Goal: Task Accomplishment & Management: Manage account settings

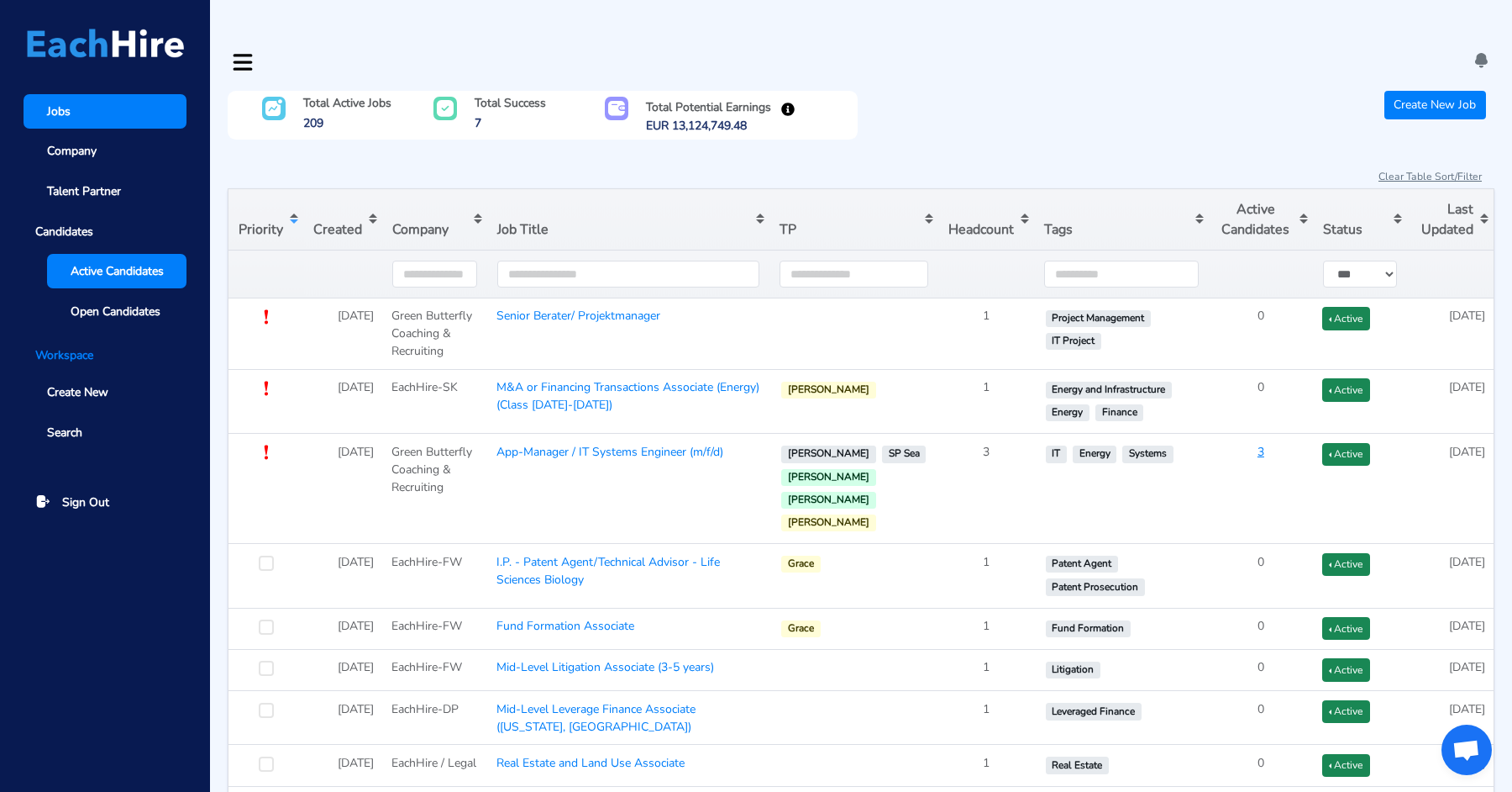
click at [100, 277] on span "Active Candidates" at bounding box center [117, 271] width 93 height 17
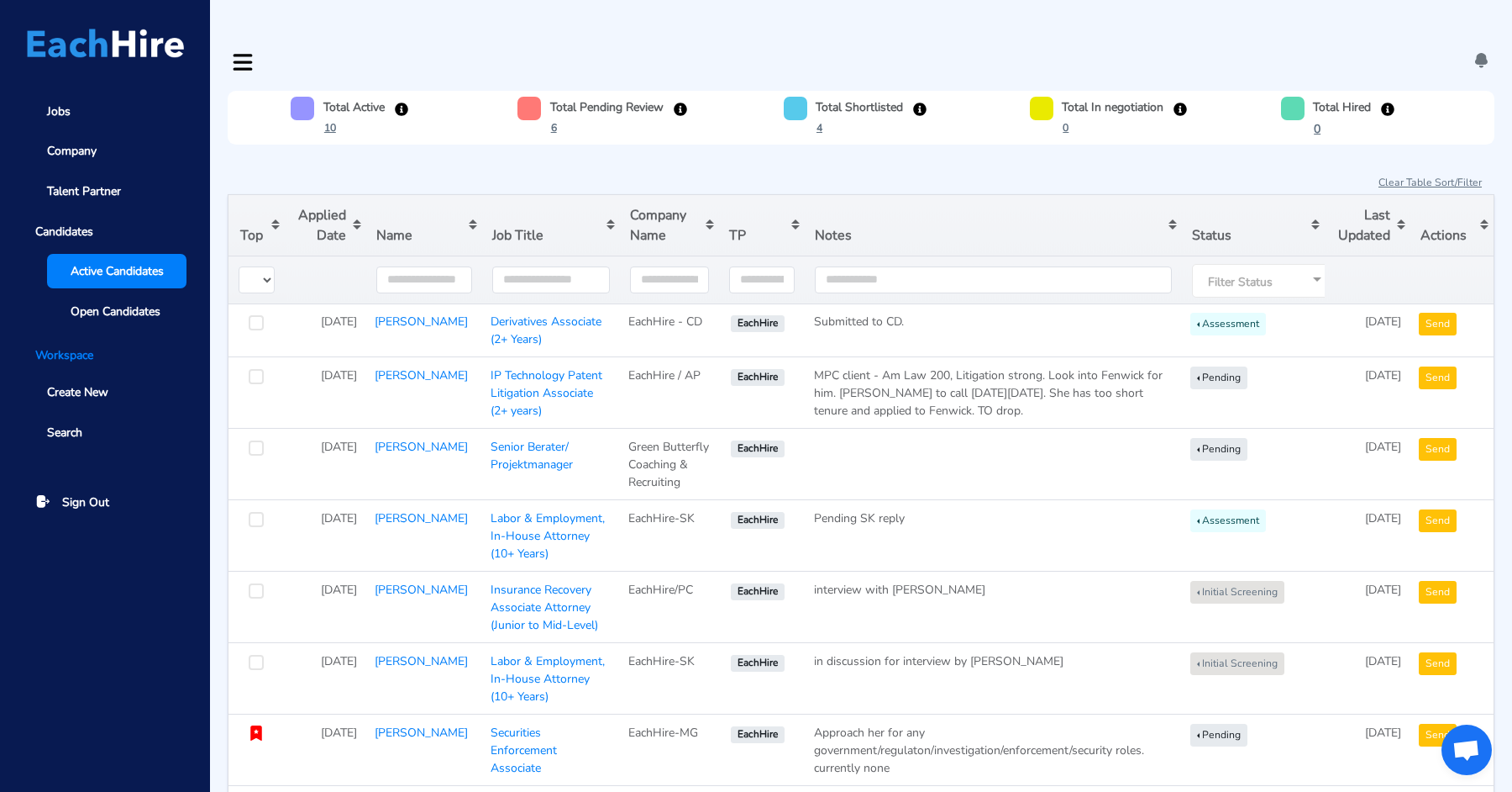
type input "**********"
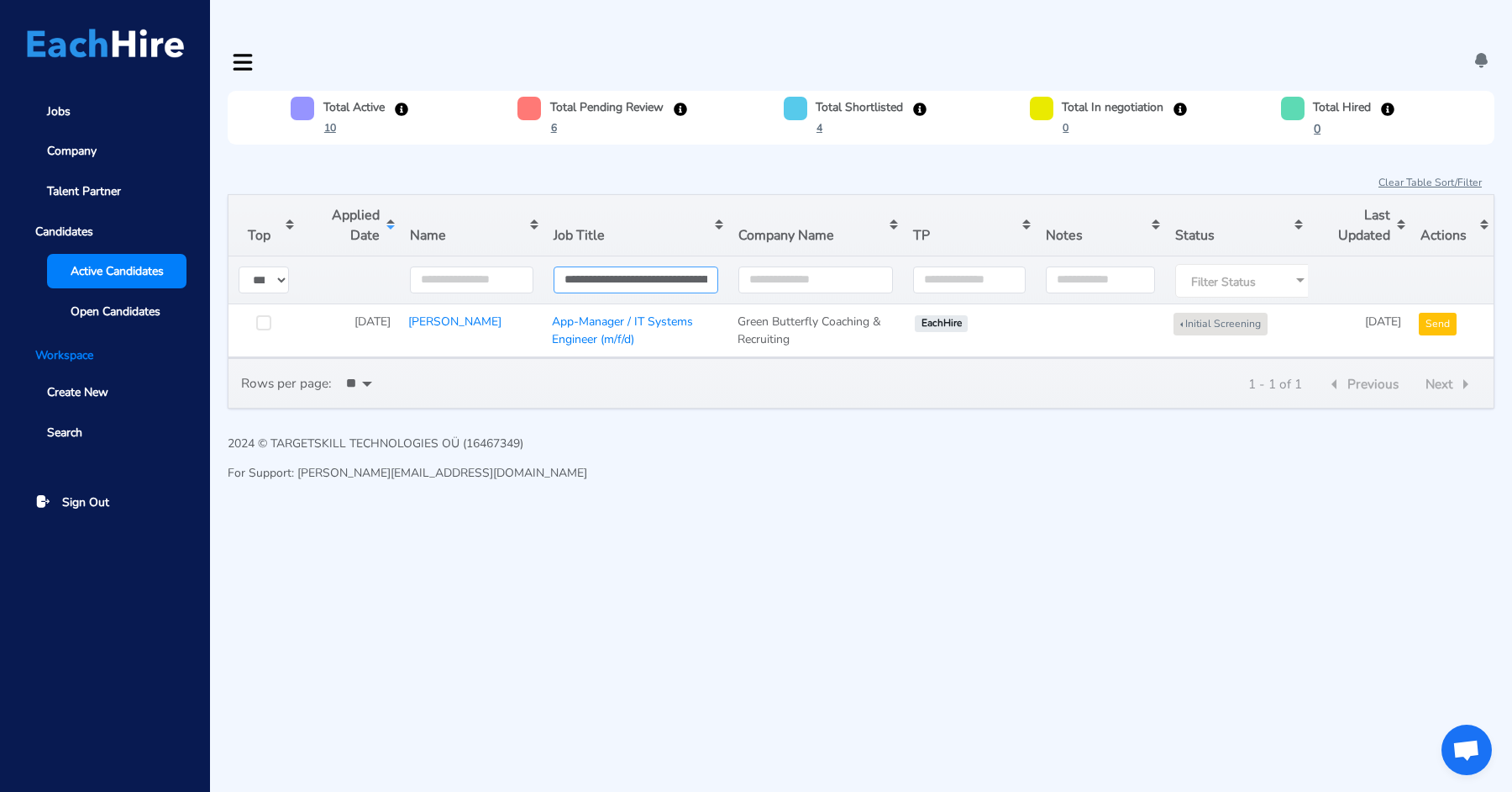
click at [632, 267] on input "**********" at bounding box center [637, 280] width 166 height 27
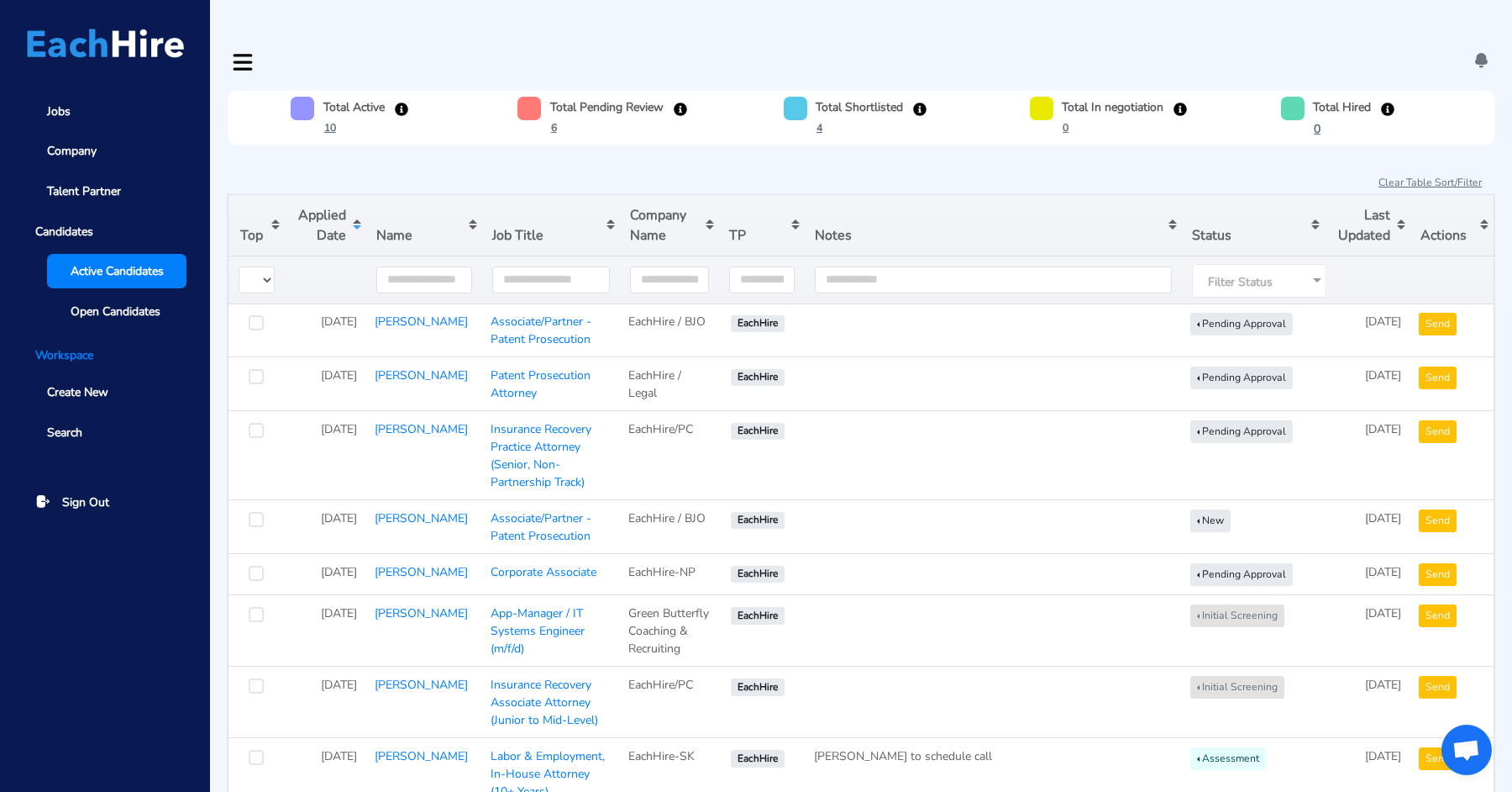
click at [659, 171] on div "Clear Table Sort/Filter" at bounding box center [861, 182] width 1267 height 22
drag, startPoint x: 391, startPoint y: 305, endPoint x: 624, endPoint y: 49, distance: 346.2
click at [404, 368] on link "[PERSON_NAME]" at bounding box center [421, 375] width 93 height 16
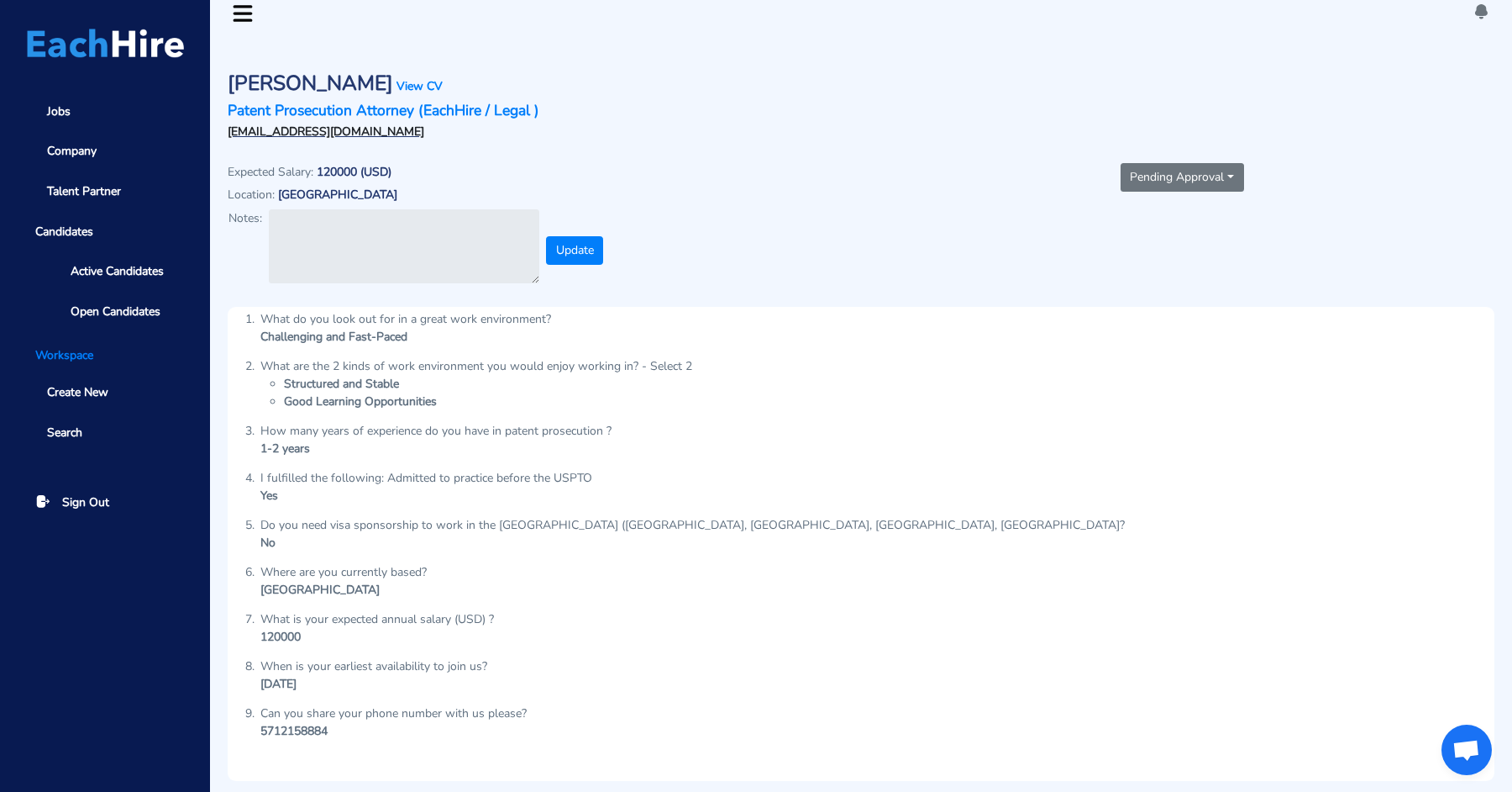
scroll to position [51, 0]
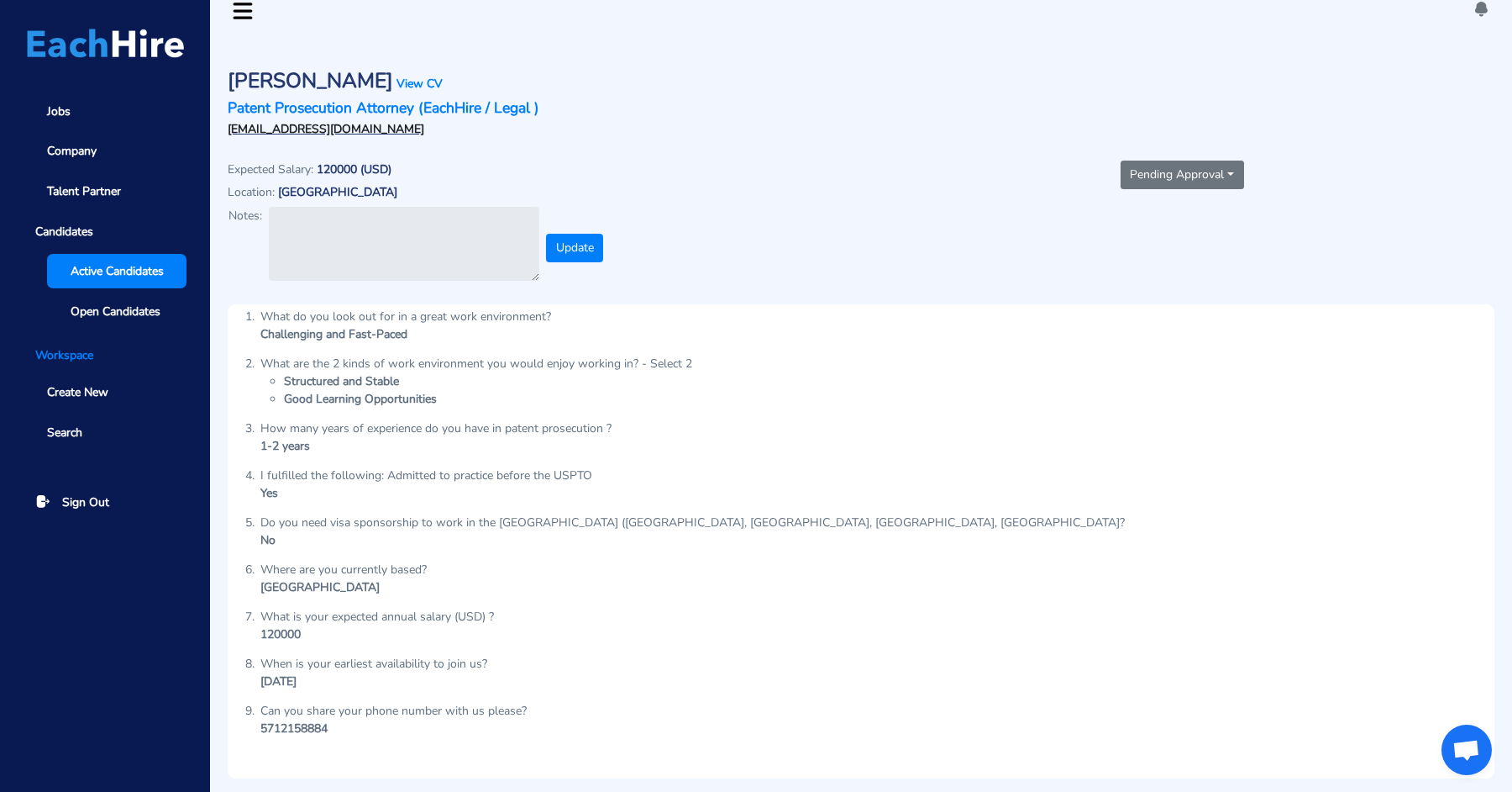
click at [113, 262] on span "Active Candidates" at bounding box center [117, 271] width 93 height 17
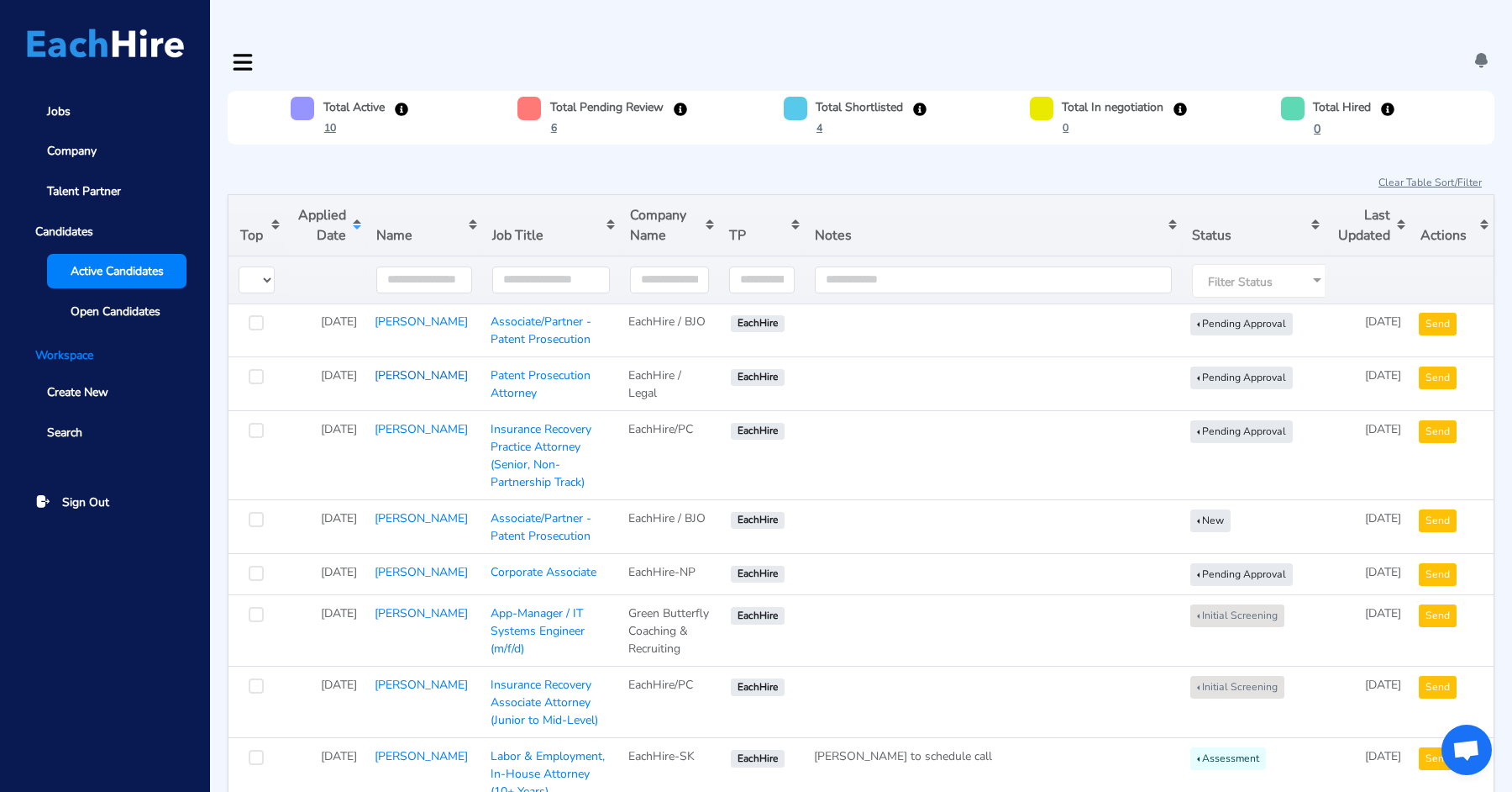
click at [391, 368] on link "[PERSON_NAME]" at bounding box center [421, 375] width 93 height 16
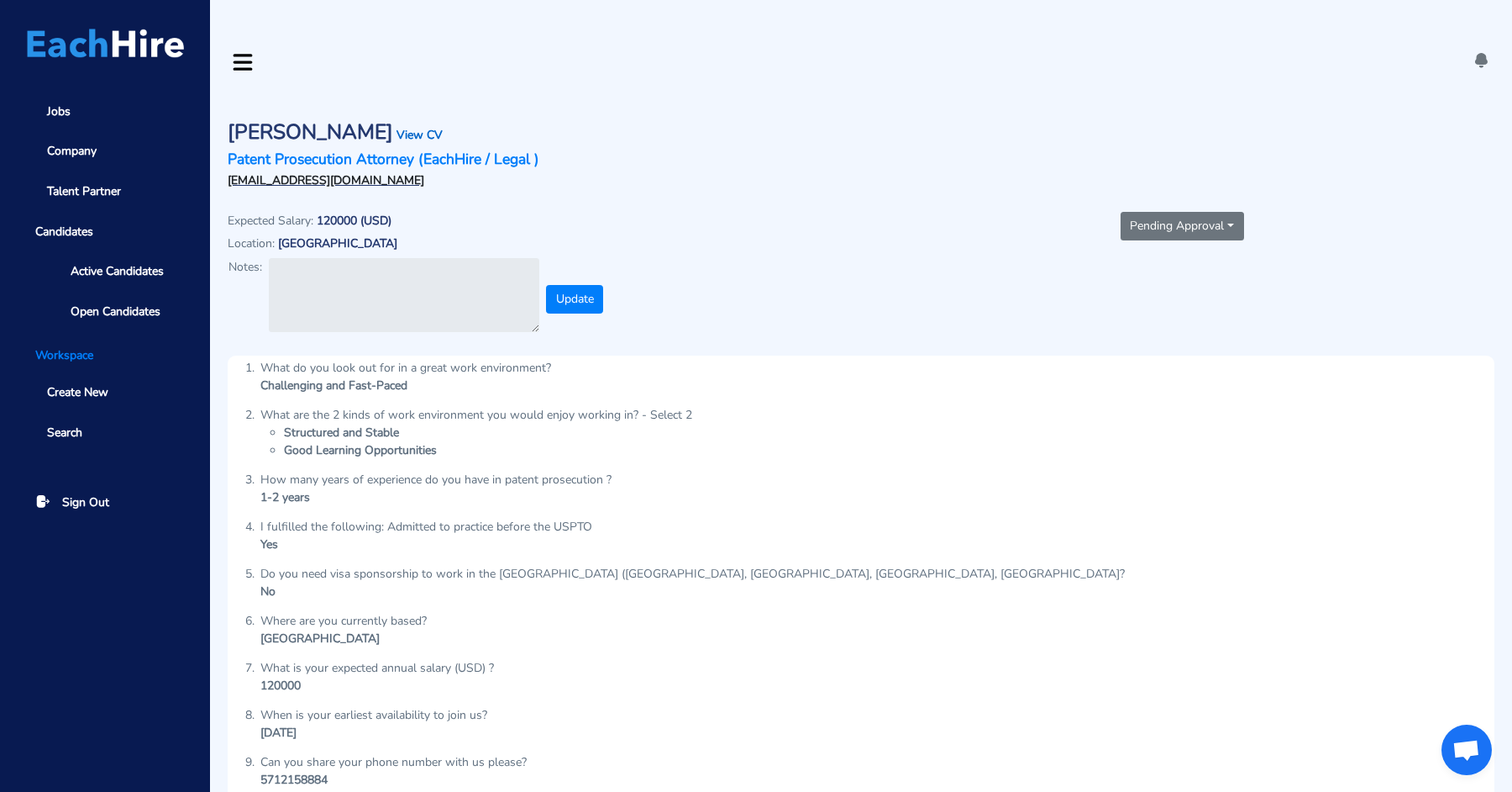
click at [407, 127] on link "View CV" at bounding box center [420, 135] width 47 height 16
click at [397, 127] on link "View CV" at bounding box center [420, 135] width 47 height 16
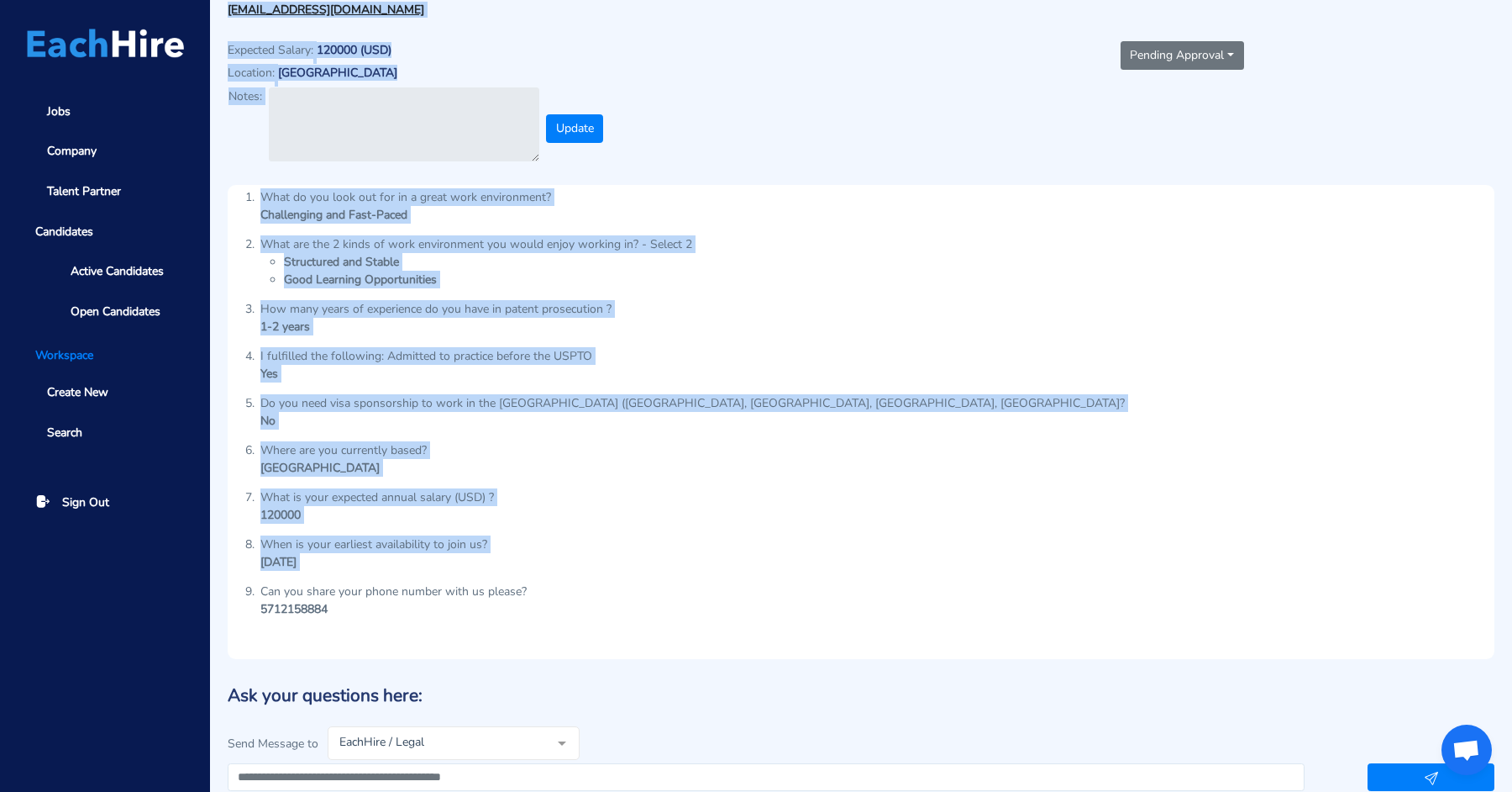
scroll to position [217, 0]
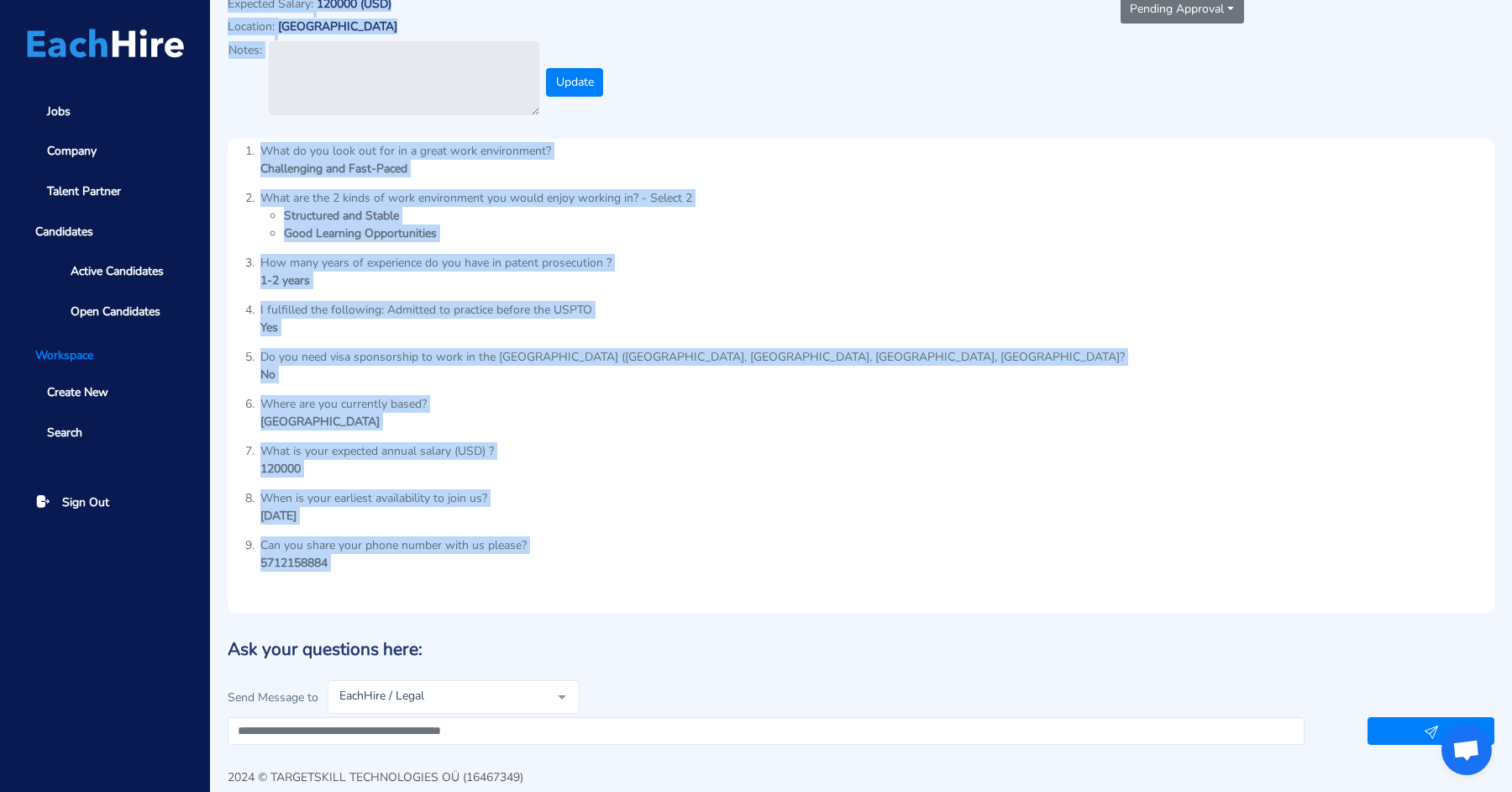
drag, startPoint x: 227, startPoint y: 97, endPoint x: 382, endPoint y: 533, distance: 462.7
click at [382, 533] on section "[PERSON_NAME] View CV Patent Prosecution Attorney (EachHire / Legal ) [EMAIL_AD…" at bounding box center [861, 309] width 1267 height 871
copy section "Loremi Dolorsi Amet CO Adipis Elitseddoei Temporin (UtlaBore / Etdol ) m.aliqua…"
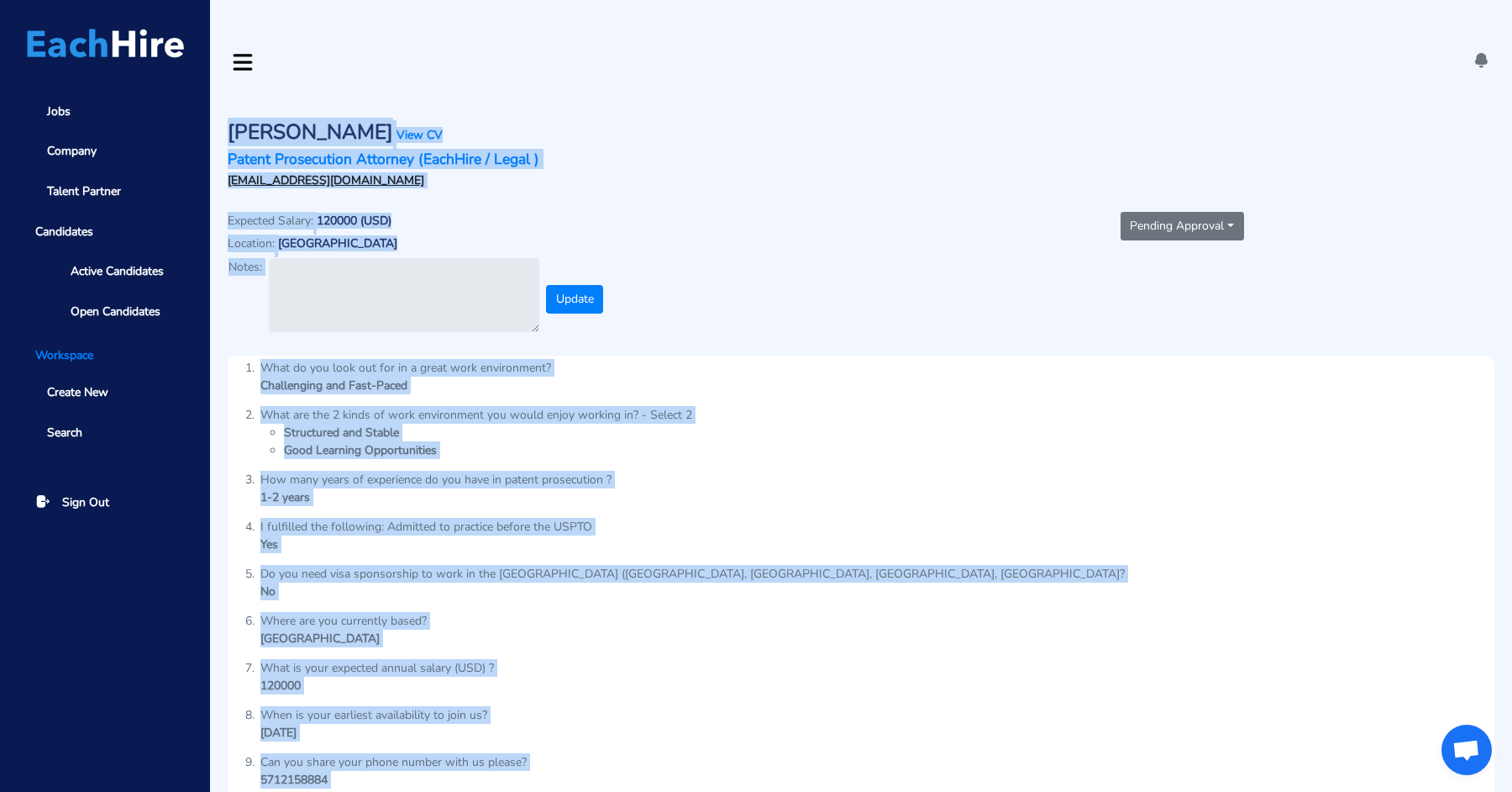
click at [1216, 194] on div "Pending Approval Status Guide New Initial screening Assessment Interview Second…" at bounding box center [1182, 267] width 643 height 147
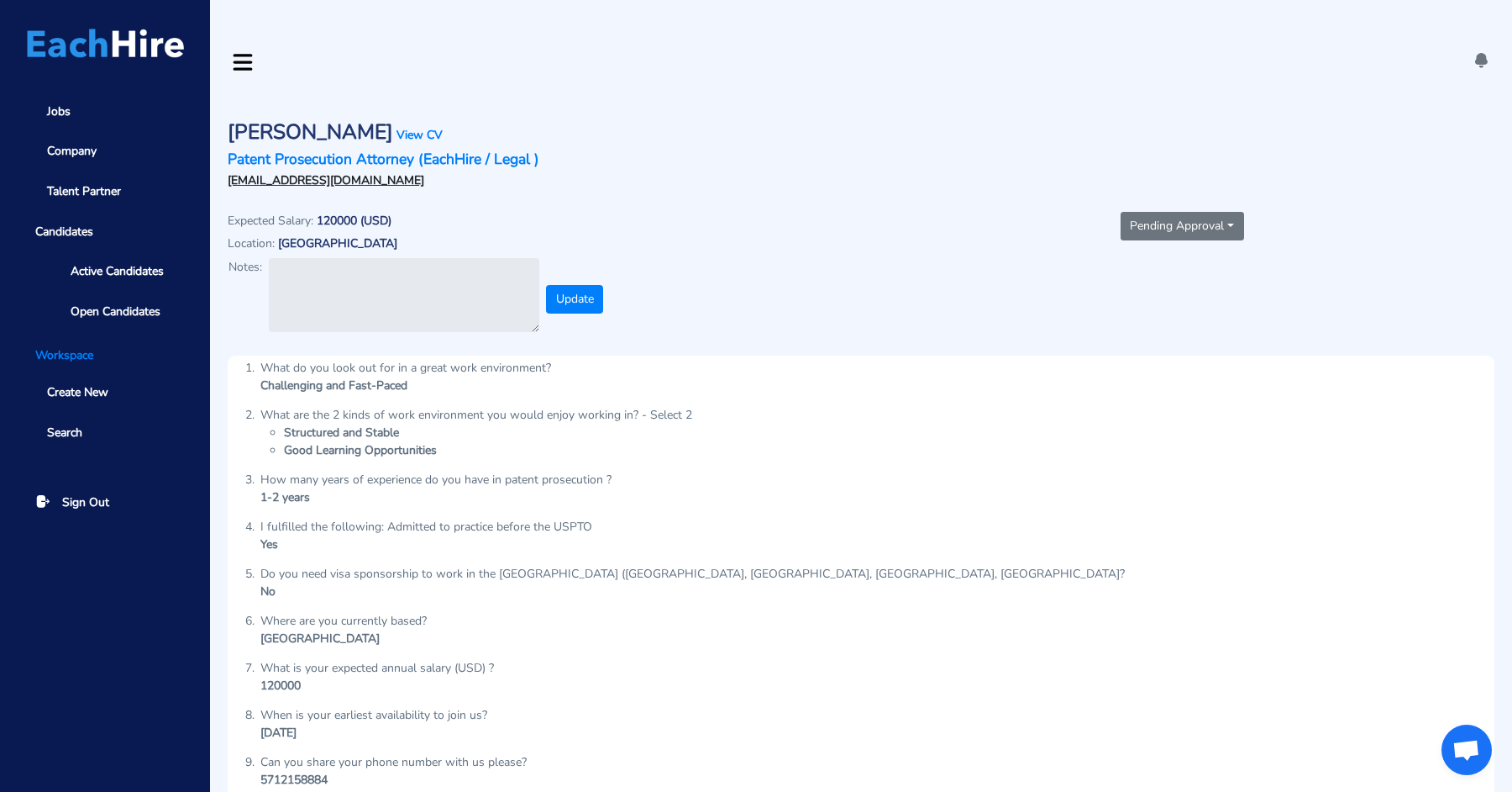
click at [1207, 211] on button "Pending Approval" at bounding box center [1182, 225] width 123 height 28
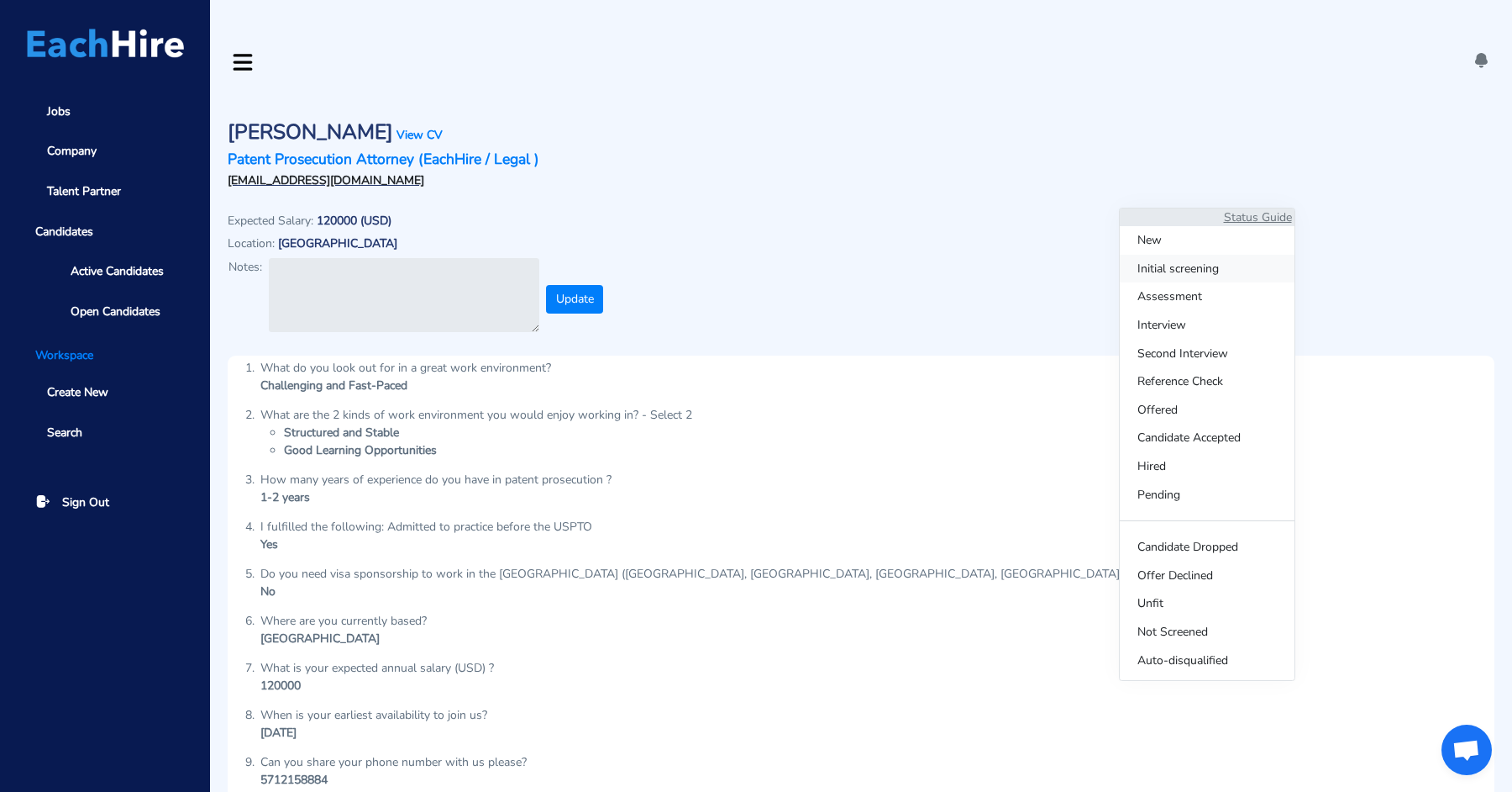
click at [1158, 268] on span "Initial screening" at bounding box center [1207, 268] width 175 height 28
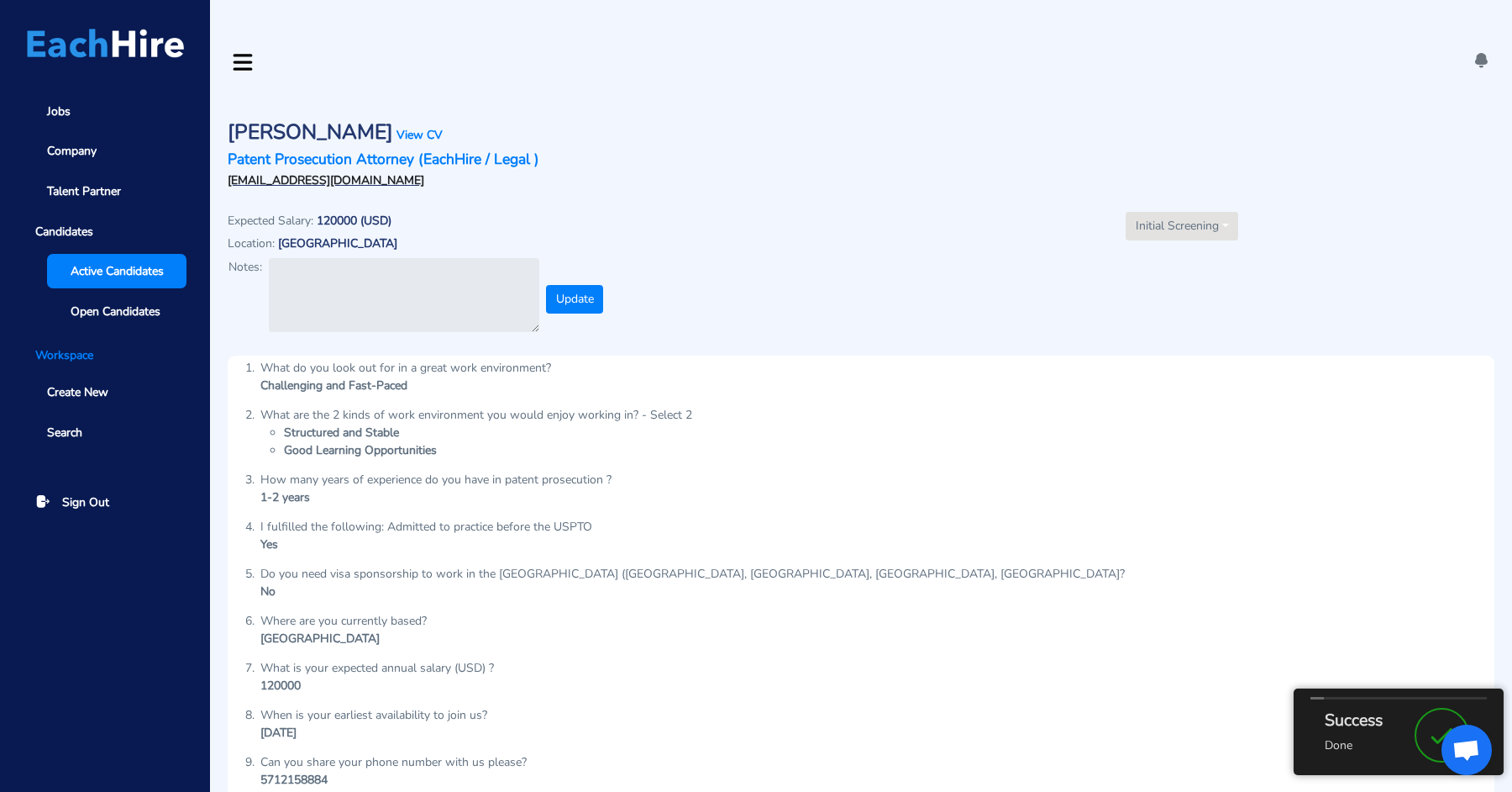
click at [93, 277] on span "Active Candidates" at bounding box center [117, 271] width 93 height 17
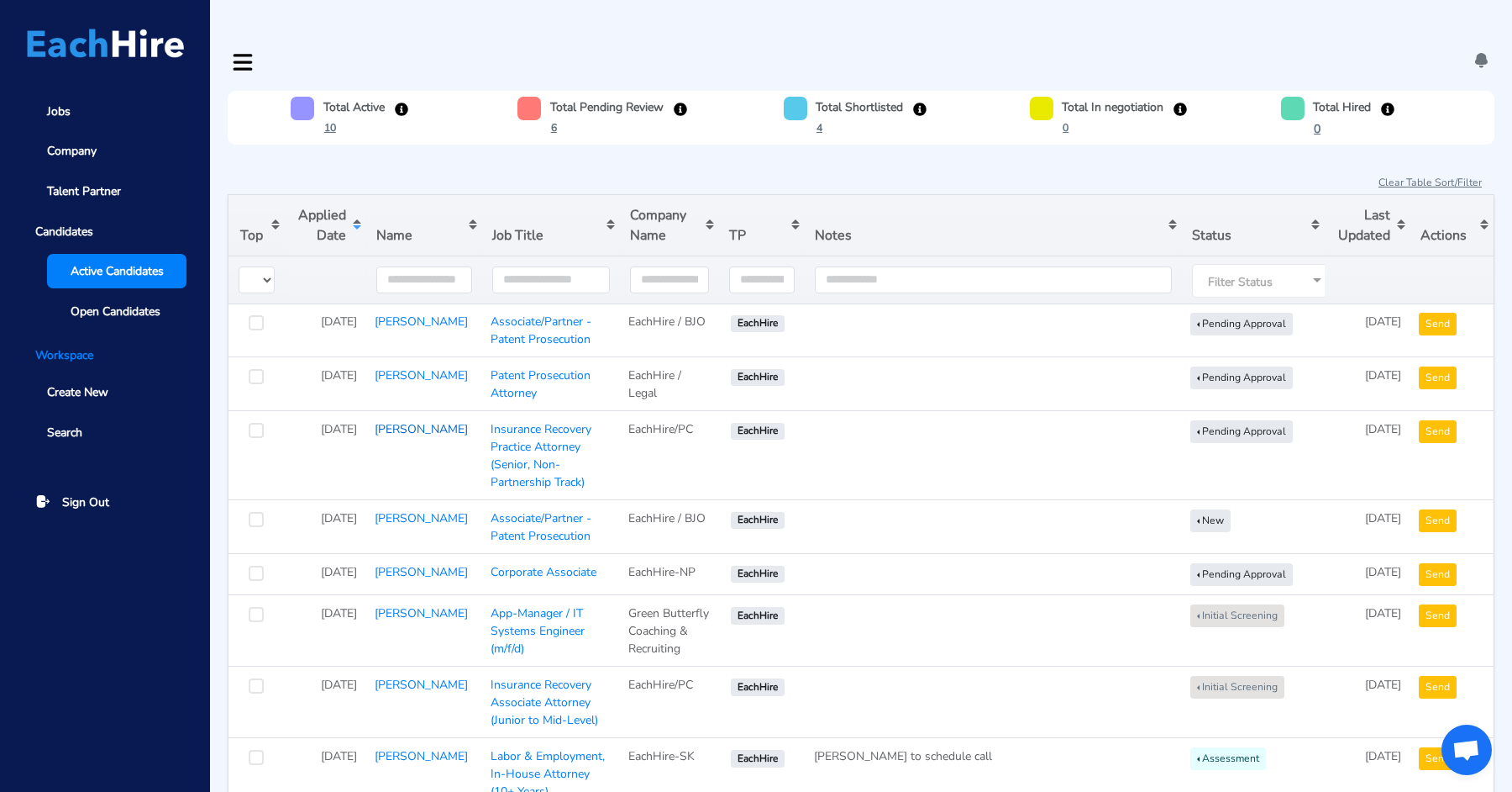
click at [391, 421] on link "[PERSON_NAME]" at bounding box center [421, 429] width 93 height 16
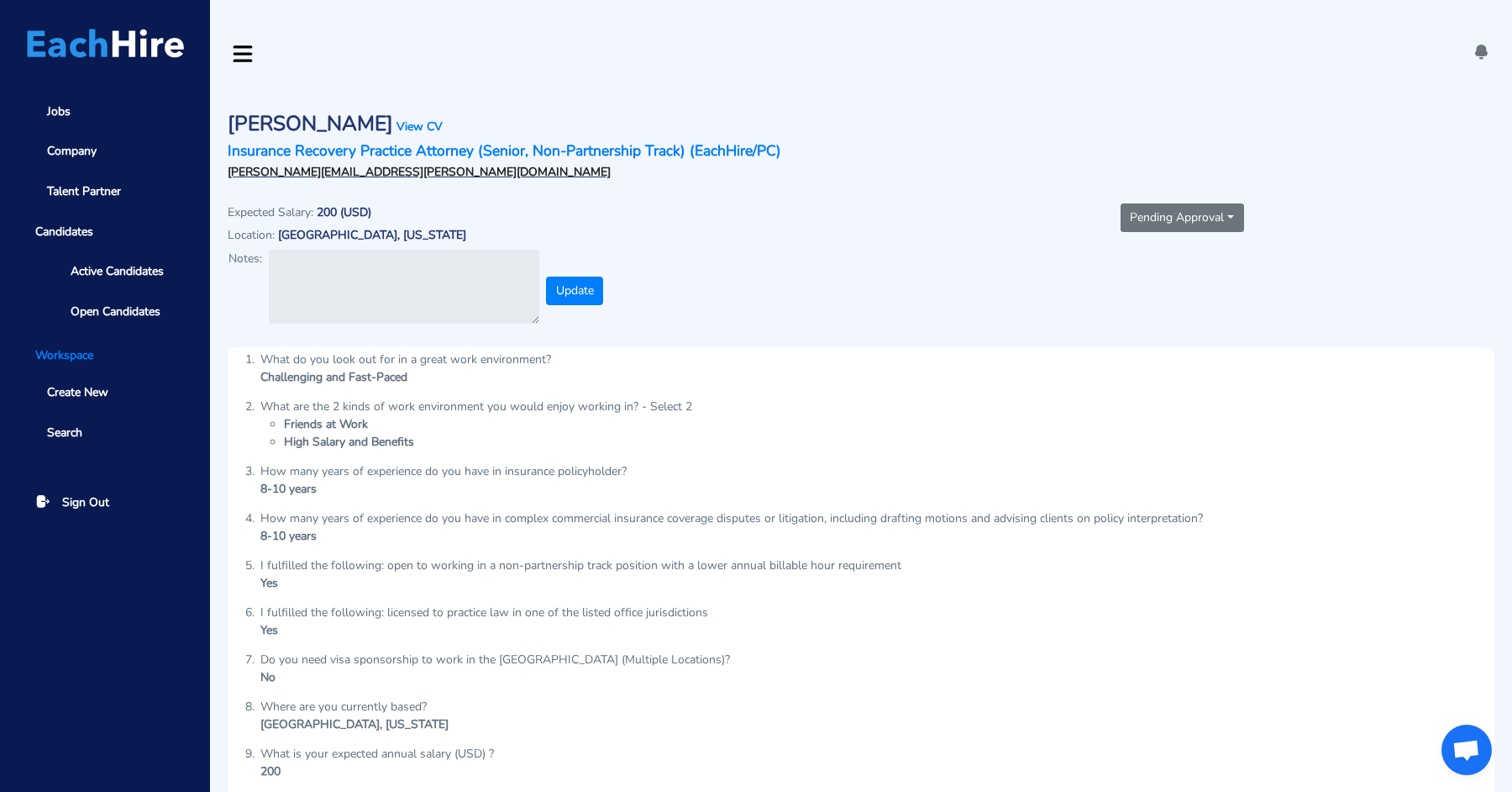
scroll to position [9, 0]
click at [397, 117] on link "View CV" at bounding box center [420, 125] width 47 height 16
click at [454, 140] on link "Insurance Recovery Practice Attorney (Senior, Non-Partnership Track) (EachHire/…" at bounding box center [505, 149] width 554 height 20
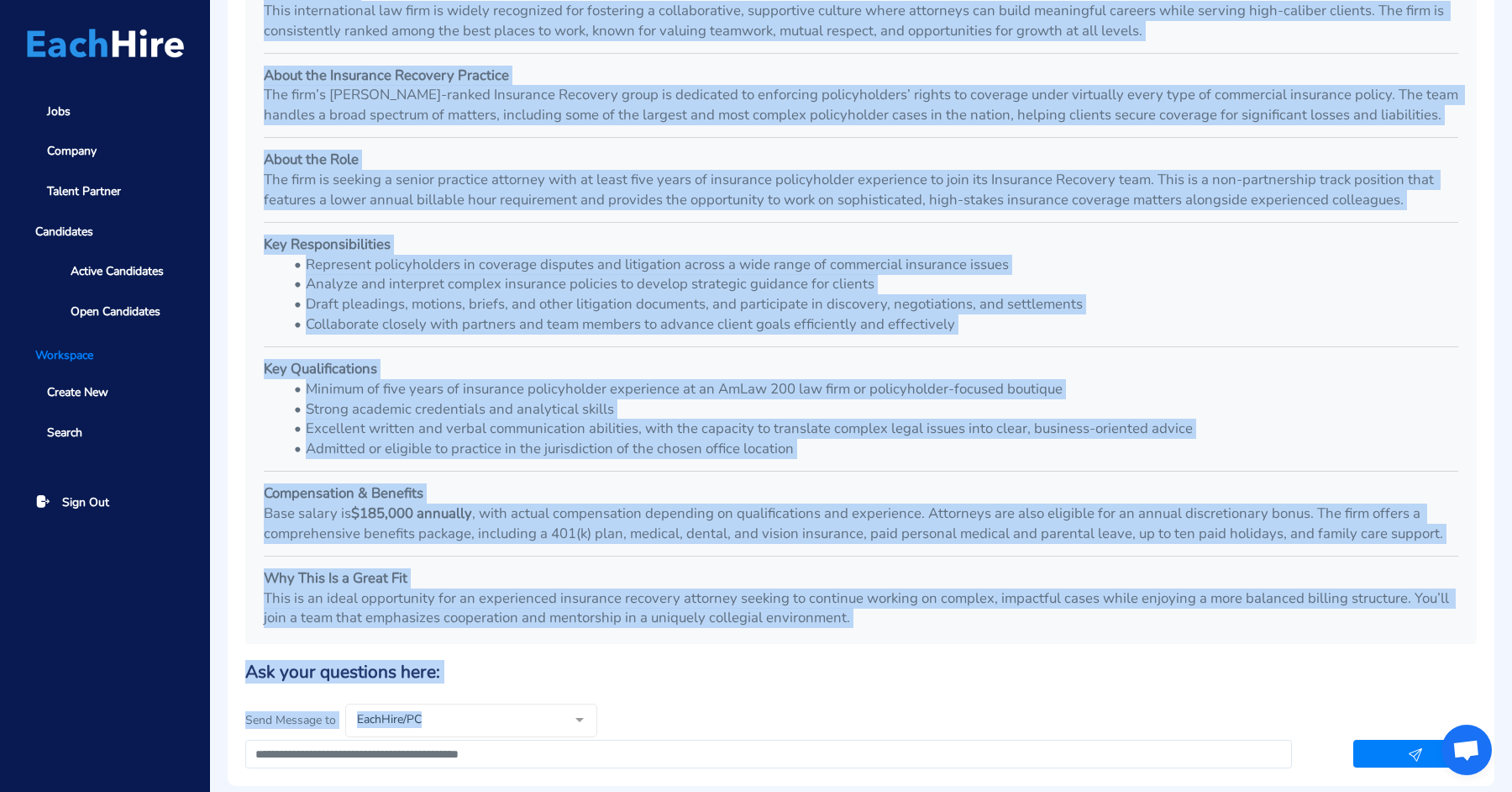
scroll to position [758, 0]
drag, startPoint x: 260, startPoint y: 255, endPoint x: 555, endPoint y: 559, distance: 423.6
click at [555, 559] on div "Insurance Recovery Practice Attorney (Senior, Non-Partnership Track) Multiple L…" at bounding box center [861, 230] width 1220 height 812
copy div "Loremipsu Dolorsit Ametcons Adipisci (Elitse, Doe-Temporincid Utlab) Etdolore M…"
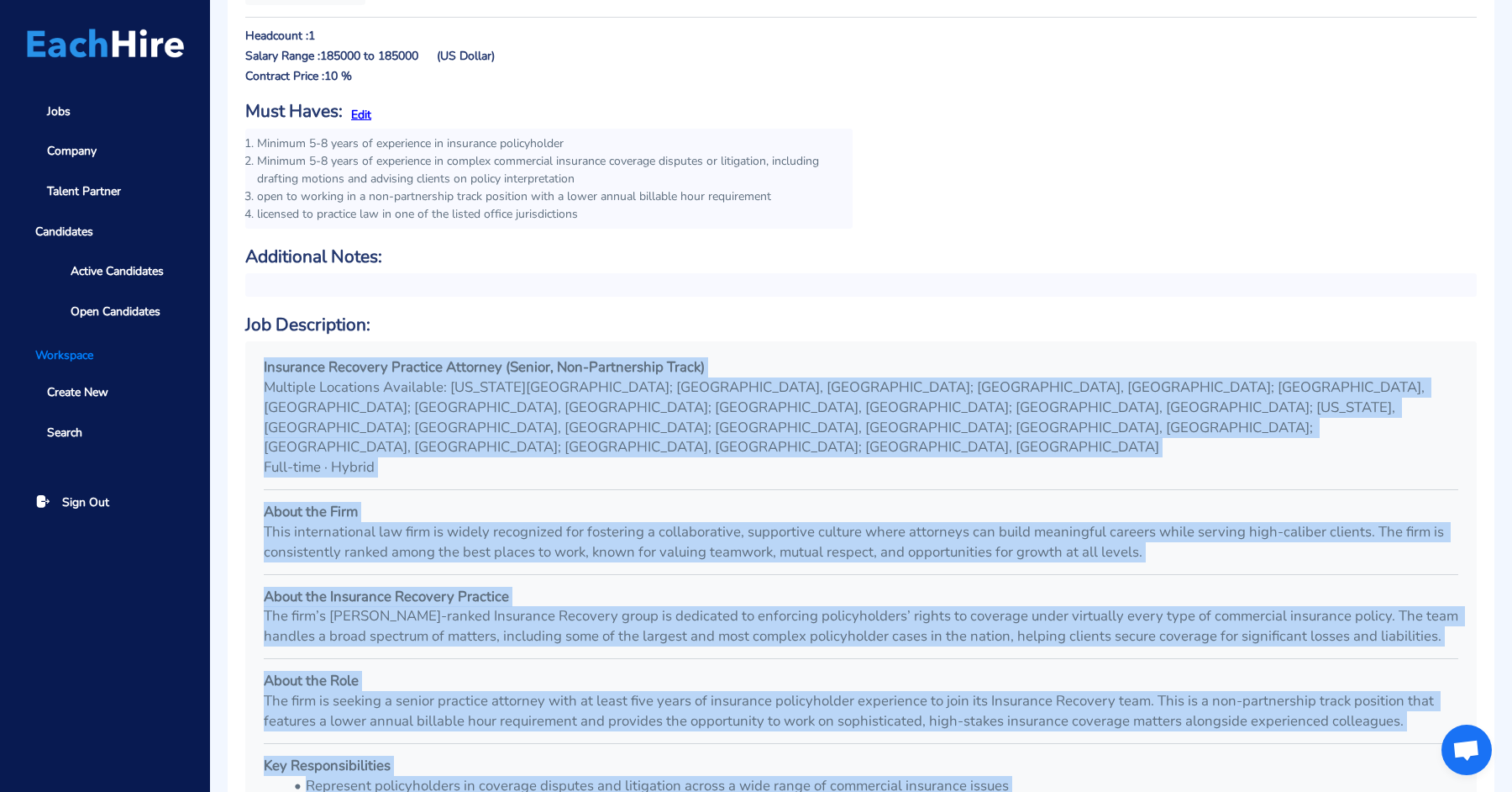
scroll to position [238, 0]
click at [518, 604] on p "The firm’s [PERSON_NAME]-ranked Insurance Recovery group is dedicated to enforc…" at bounding box center [861, 624] width 1195 height 41
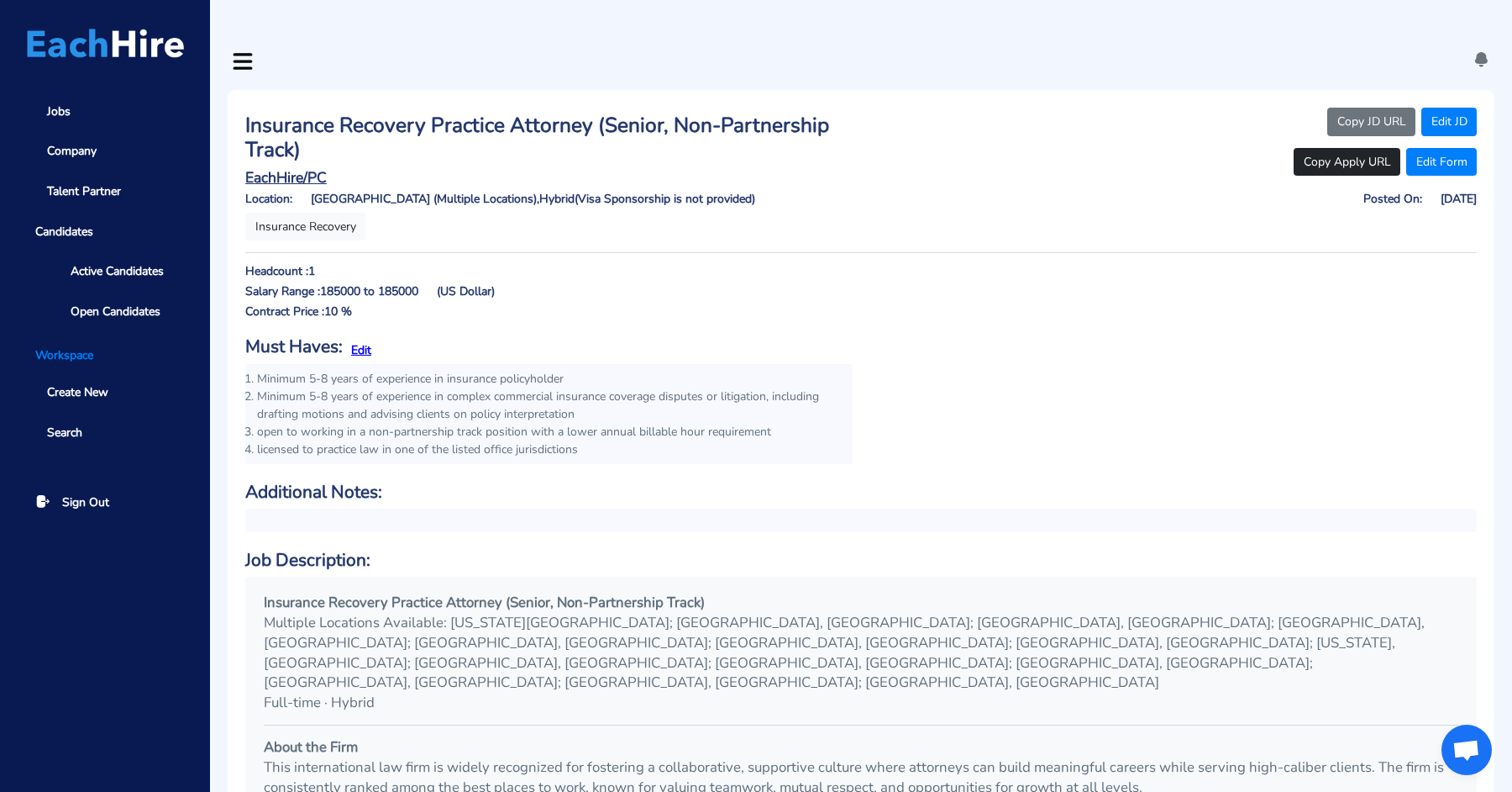
scroll to position [0, 0]
click at [1351, 109] on button "Copy JD URL" at bounding box center [1371, 123] width 88 height 28
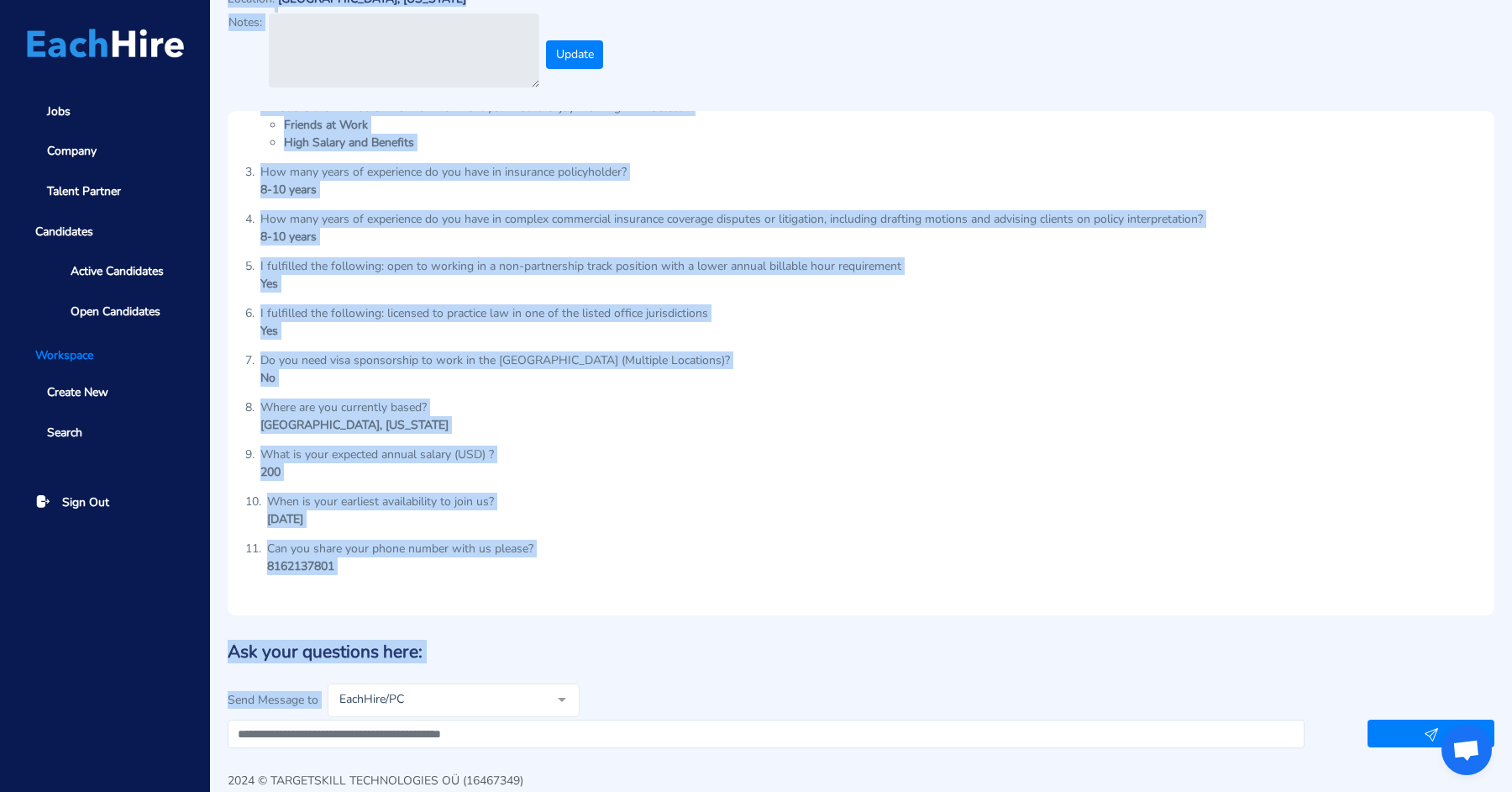
scroll to position [248, 0]
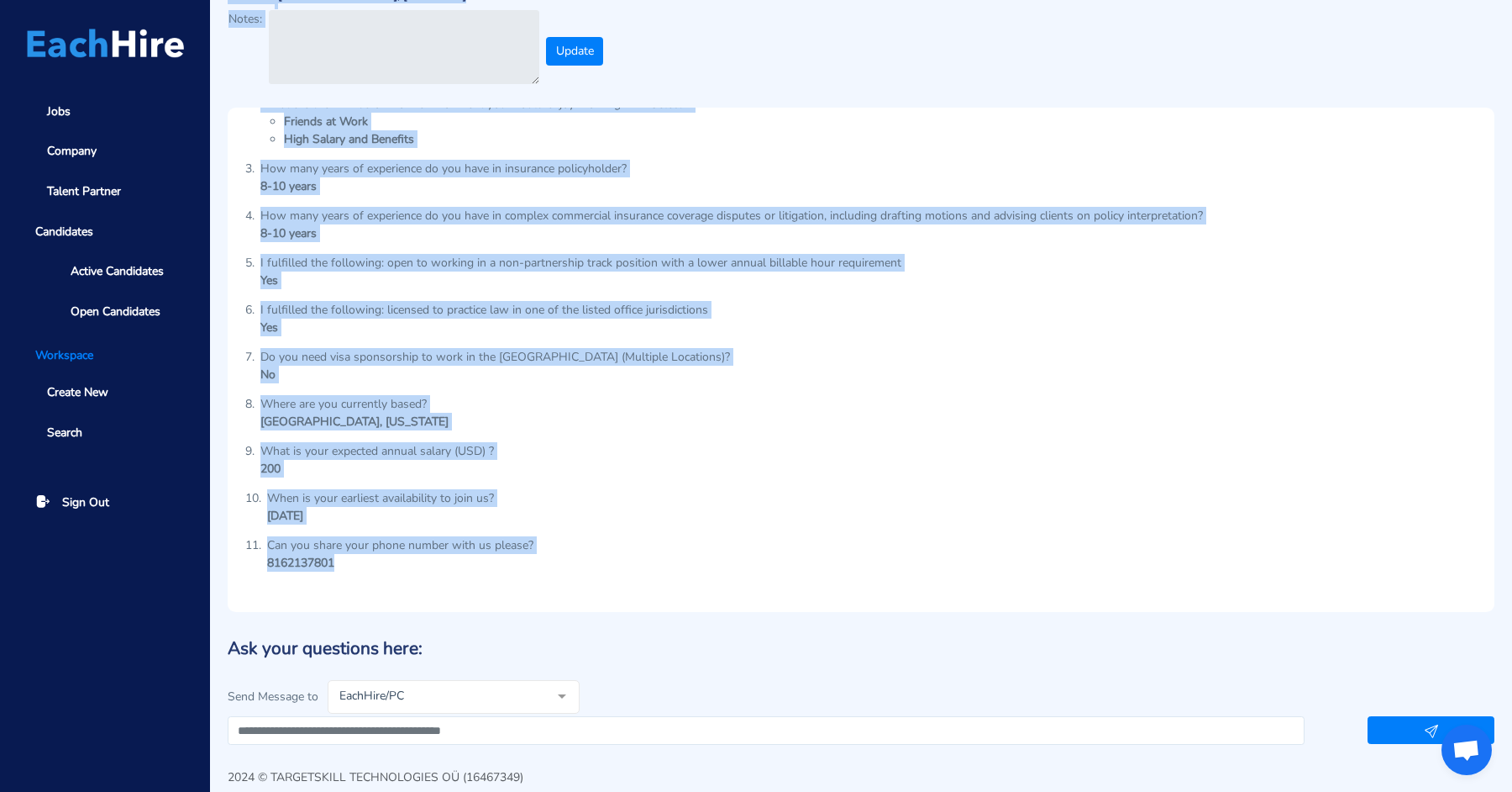
drag, startPoint x: 229, startPoint y: 94, endPoint x: 509, endPoint y: 546, distance: 531.7
click at [509, 546] on section "[PERSON_NAME] View CV Insurance Recovery Practice Attorney (Senior, Non-Partner…" at bounding box center [861, 293] width 1267 height 902
copy section "Loremi Dolo Sita CO Adipiscin Elitsedd Eiusmodt Incididu (Utlabo, Etd-Magnaaliq…"
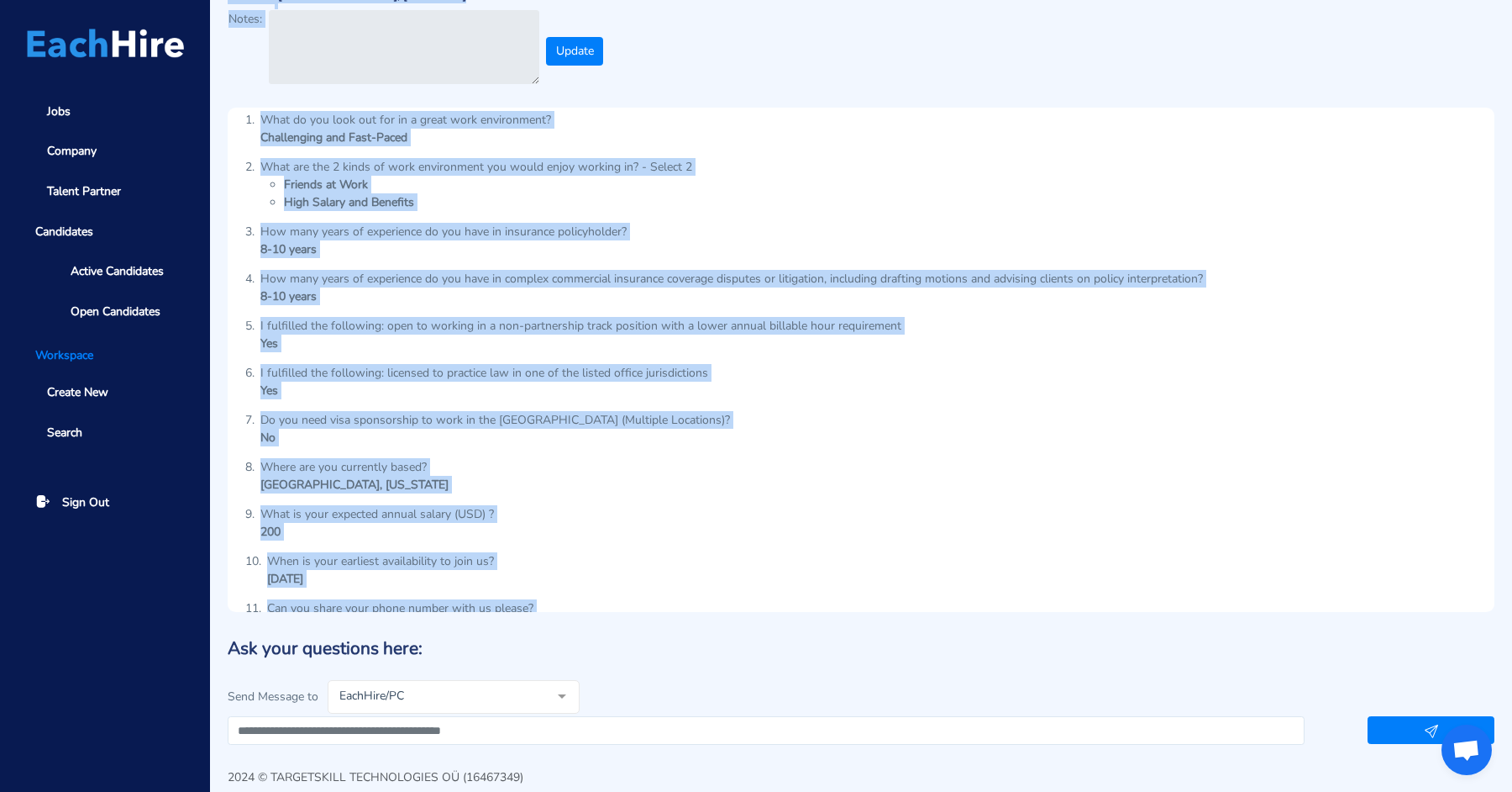
scroll to position [0, 0]
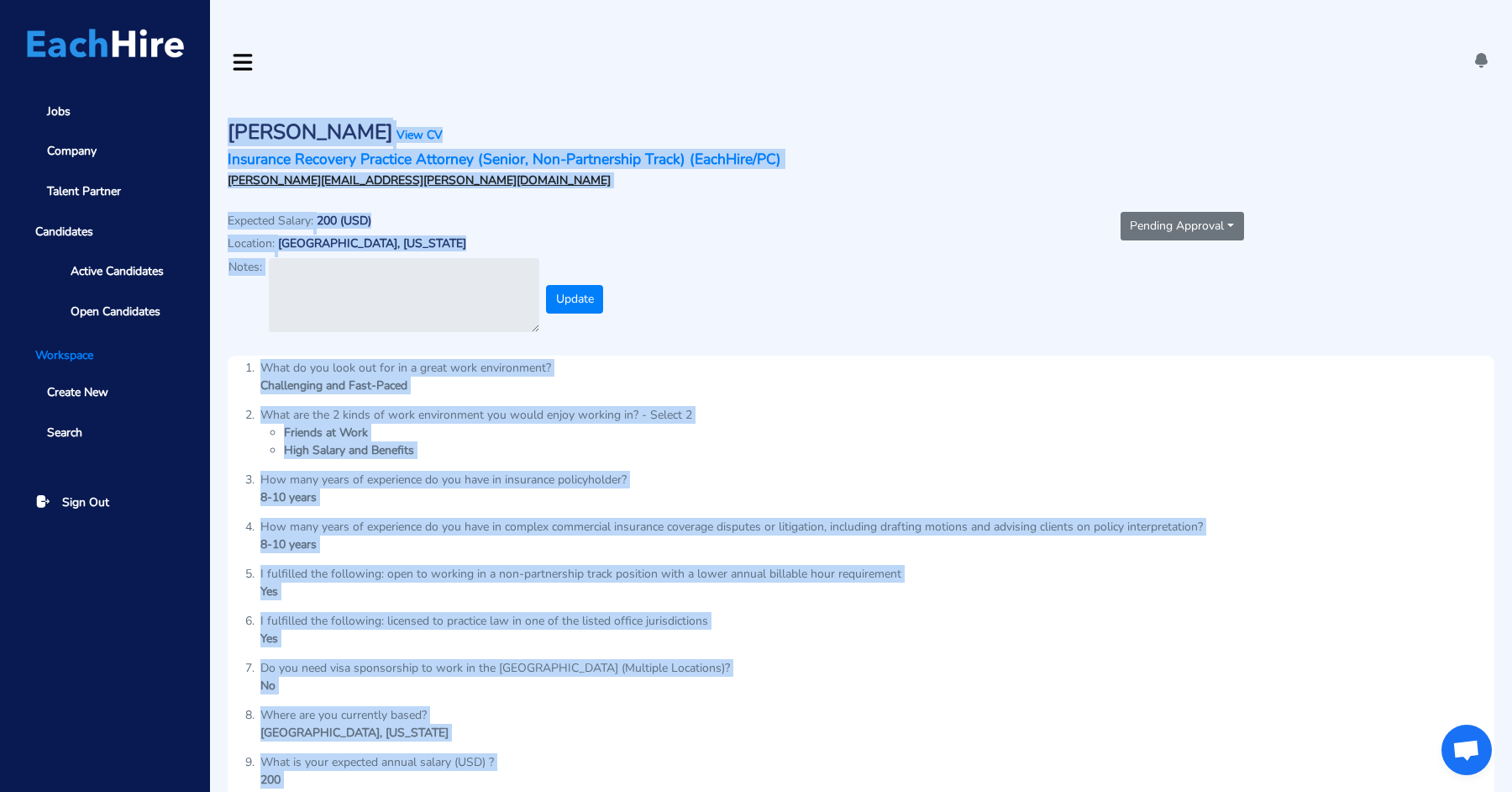
click at [1153, 211] on button "Pending Approval" at bounding box center [1182, 225] width 123 height 28
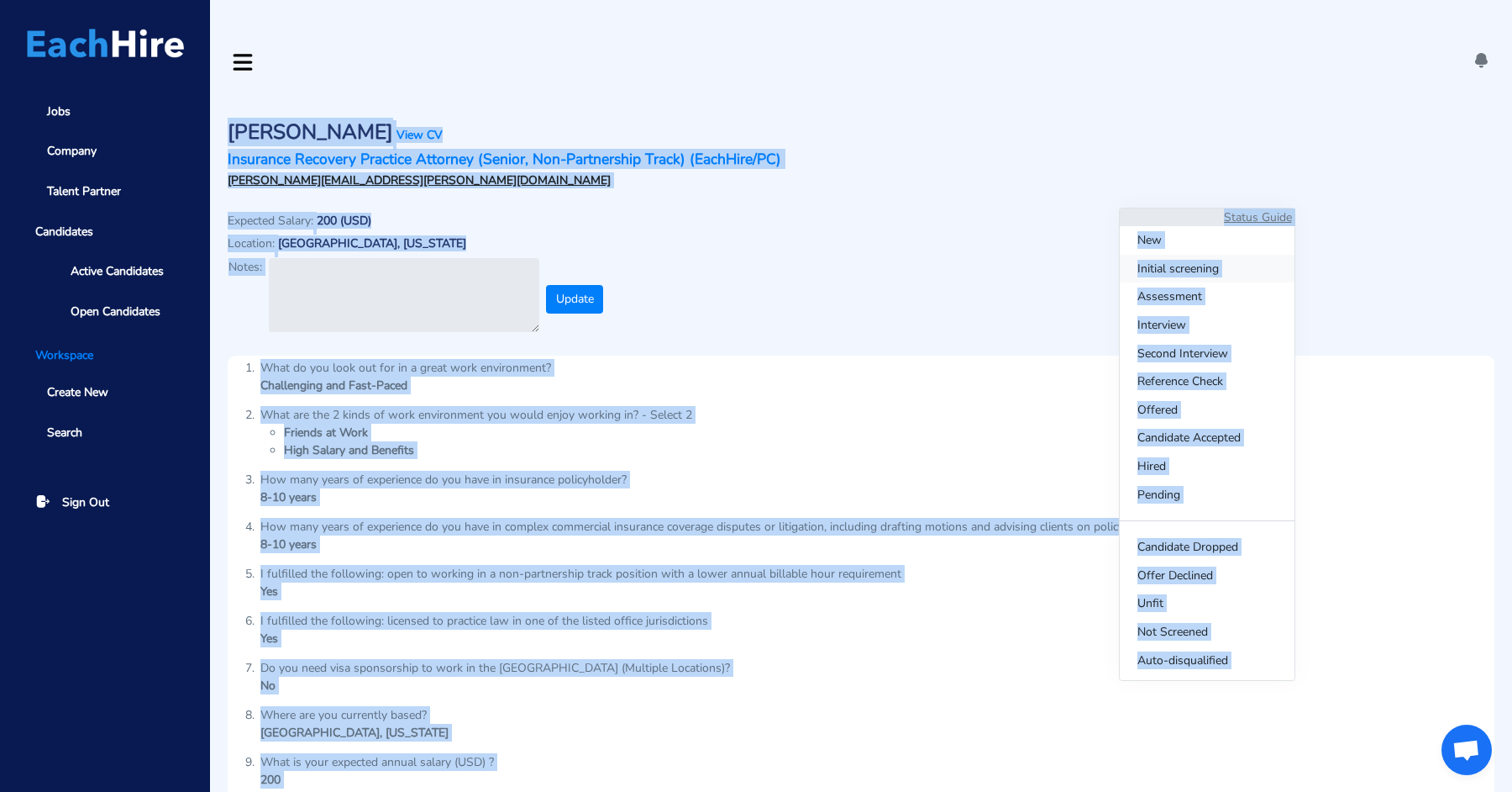
click at [1152, 265] on span "Initial screening" at bounding box center [1207, 268] width 175 height 28
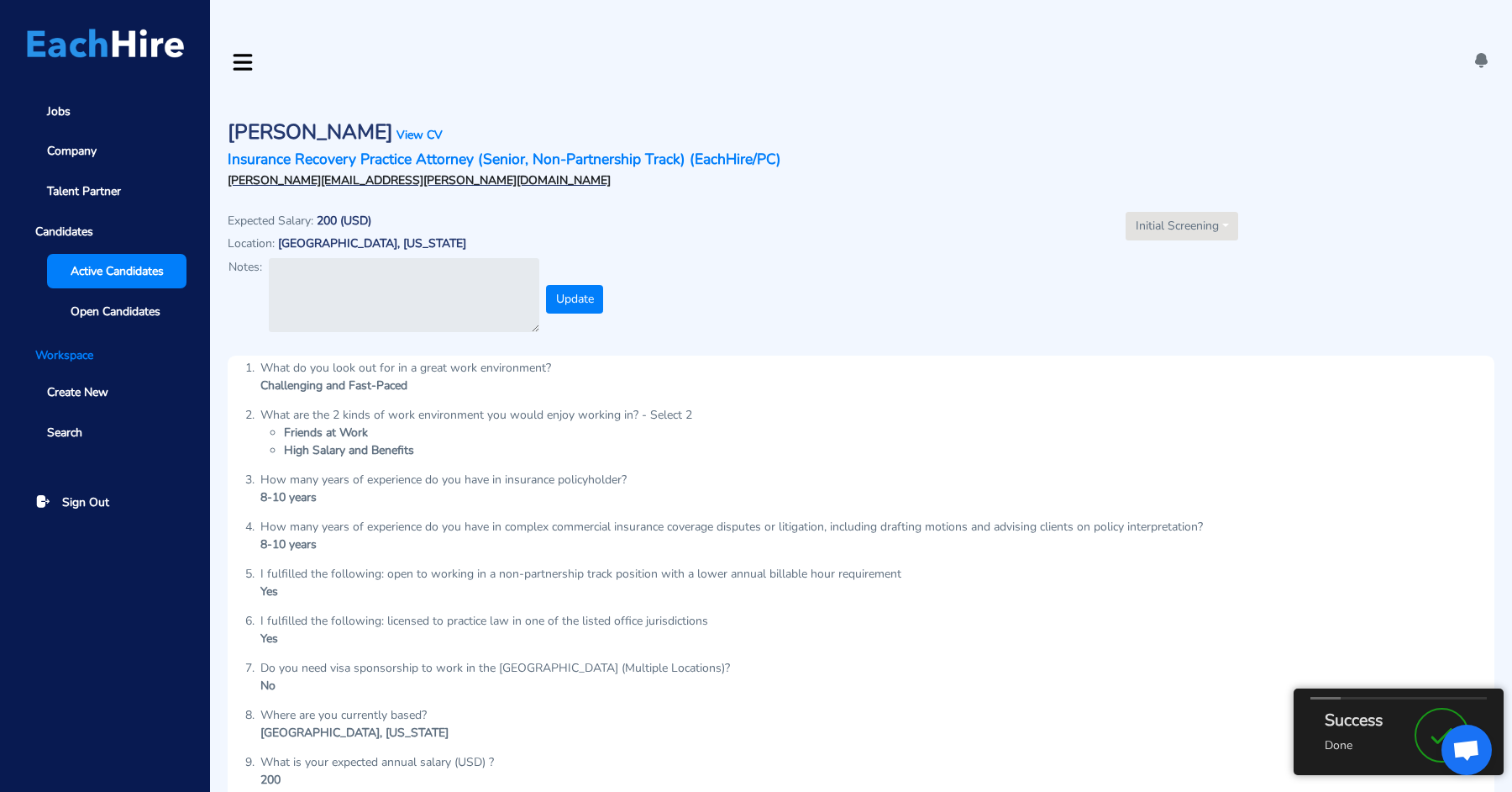
click at [115, 269] on span "Active Candidates" at bounding box center [117, 271] width 93 height 17
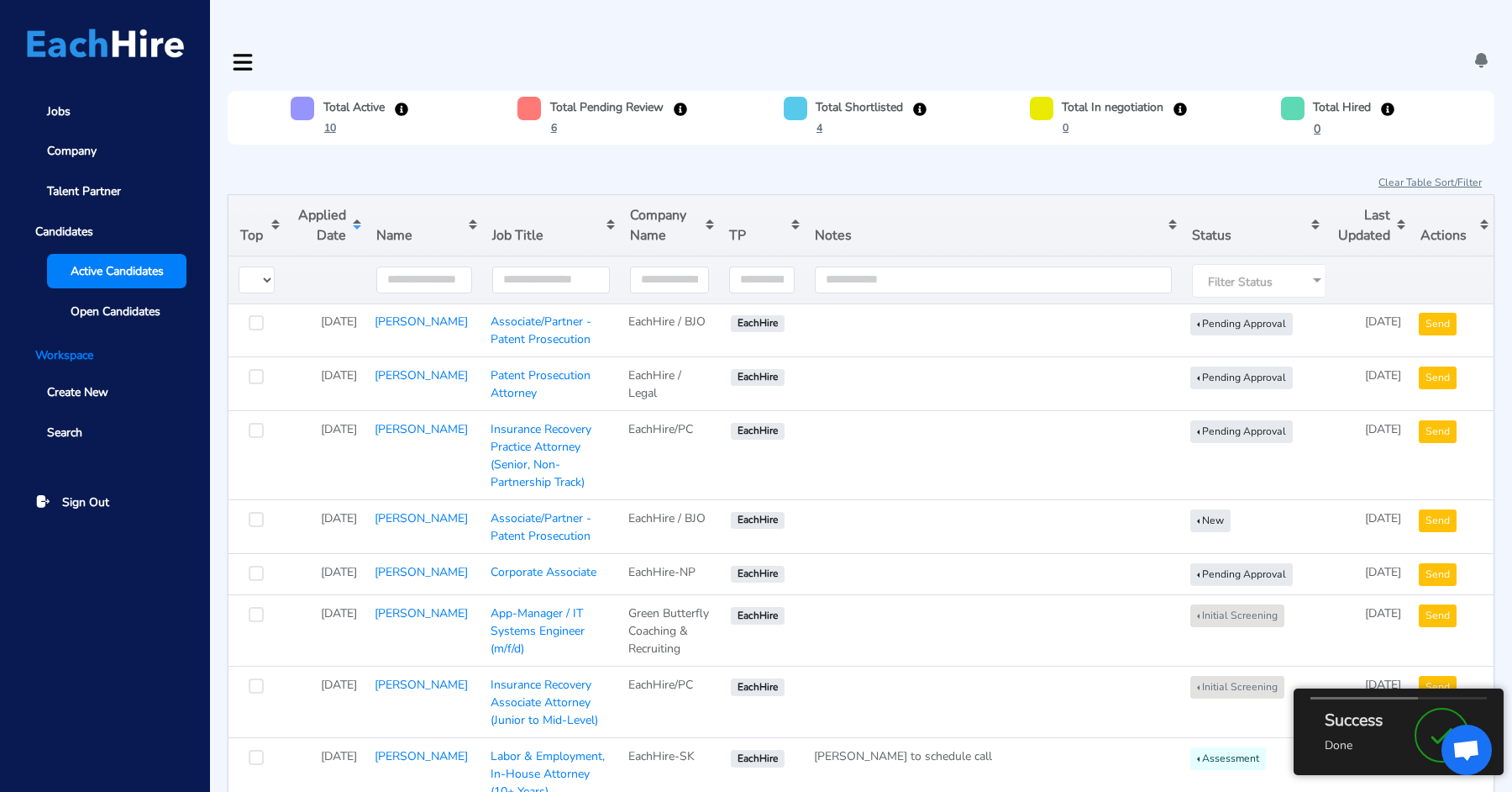
click at [1282, 264] on div "Filter Status" at bounding box center [1264, 280] width 143 height 34
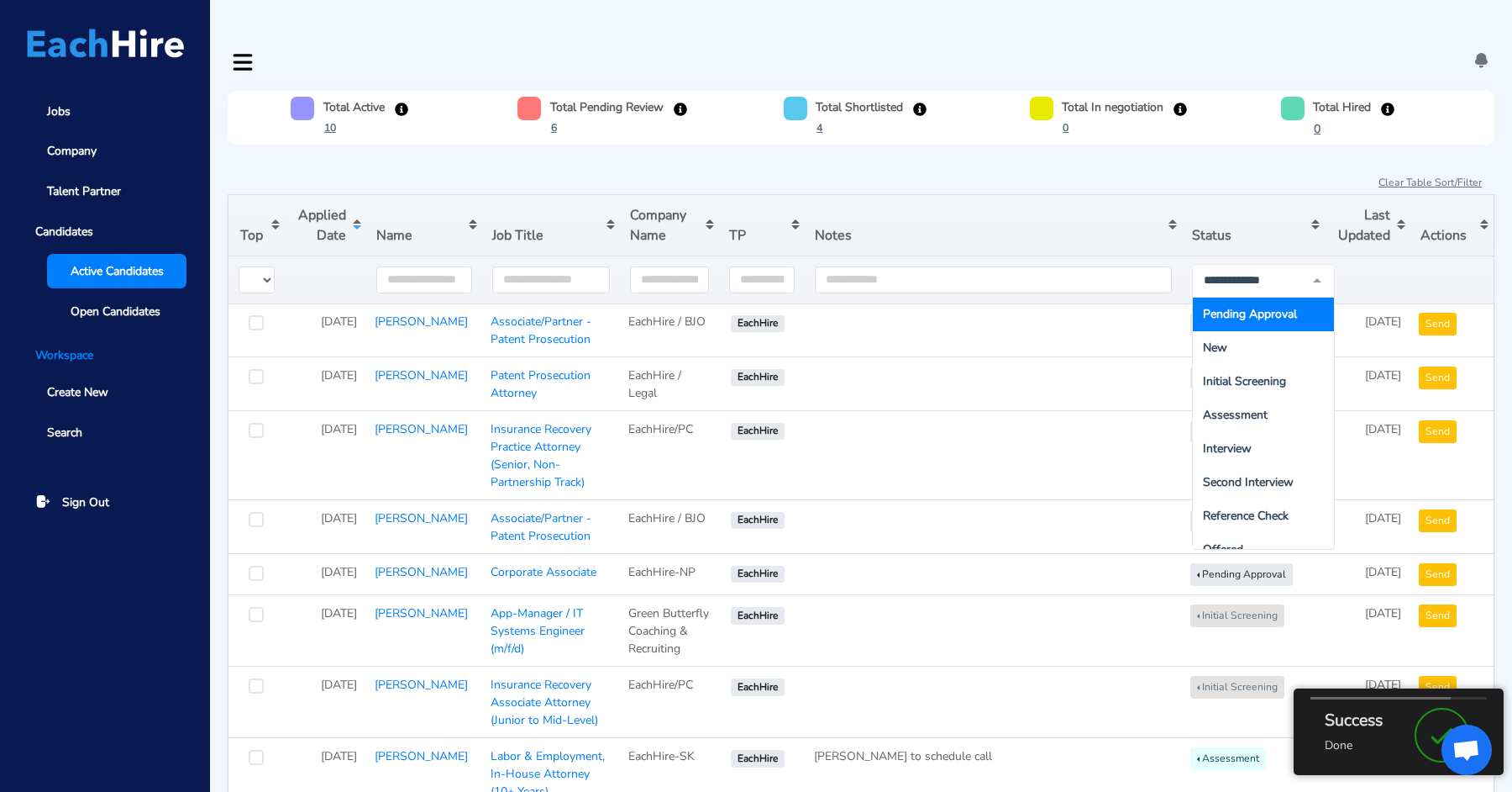
click at [1276, 306] on span "Pending Approval" at bounding box center [1250, 314] width 94 height 16
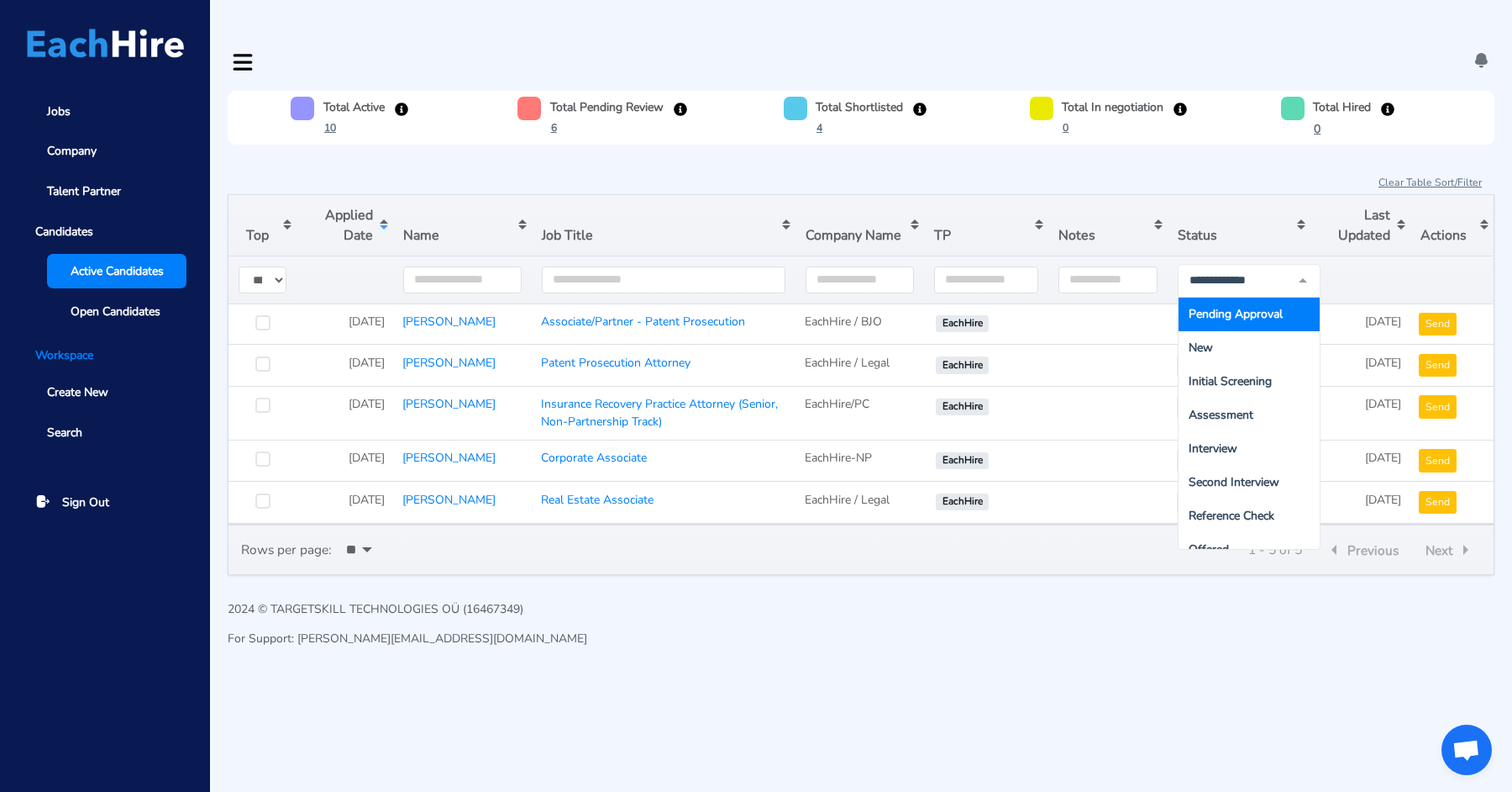
click at [1111, 171] on div "Clear Table Sort/Filter" at bounding box center [861, 182] width 1267 height 22
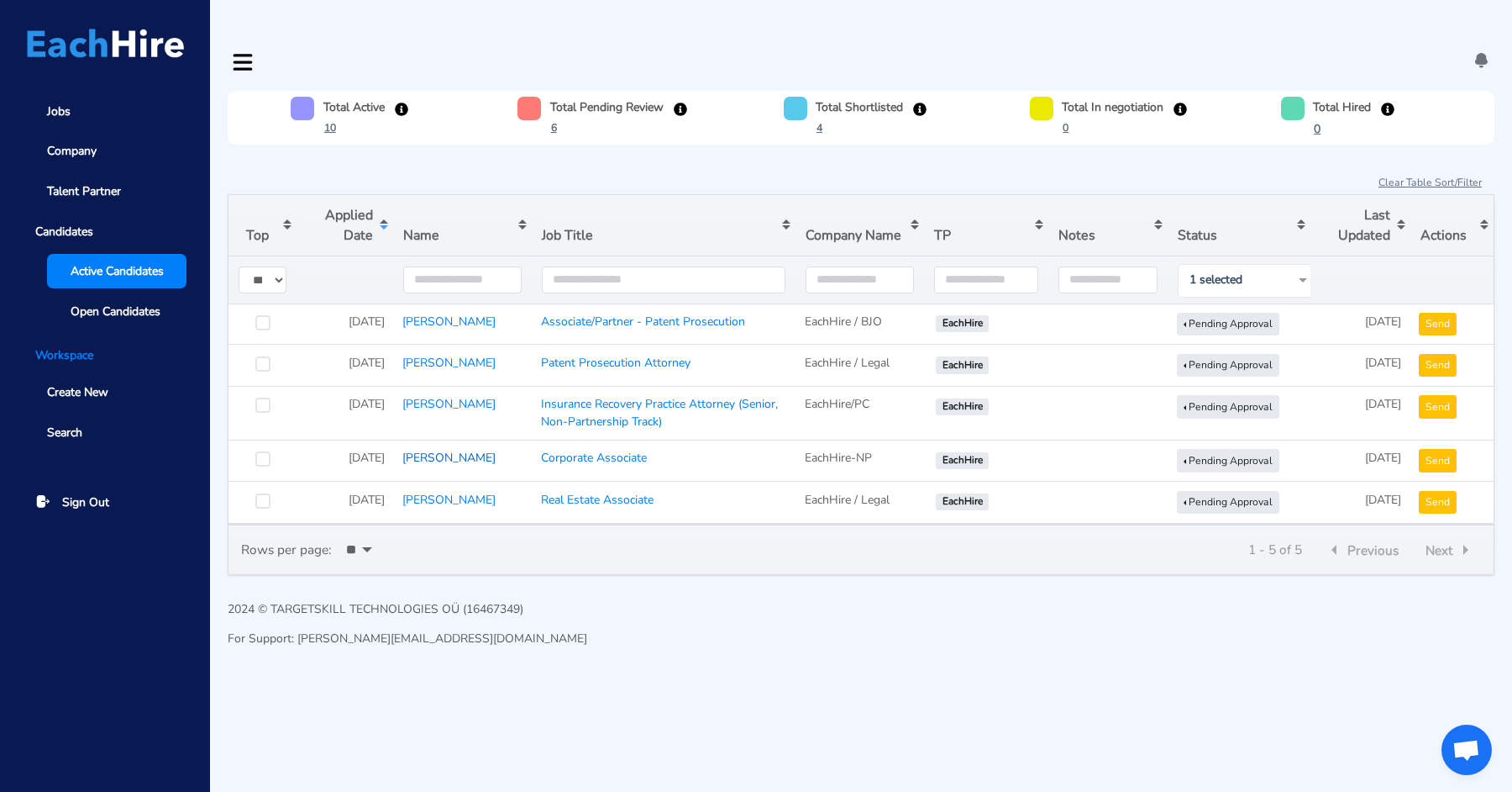
click at [435, 449] on link "[PERSON_NAME]" at bounding box center [449, 457] width 93 height 16
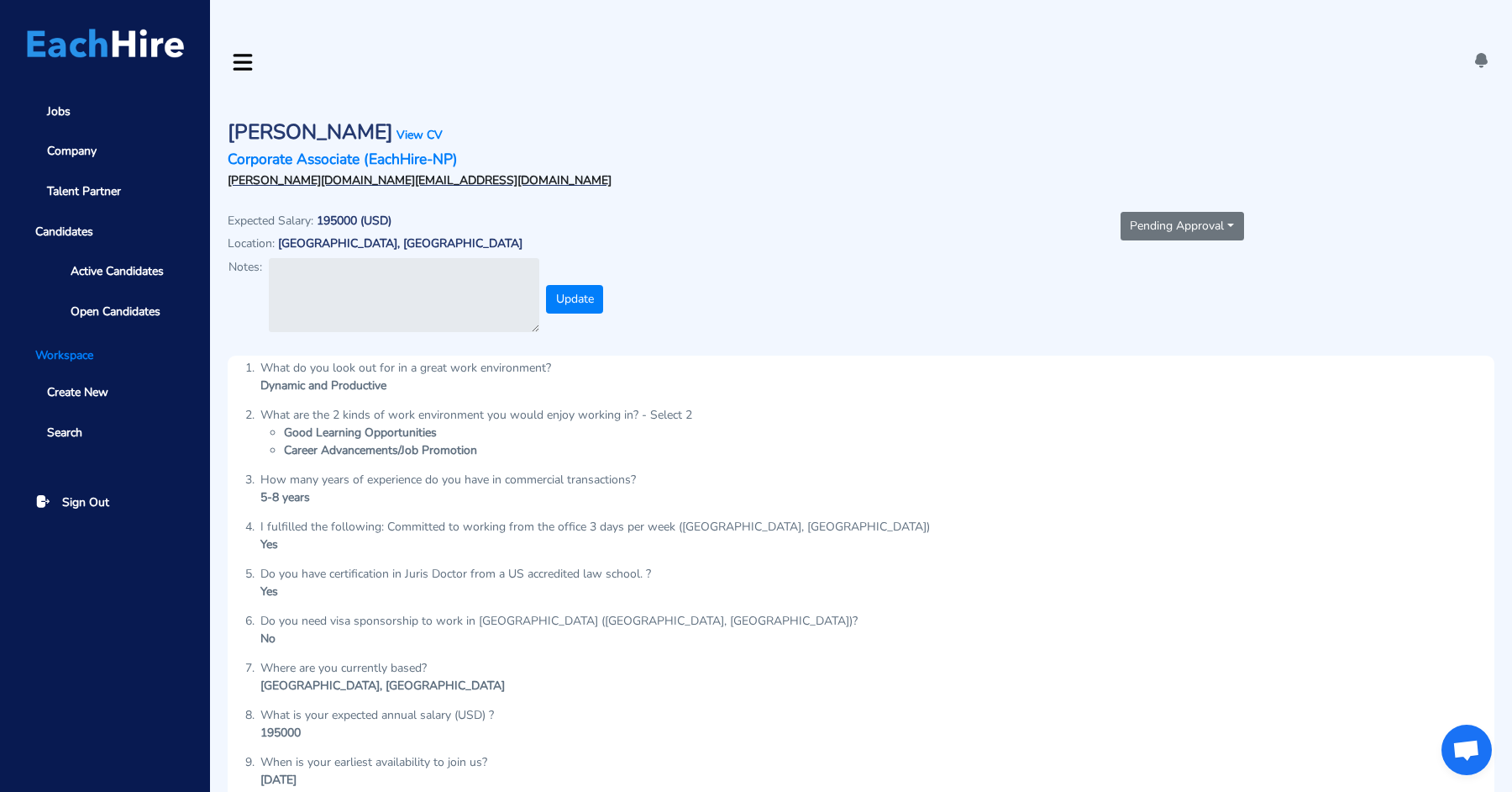
click at [1146, 211] on button "Pending Approval" at bounding box center [1182, 225] width 123 height 28
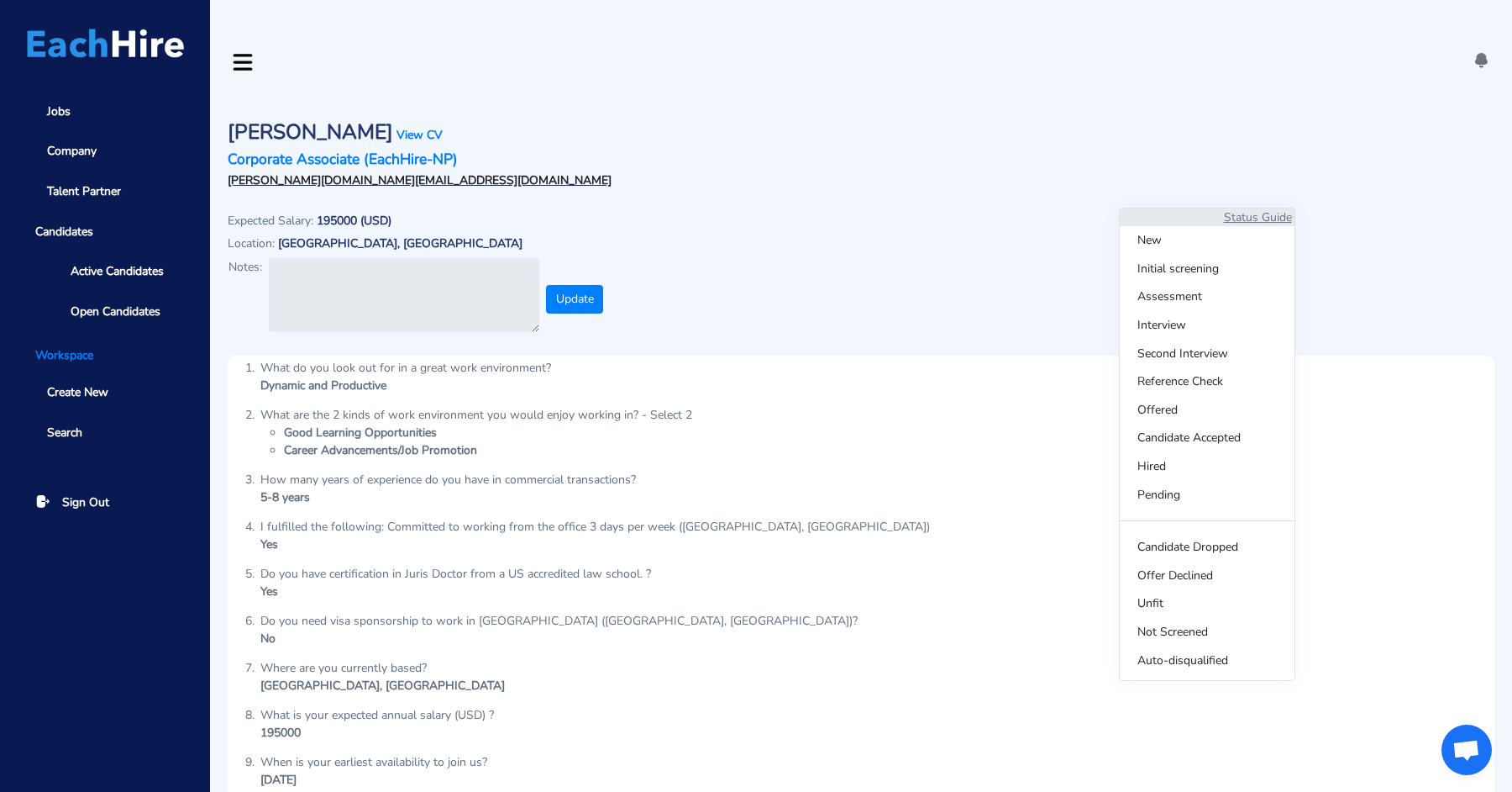
click at [868, 222] on div "Pending Approval Status Guide New Initial screening Assessment Interview Second…" at bounding box center [1182, 267] width 643 height 147
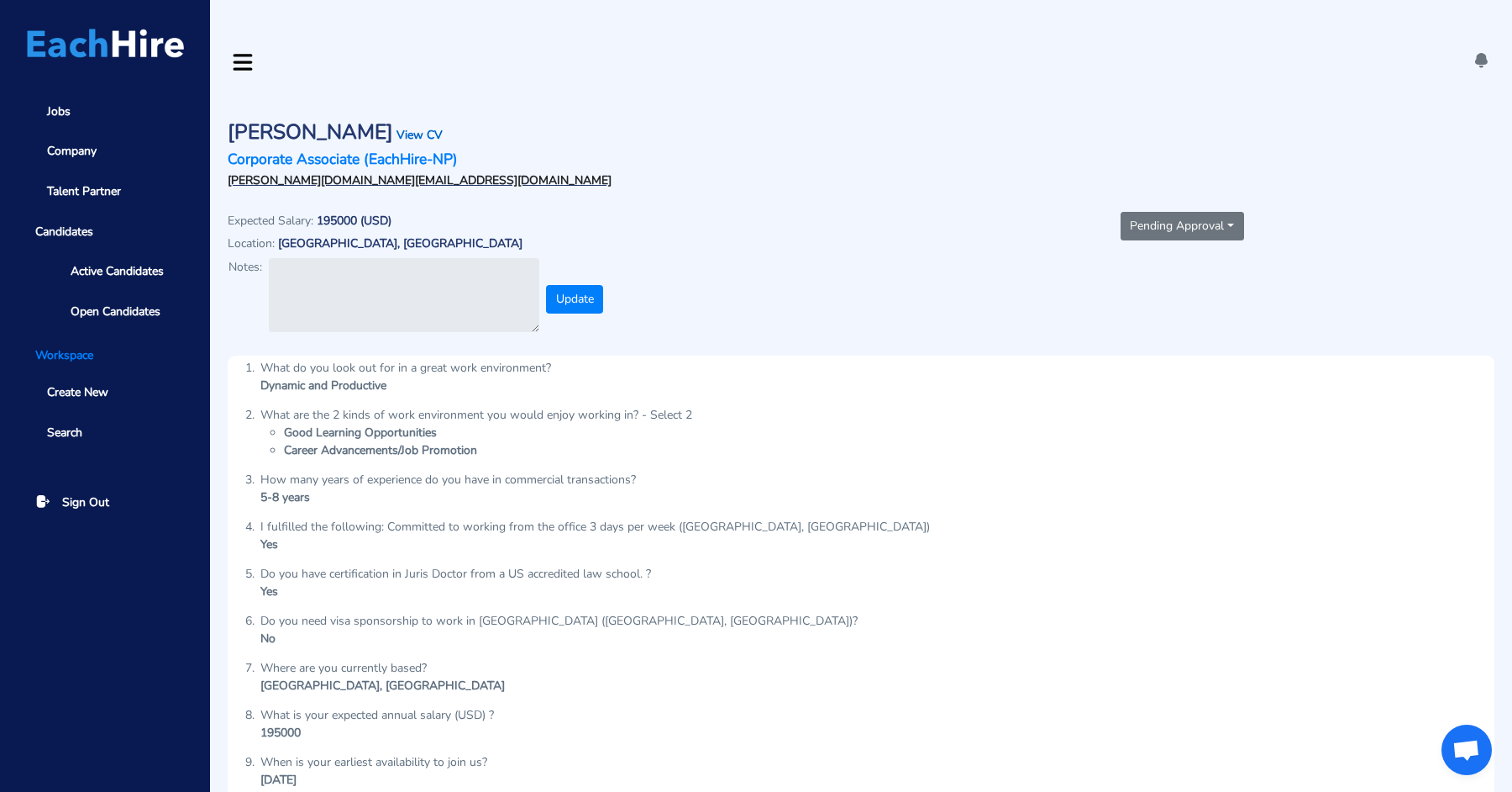
click at [397, 127] on link "View CV" at bounding box center [420, 135] width 47 height 16
click at [415, 148] on link "Corporate Associate (EachHire-NP)" at bounding box center [342, 158] width 230 height 20
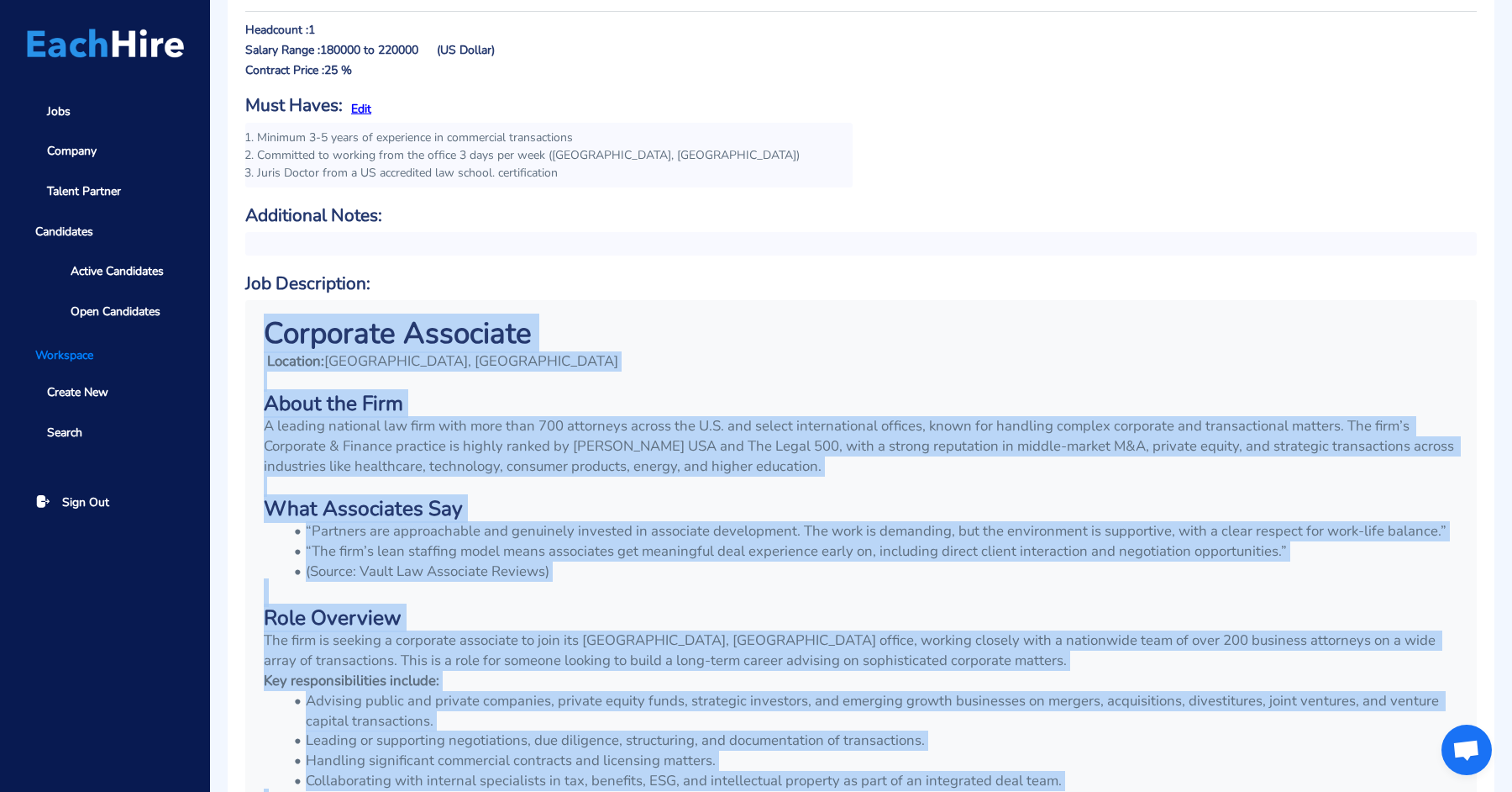
scroll to position [869, 0]
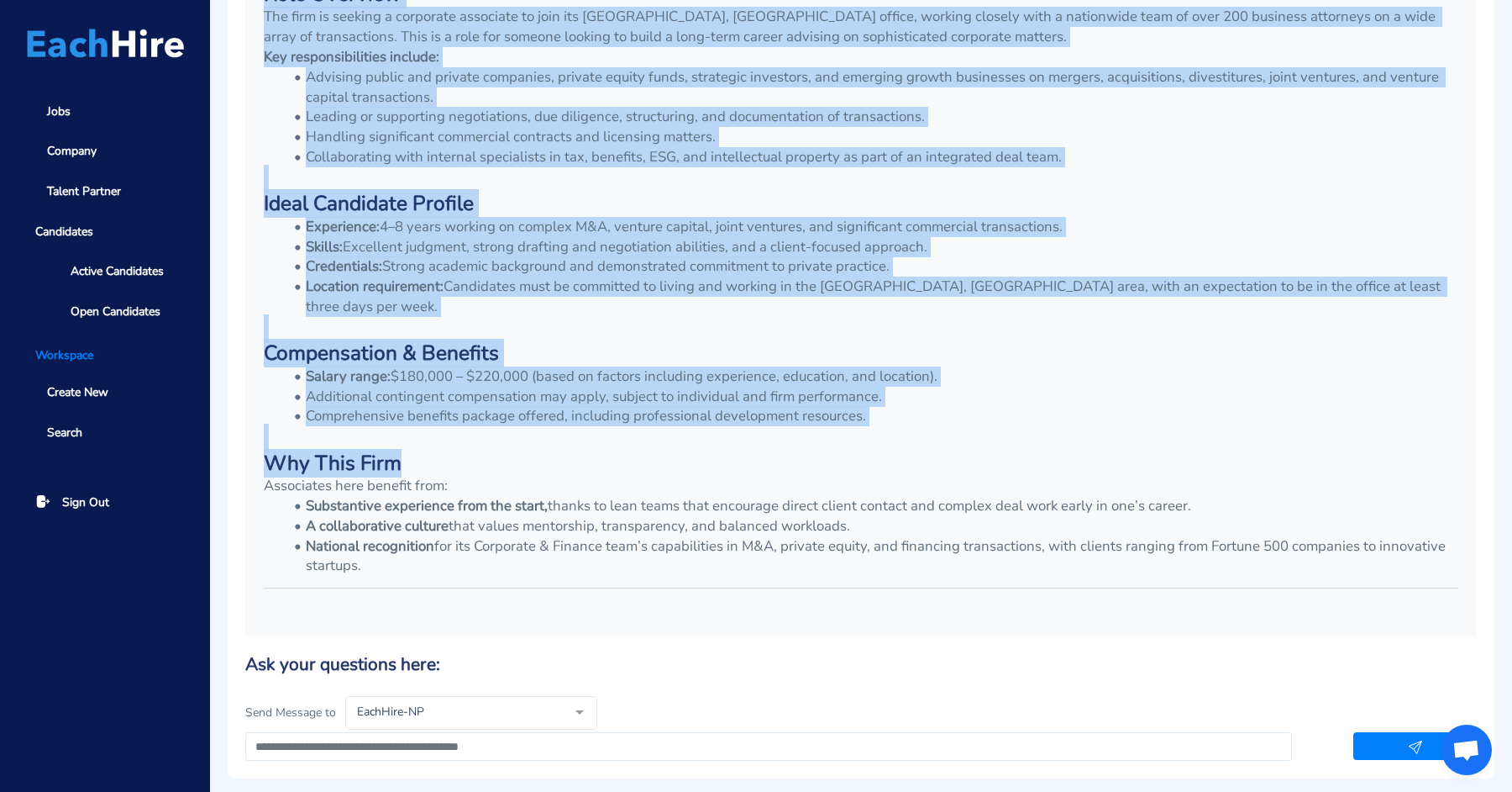
drag, startPoint x: 274, startPoint y: 522, endPoint x: 599, endPoint y: 501, distance: 325.7
click at [599, 501] on div "Corporate Associate Location: [GEOGRAPHIC_DATA], [GEOGRAPHIC_DATA] About the Fi…" at bounding box center [861, 156] width 1220 height 948
copy div "Loremipsu Dolorsita Consecte: Adipiscin, EL Seddo eiu Temp I utlabor etdolore m…"
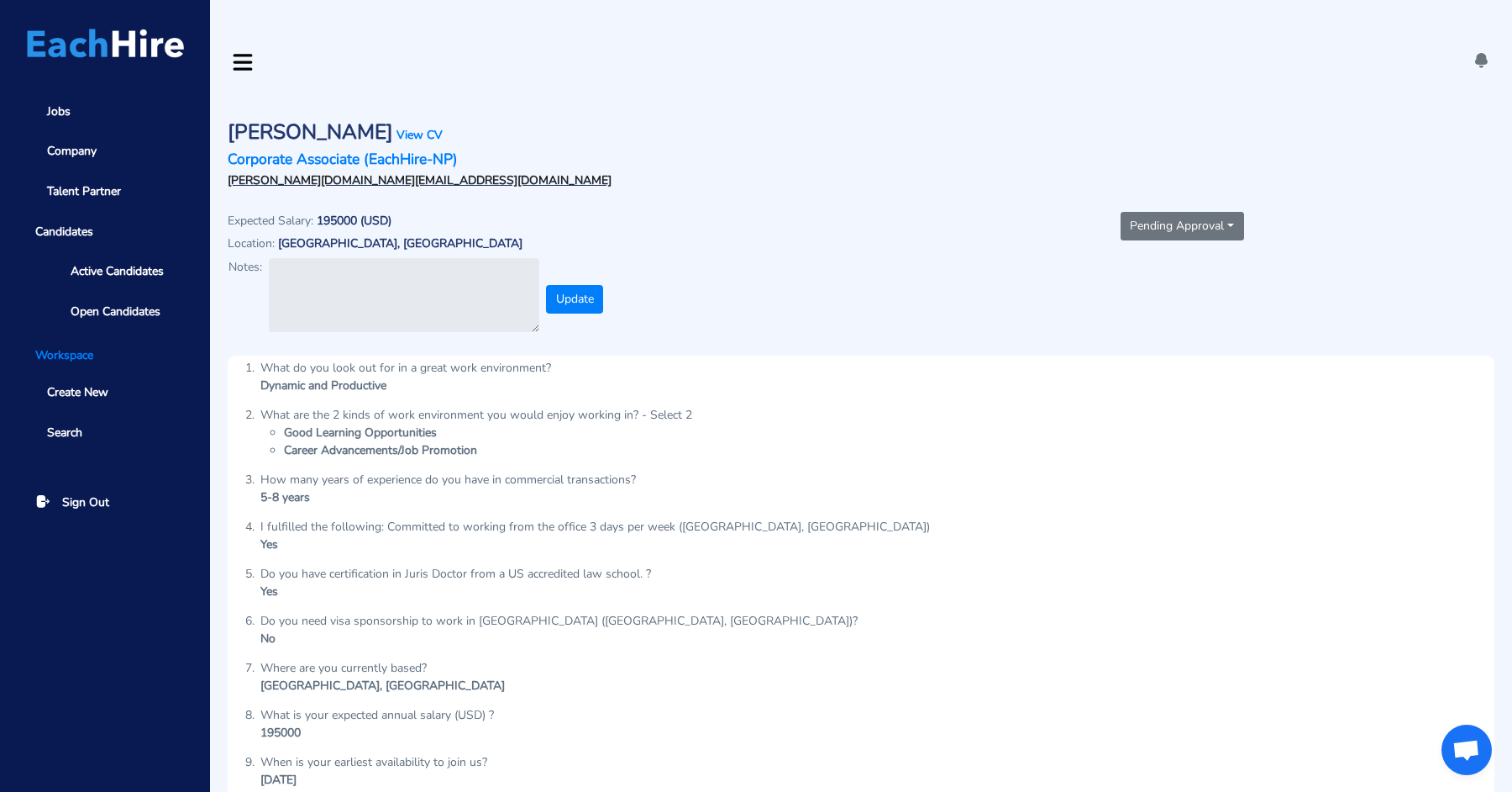
click at [1151, 211] on button "Pending Approval" at bounding box center [1182, 225] width 123 height 28
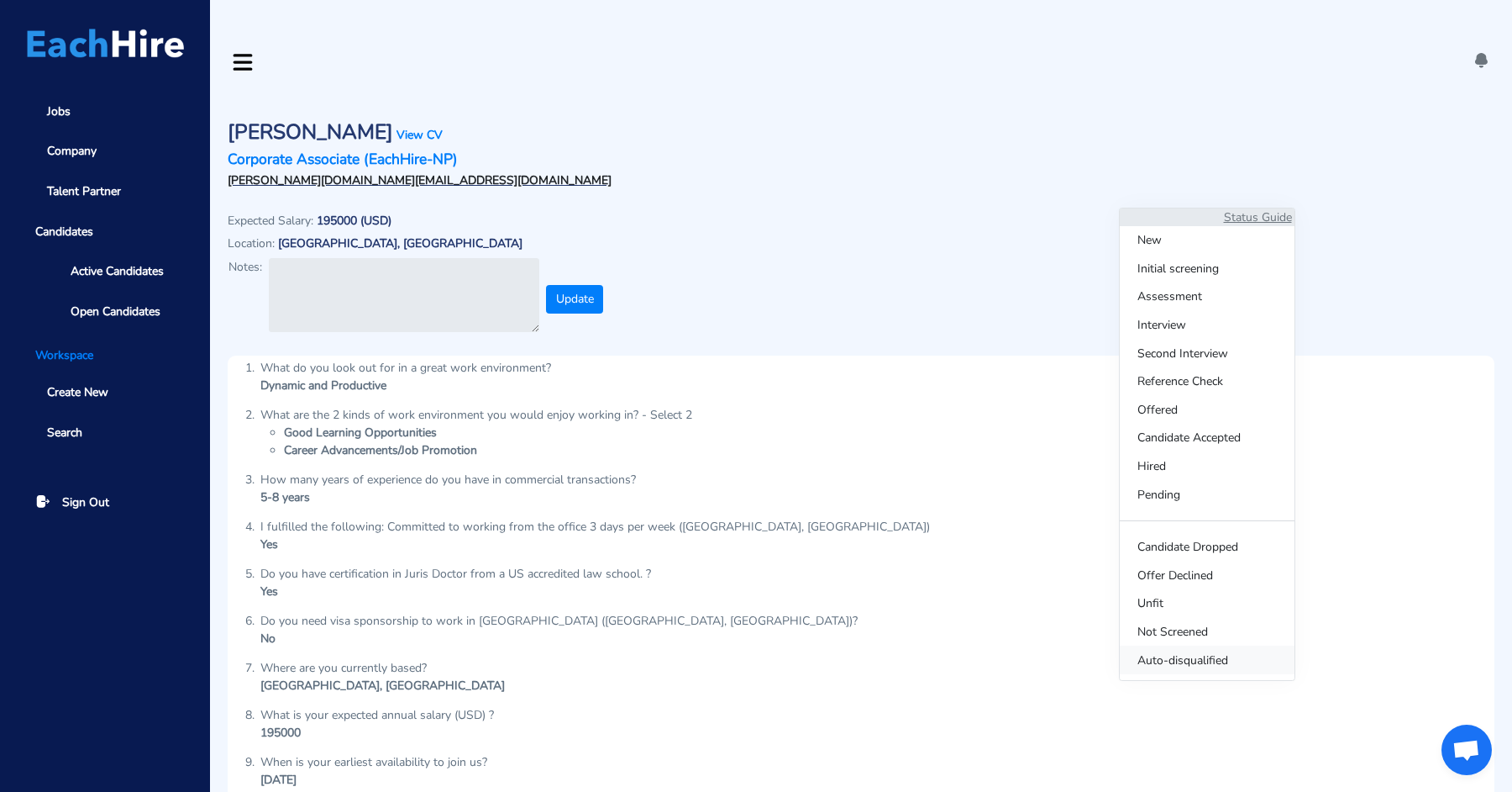
click at [1153, 653] on span "Auto-disqualified" at bounding box center [1207, 659] width 175 height 28
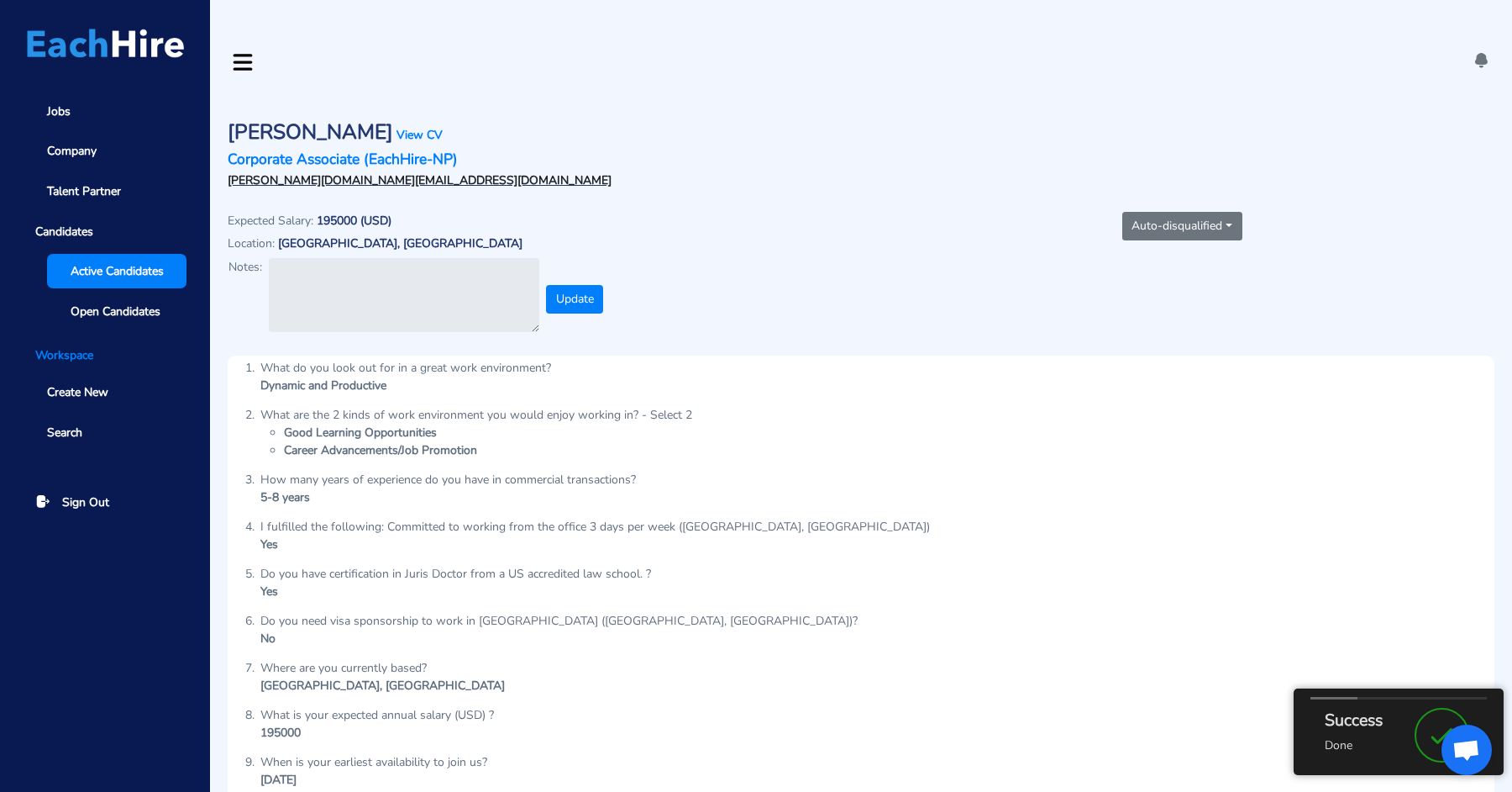
click at [122, 265] on span "Active Candidates" at bounding box center [117, 271] width 93 height 17
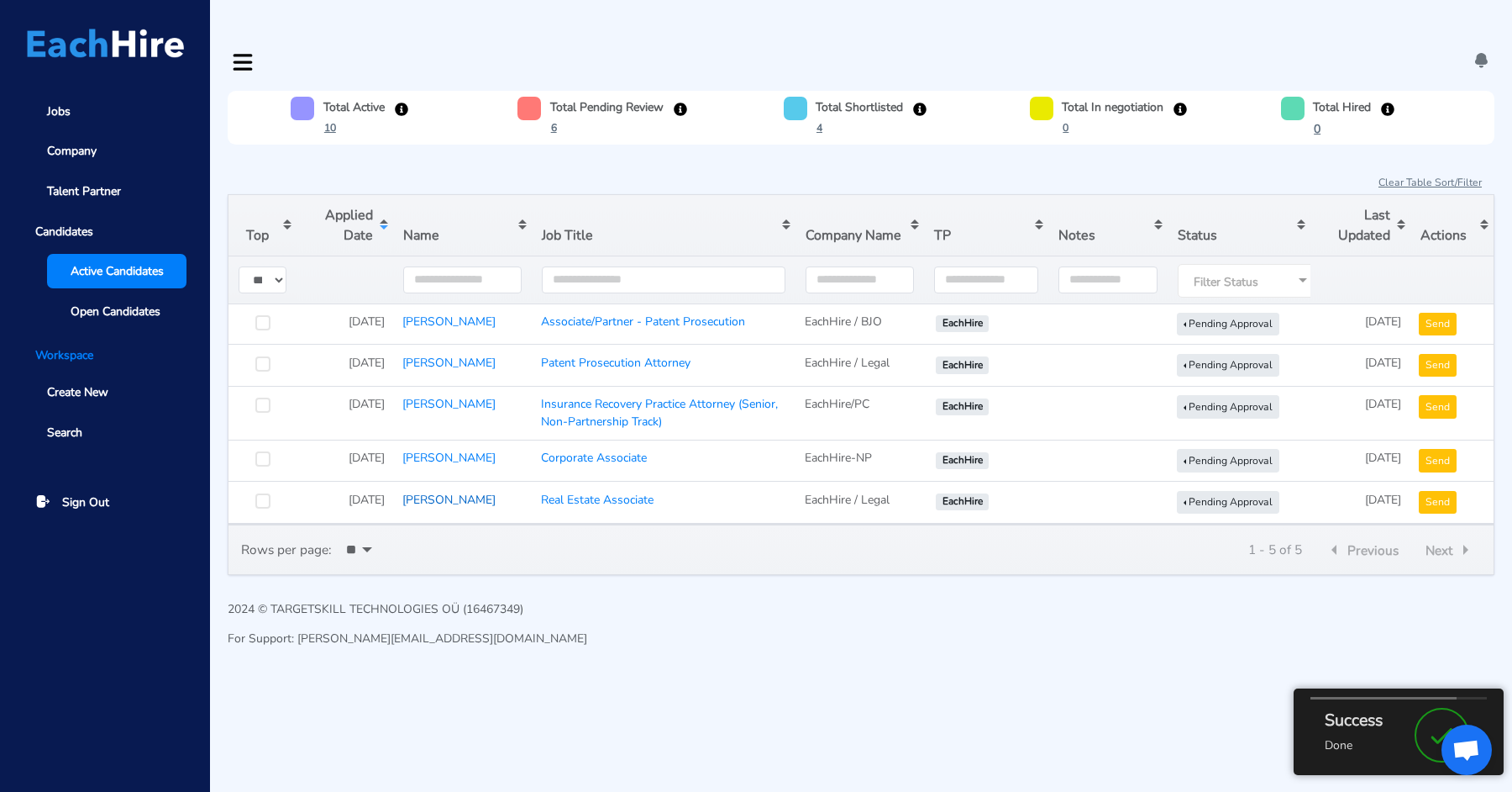
click at [436, 492] on link "[PERSON_NAME]" at bounding box center [449, 500] width 93 height 16
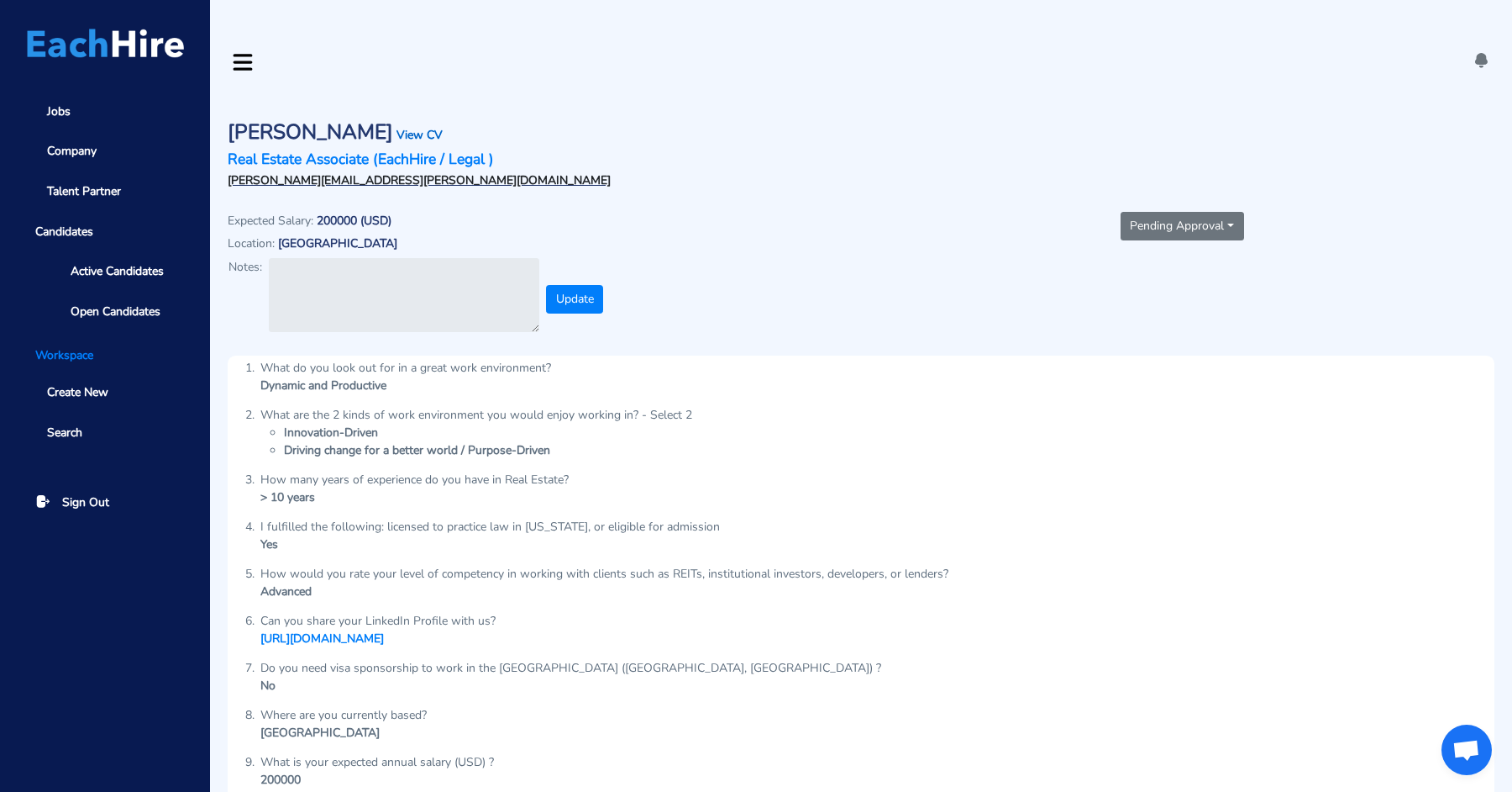
click at [413, 127] on link "View CV" at bounding box center [420, 135] width 47 height 16
click at [322, 148] on link "Real Estate Associate (EachHire / Legal )" at bounding box center [361, 158] width 267 height 20
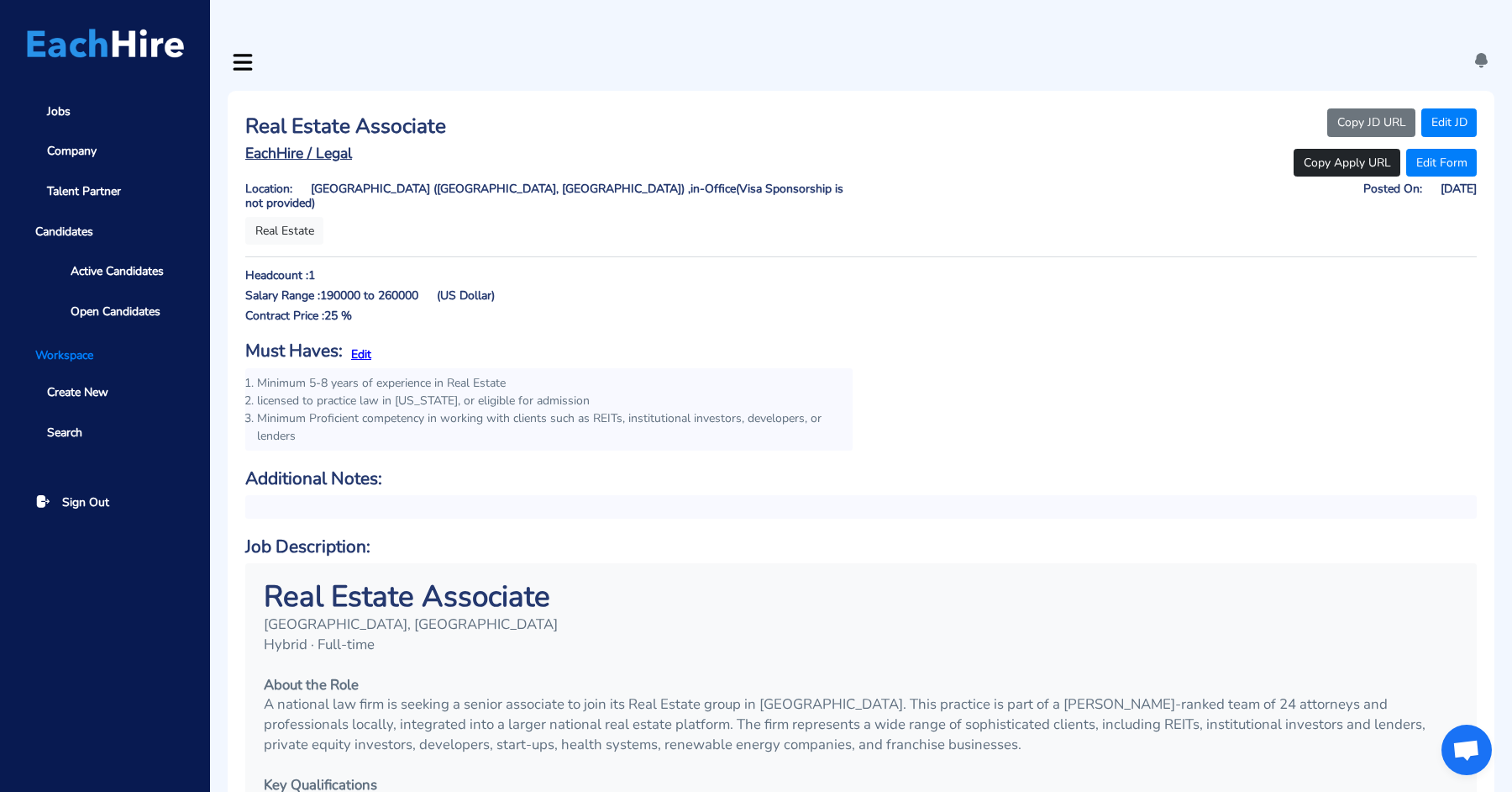
drag, startPoint x: 414, startPoint y: 593, endPoint x: 248, endPoint y: 543, distance: 173.4
copy div "Lore Ipsumd Sitametco Adipisc, EL Seddoe · Temp-inci Utlab etd Magn A enimadmi …"
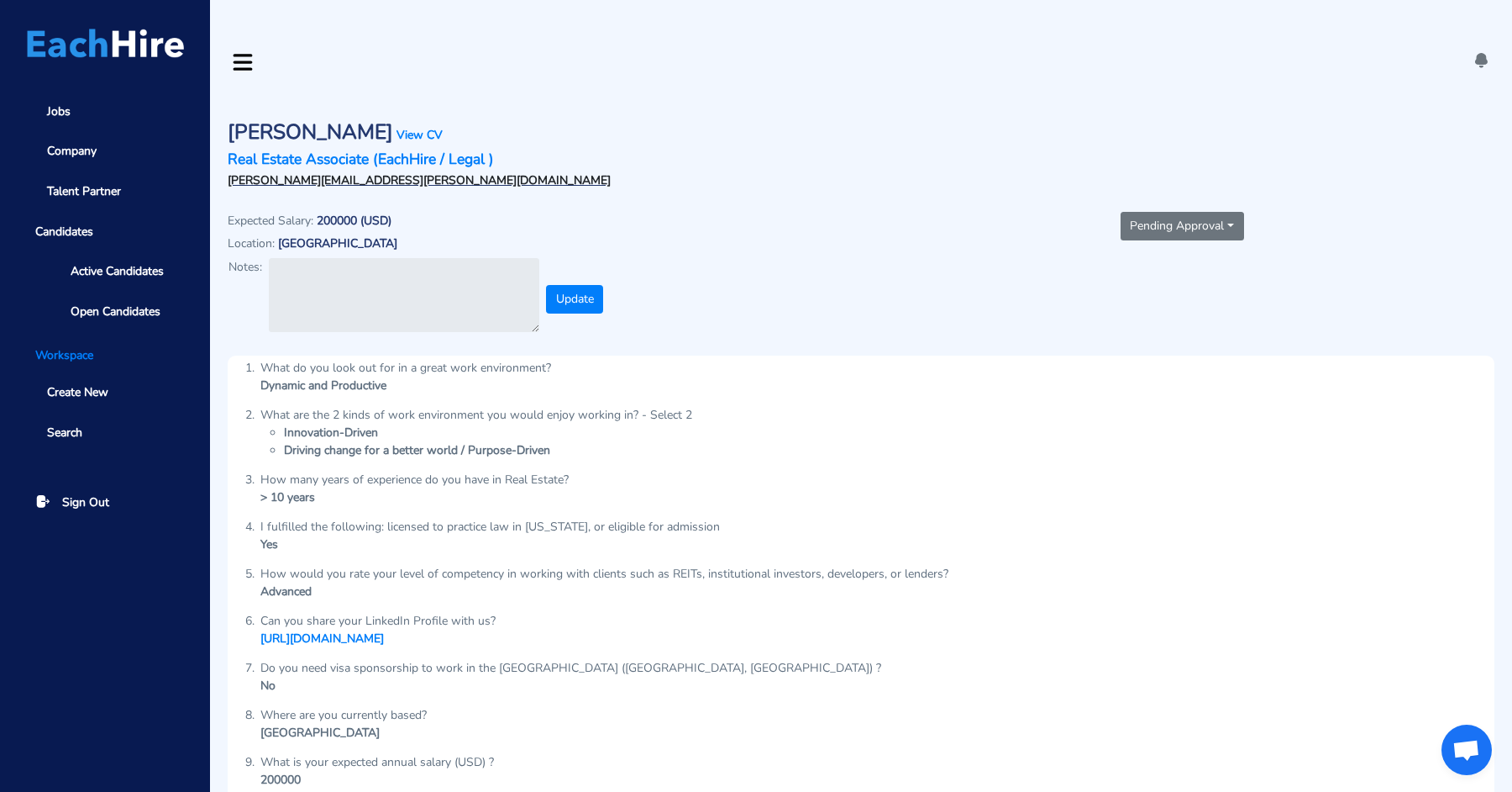
click at [1153, 211] on button "Pending Approval" at bounding box center [1182, 225] width 123 height 28
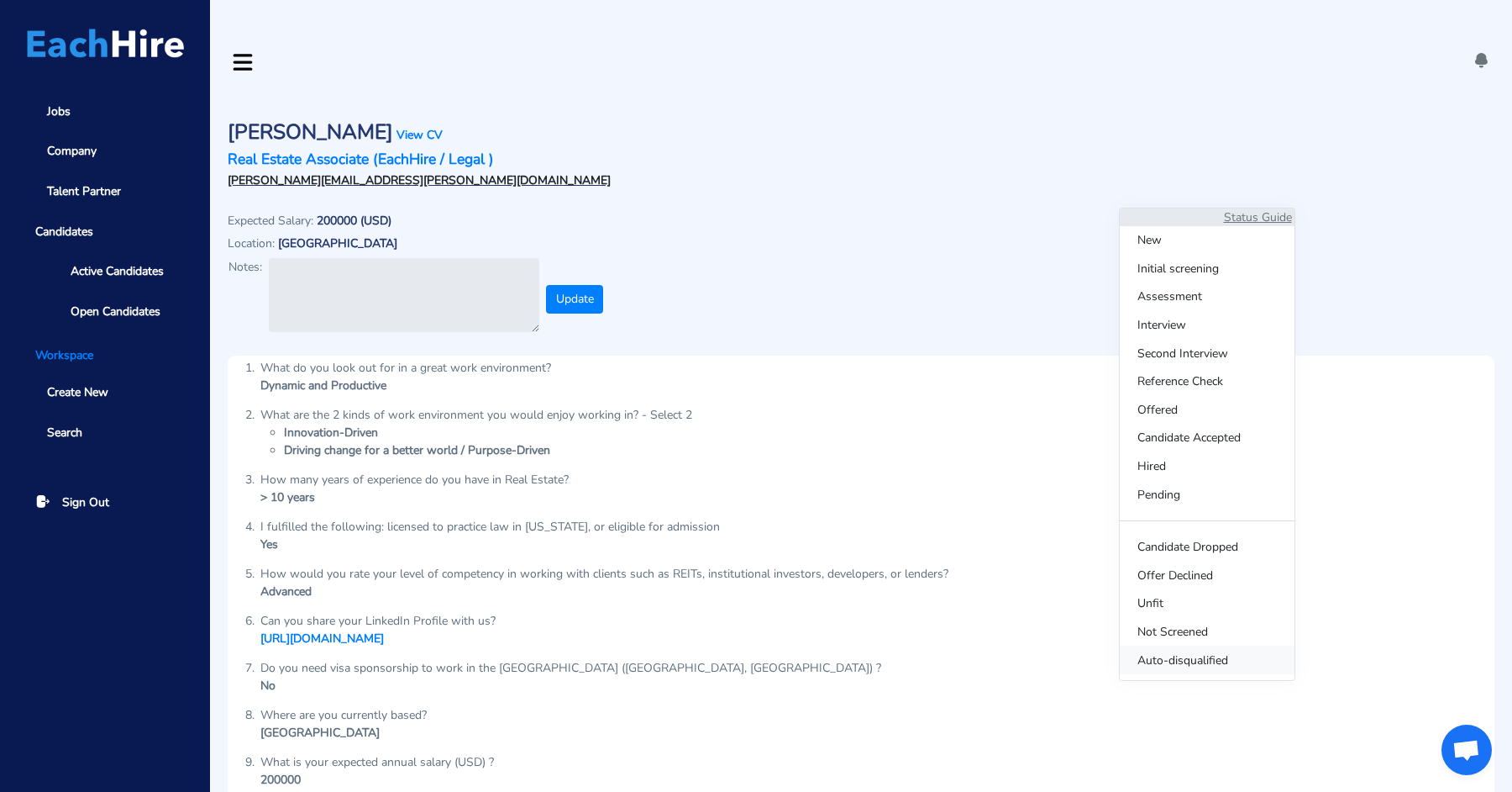
click at [1172, 645] on span "Auto-disqualified" at bounding box center [1207, 659] width 175 height 28
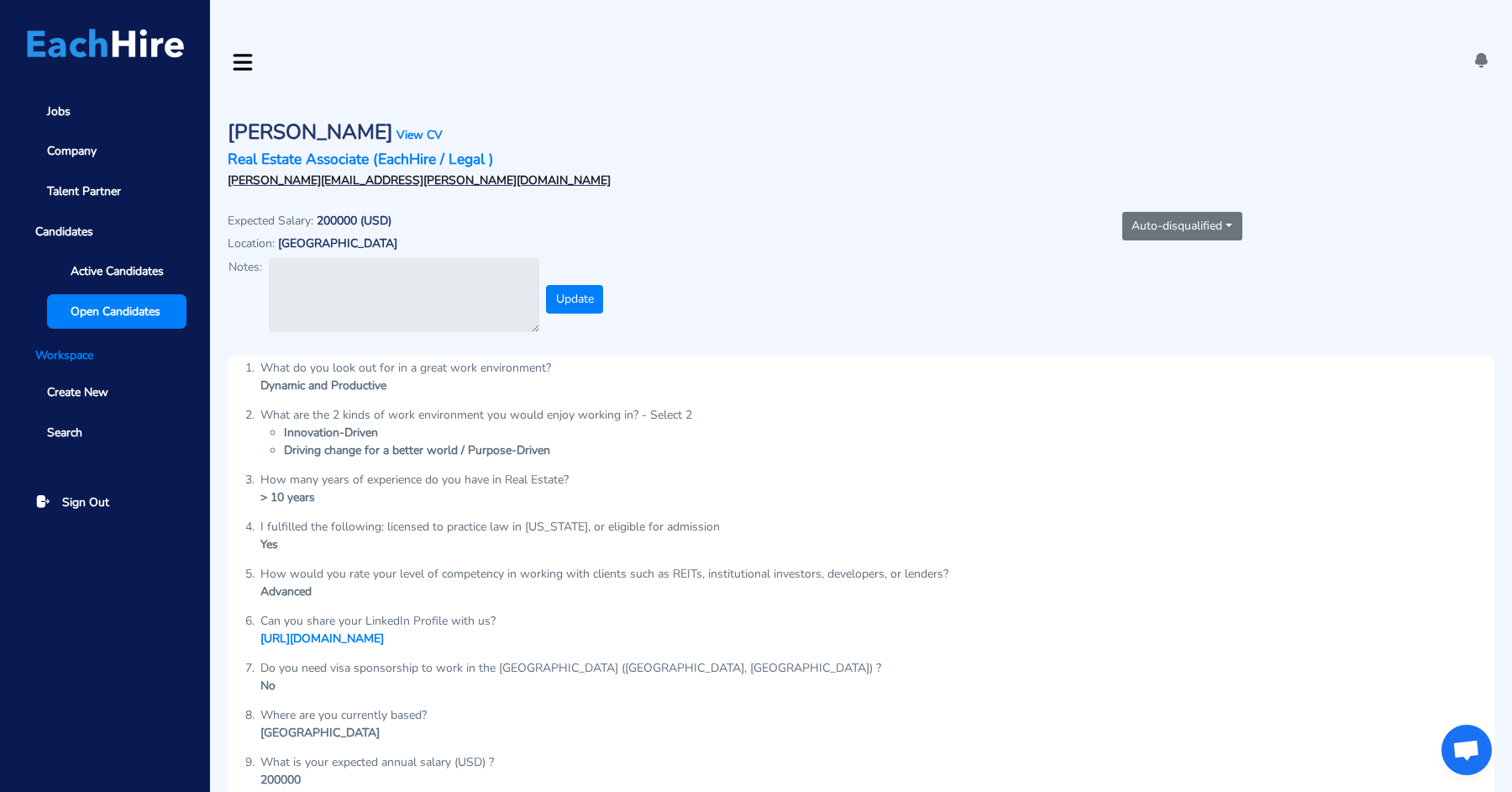
click at [110, 315] on span "Open Candidates" at bounding box center [116, 311] width 90 height 17
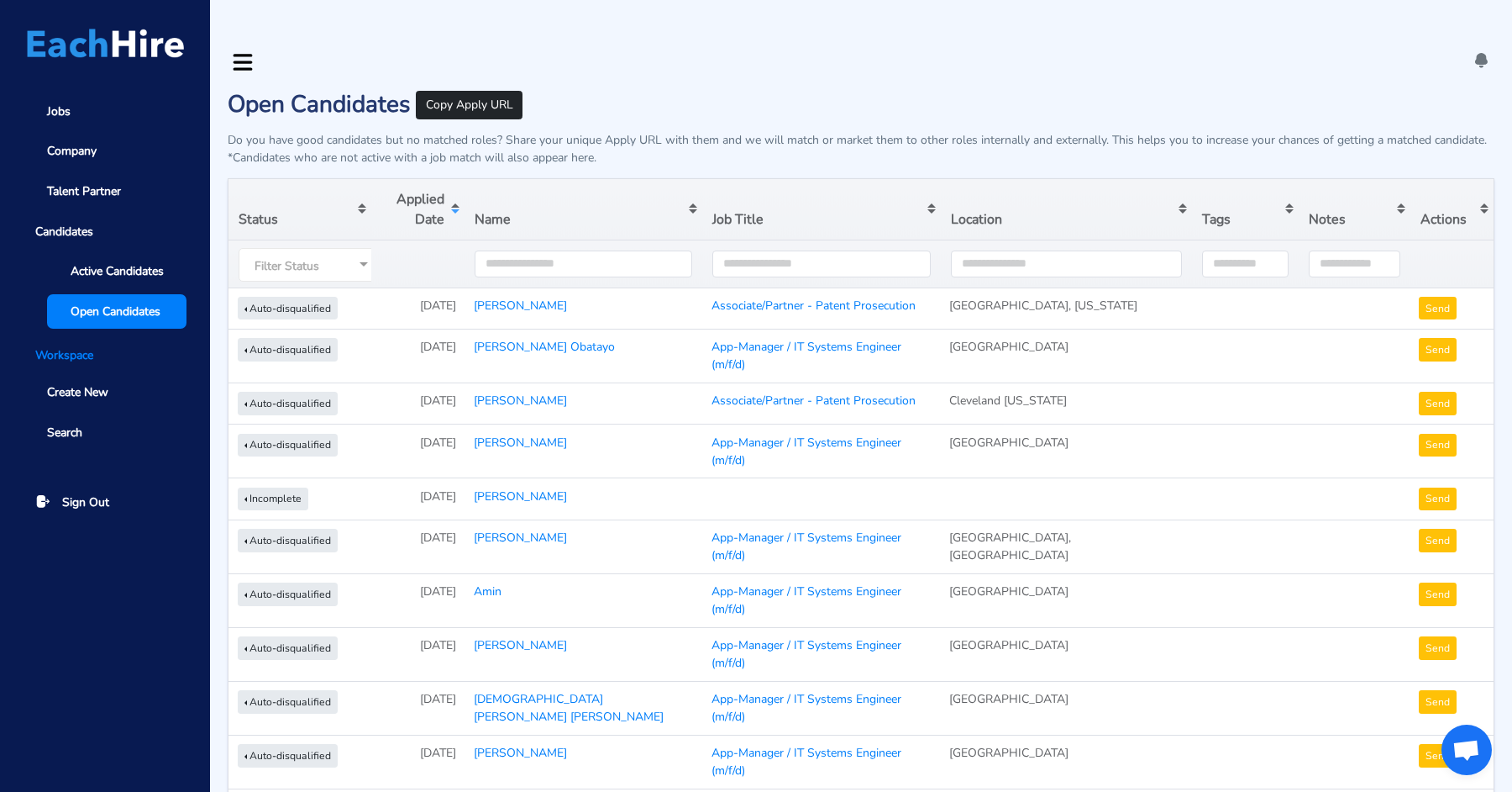
click at [873, 91] on div "Open Candidates Copy Apply URL" at bounding box center [861, 104] width 1284 height 28
click at [512, 298] on link "[PERSON_NAME]" at bounding box center [520, 305] width 93 height 16
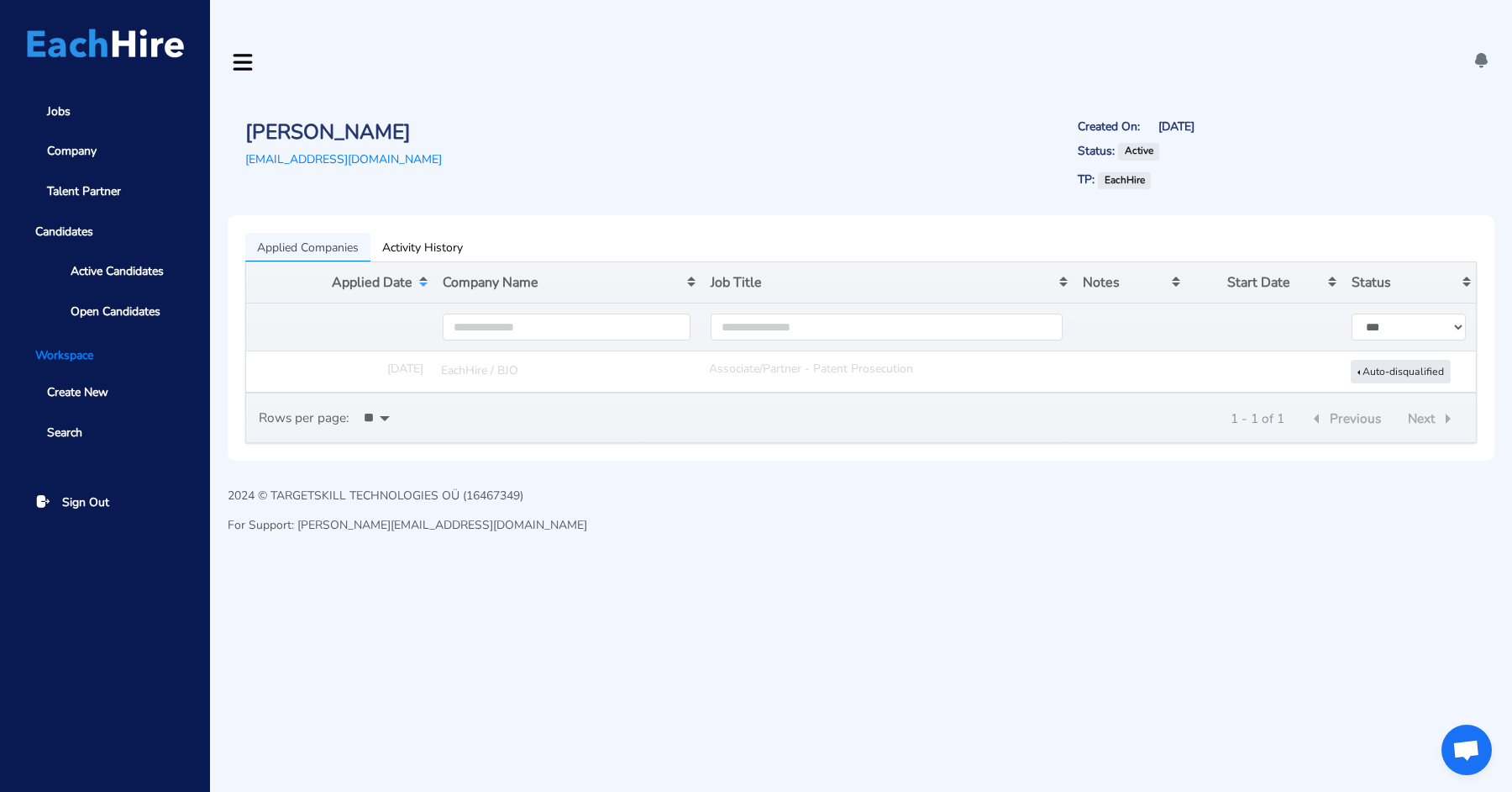
click at [492, 360] on link "EachHire / BJO" at bounding box center [566, 369] width 250 height 19
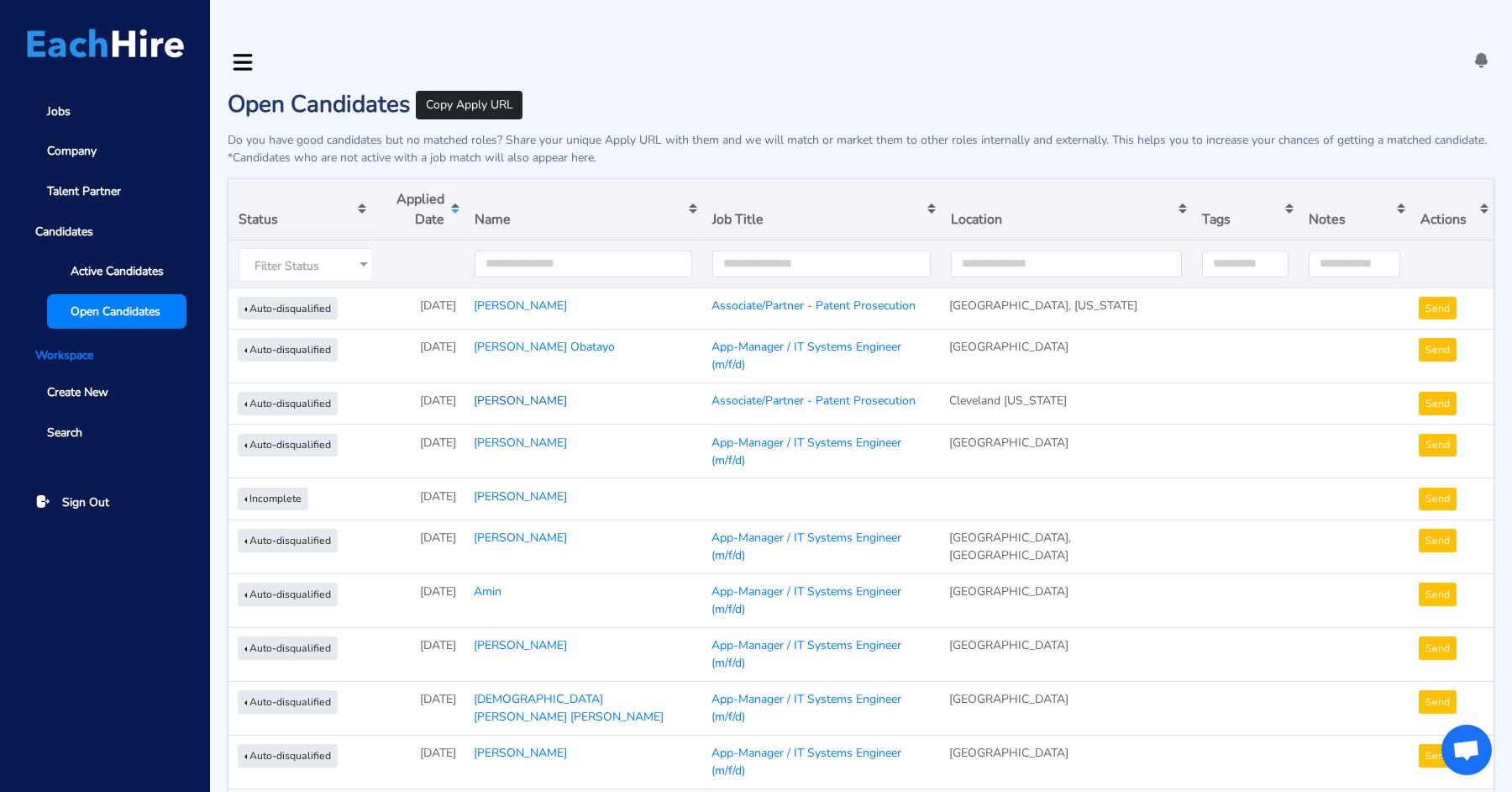
click at [518, 393] on link "[PERSON_NAME]" at bounding box center [520, 400] width 93 height 16
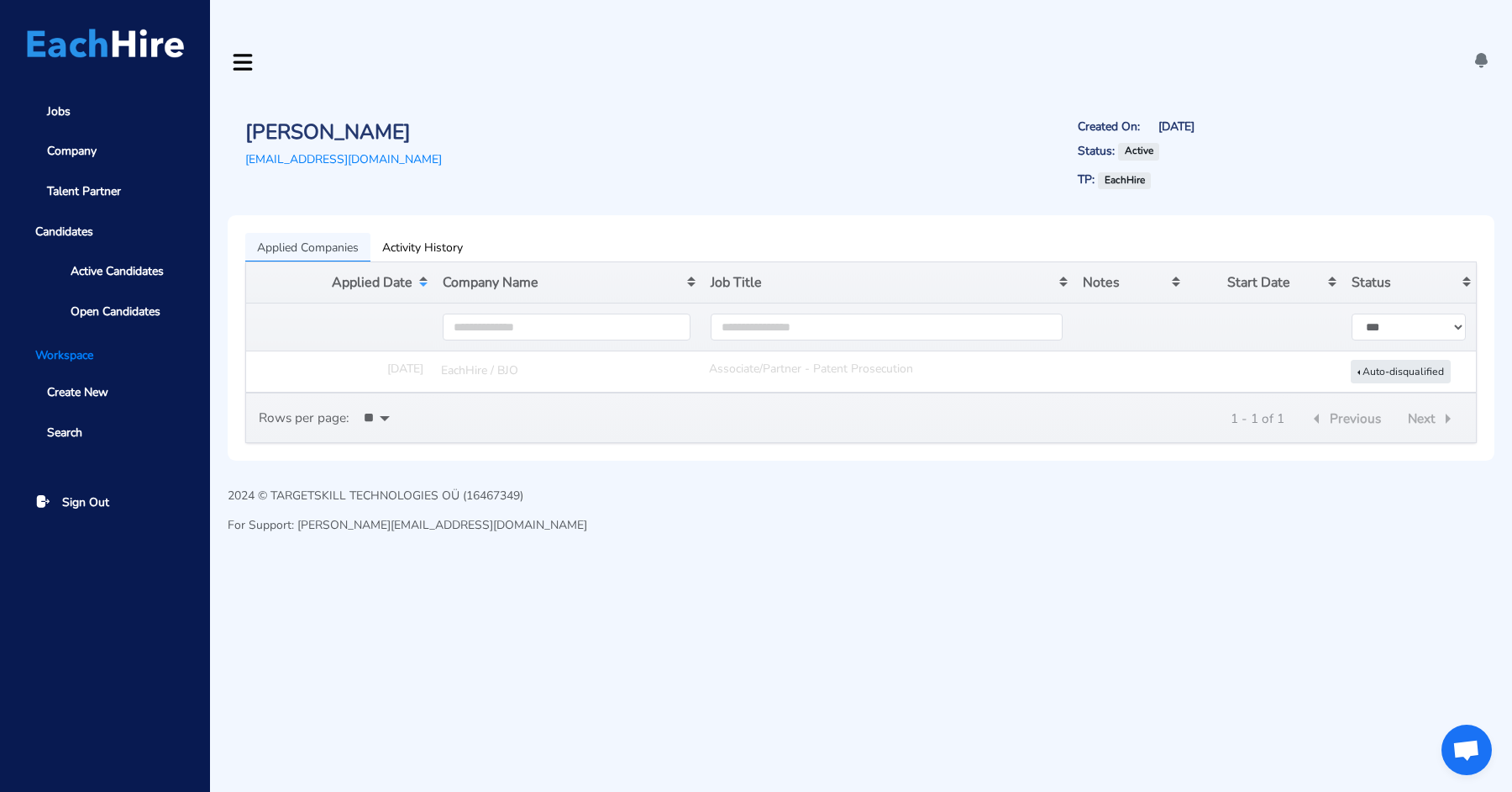
click at [484, 360] on link "EachHire / BJO" at bounding box center [566, 369] width 250 height 19
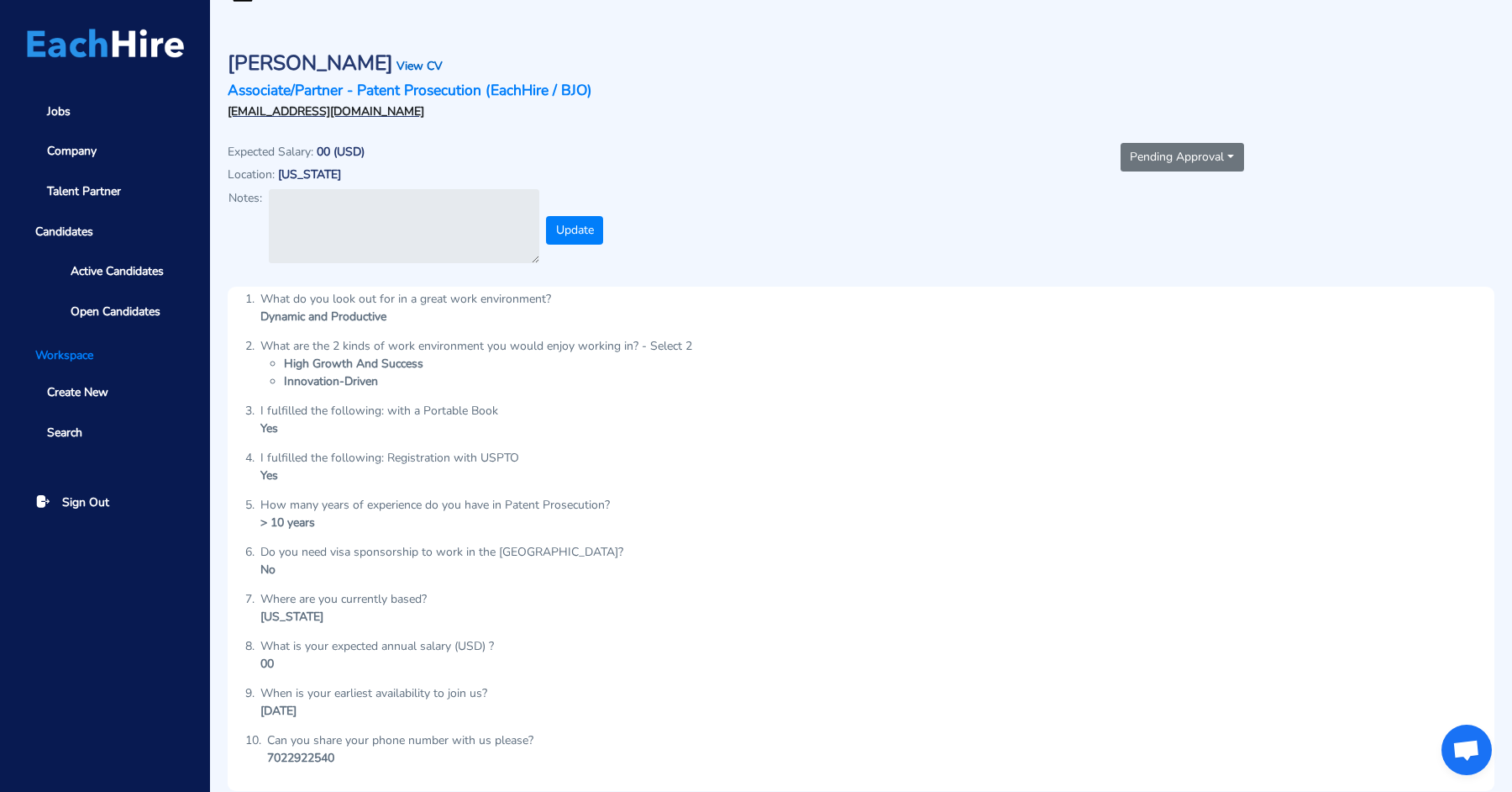
click at [397, 58] on link "View CV" at bounding box center [420, 66] width 47 height 16
click at [1152, 143] on button "Pending Approval" at bounding box center [1182, 157] width 123 height 28
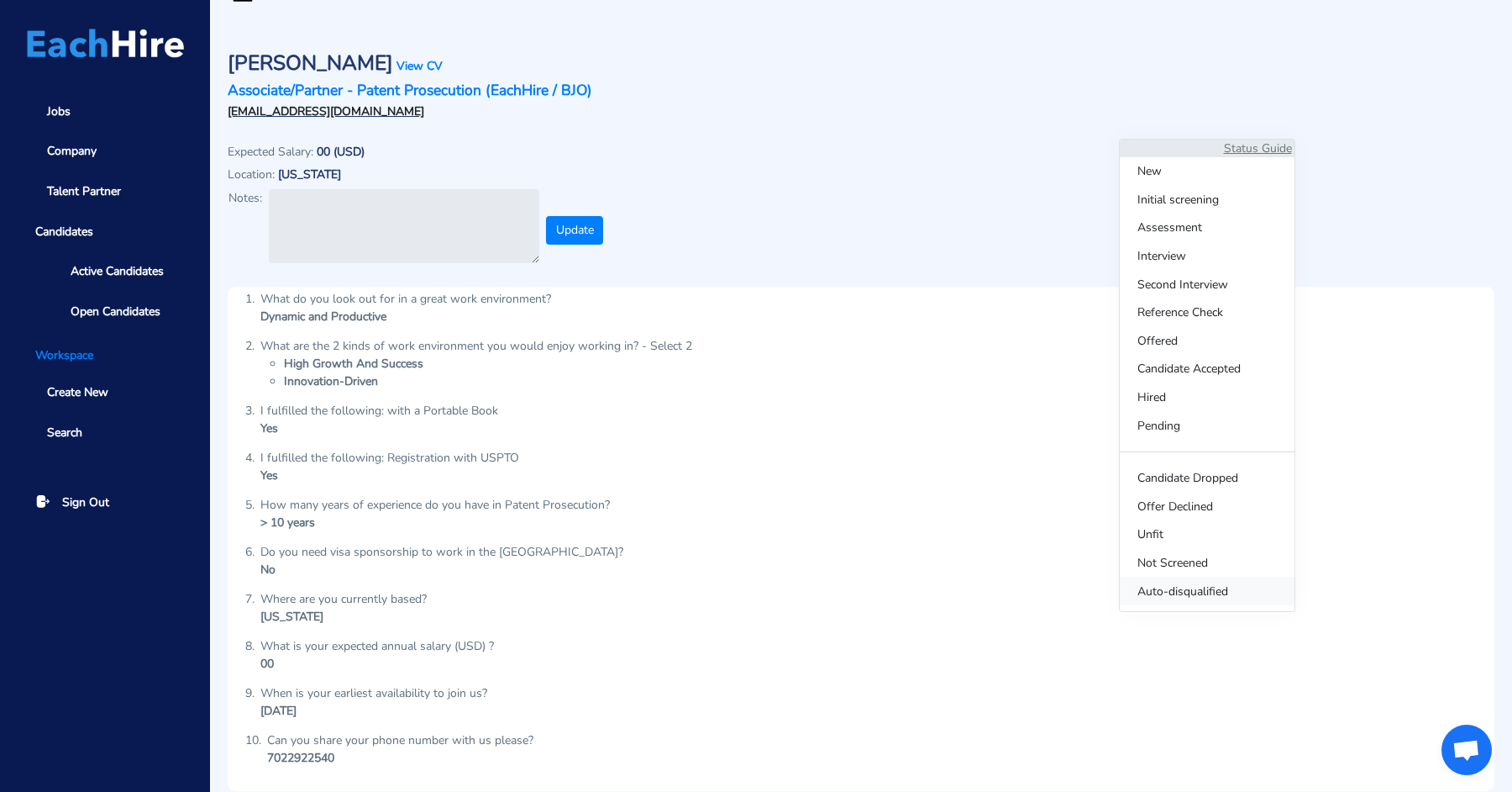
click at [1146, 594] on span "Auto-disqualified" at bounding box center [1207, 590] width 175 height 28
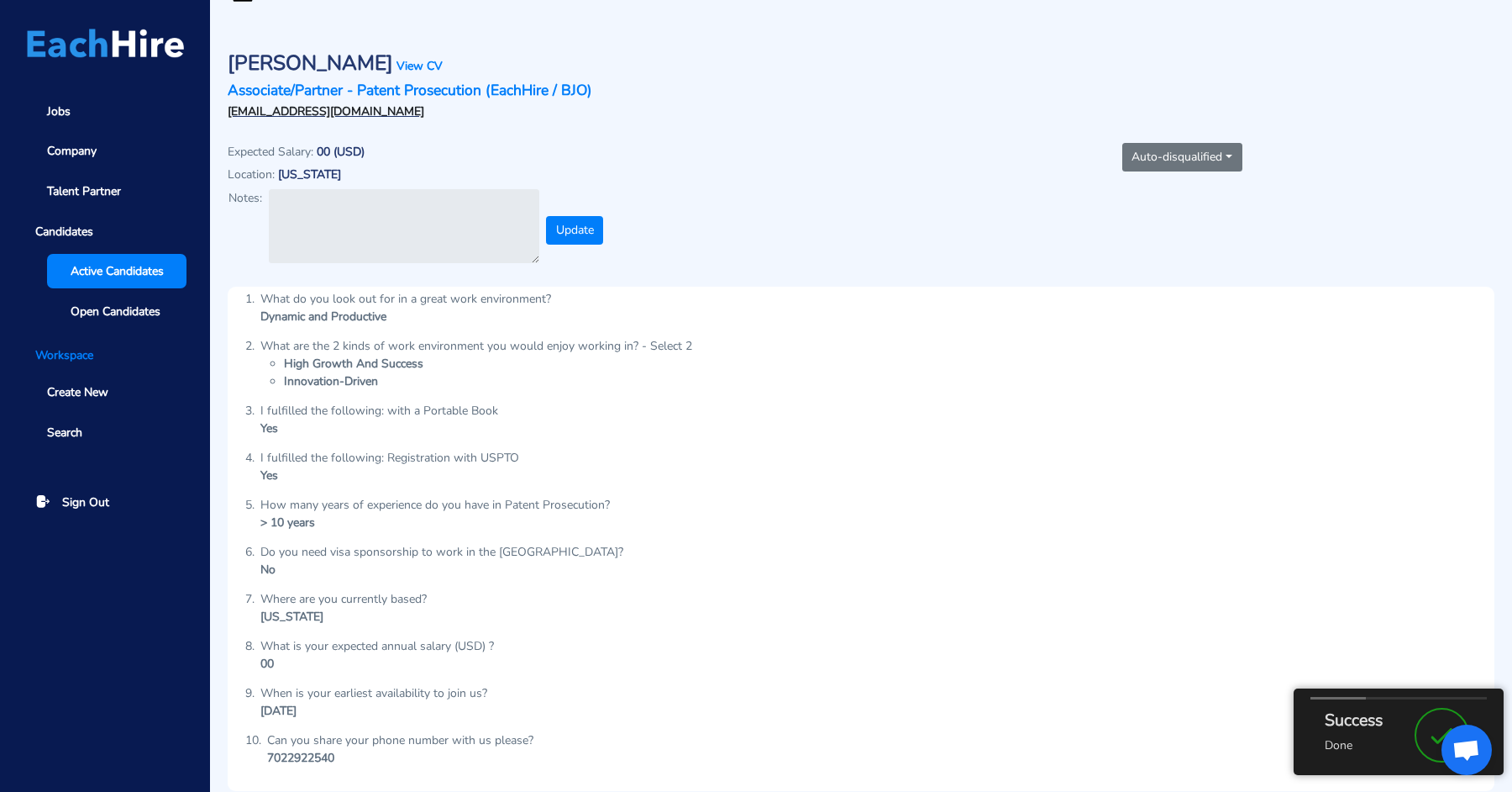
click at [159, 268] on span "Active Candidates" at bounding box center [117, 271] width 93 height 17
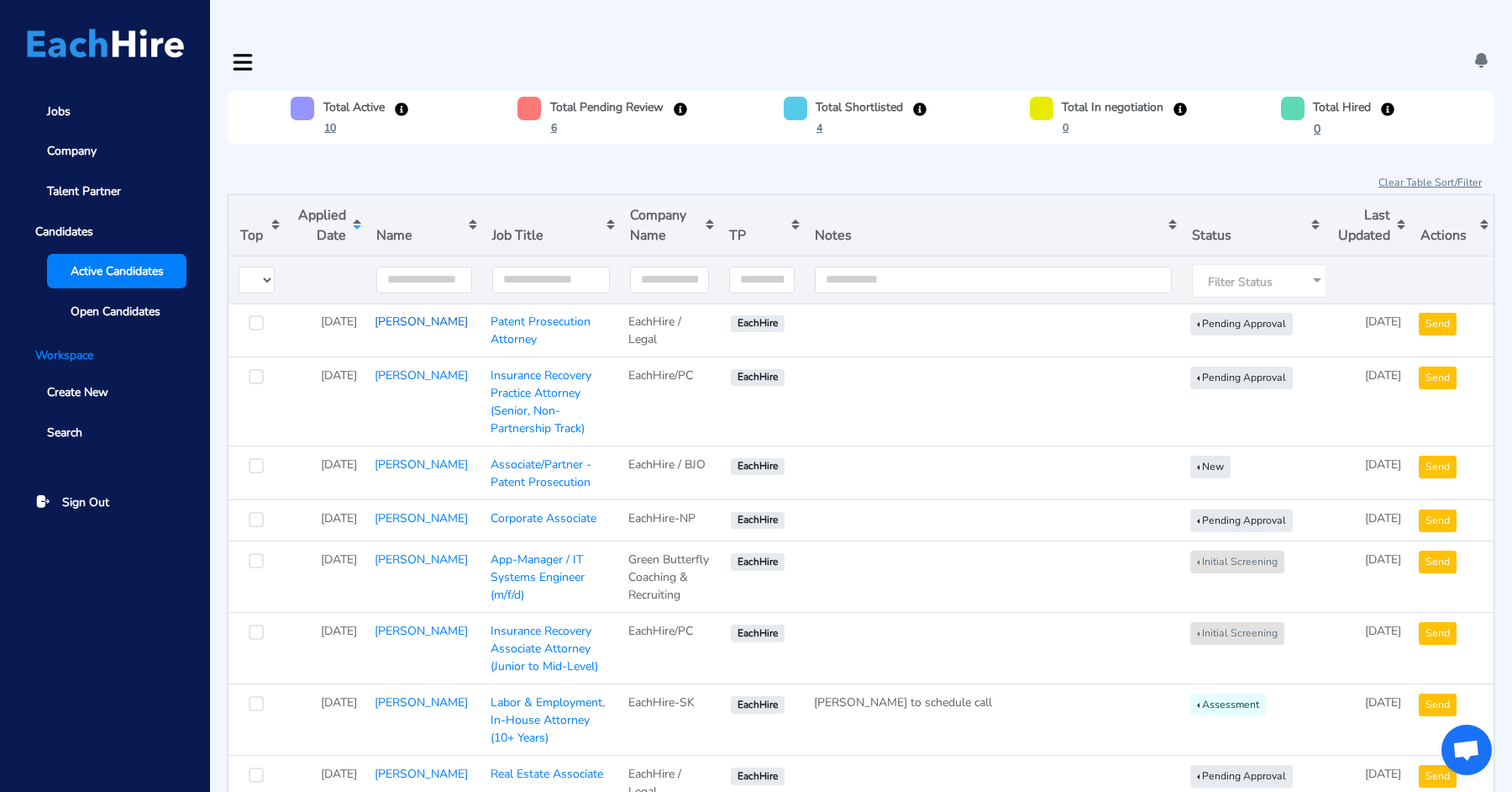
click at [393, 313] on link "[PERSON_NAME]" at bounding box center [421, 321] width 93 height 16
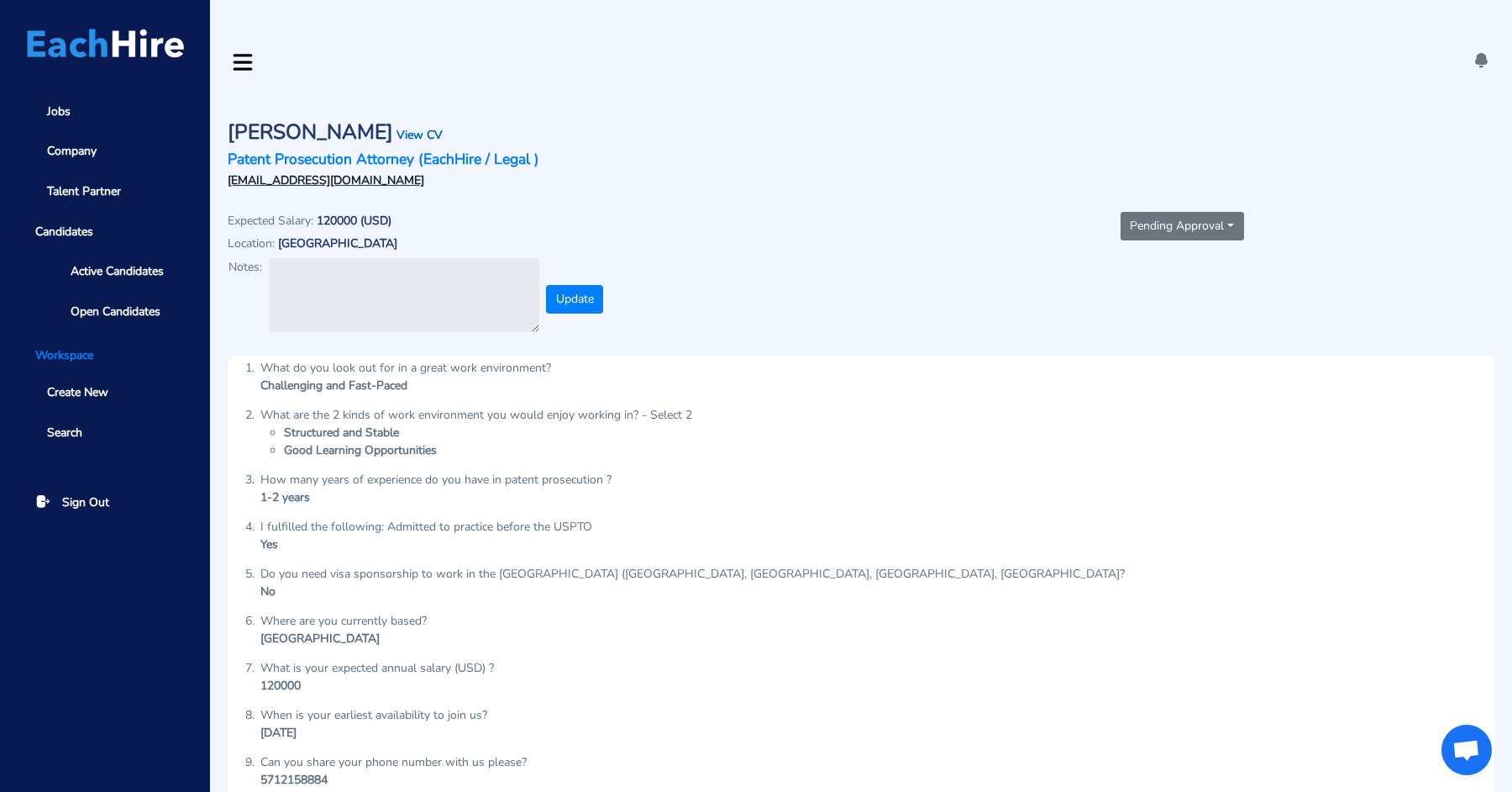
click at [400, 127] on link "View CV" at bounding box center [420, 135] width 47 height 16
click at [448, 148] on link "Patent Prosecution Attorney (EachHire / Legal )" at bounding box center [383, 158] width 311 height 20
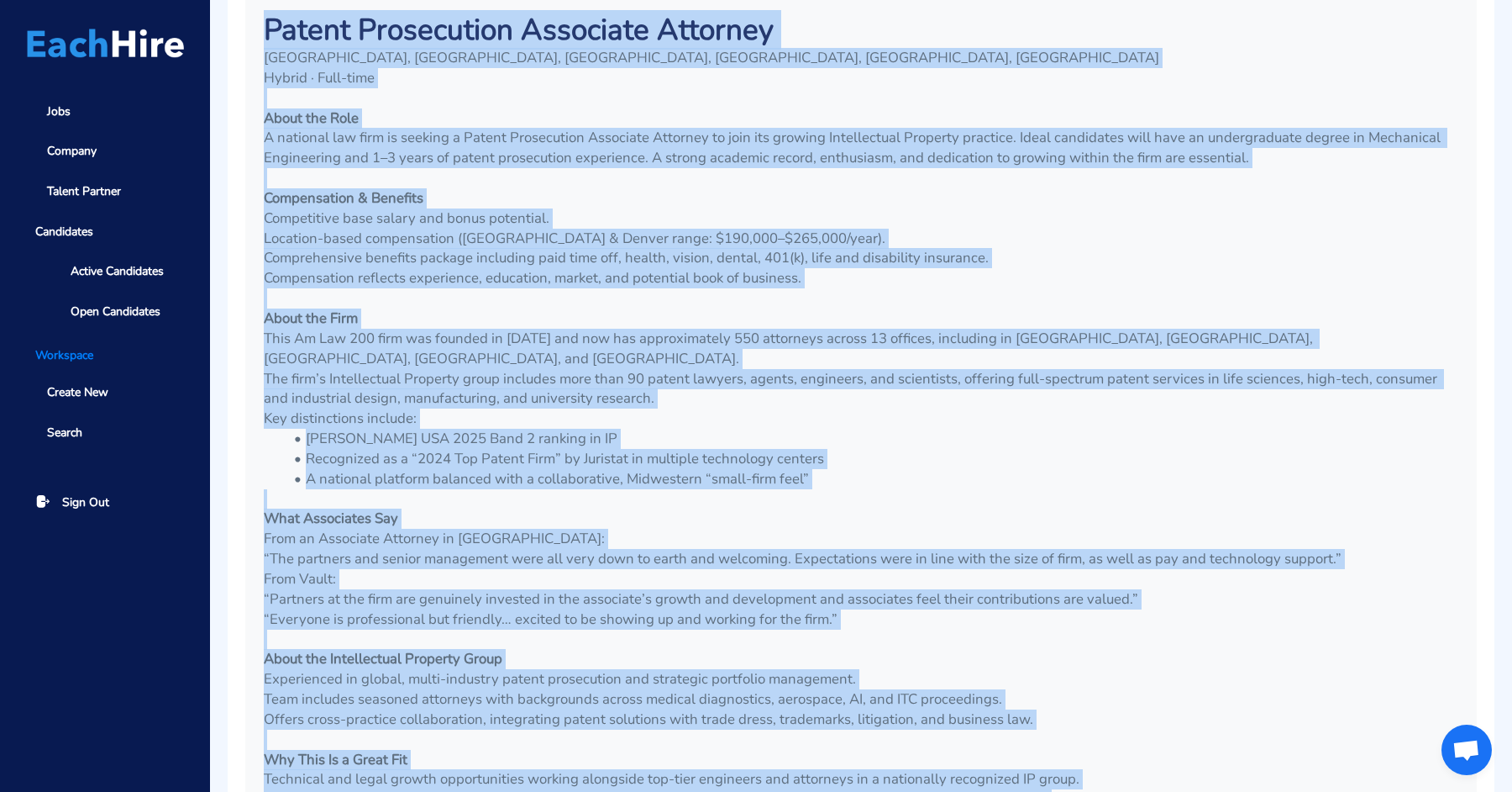
scroll to position [775, 0]
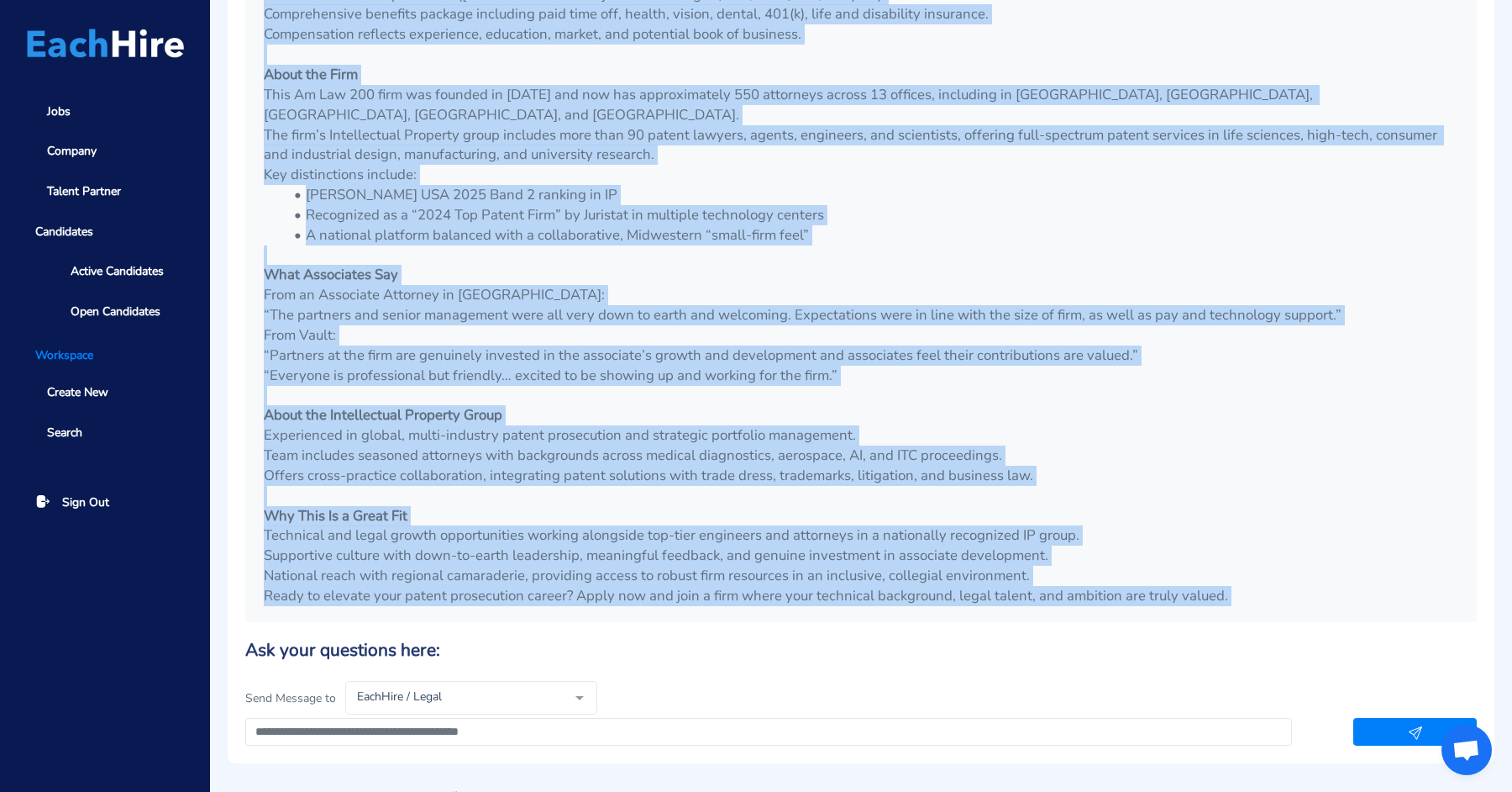
drag, startPoint x: 265, startPoint y: 248, endPoint x: 602, endPoint y: 569, distance: 465.4
click at [602, 569] on div "Patent Prosecution Attorney EachHire / Legal Location:   the United States (Chi…" at bounding box center [861, 39] width 1267 height 1447
copy div "Patent Prosecution Associate Attorney Chicago, IL, Denver, Indianapolis, Madiso…"
click at [734, 285] on p "From an Associate Attorney in Indianapolis:" at bounding box center [861, 294] width 1195 height 20
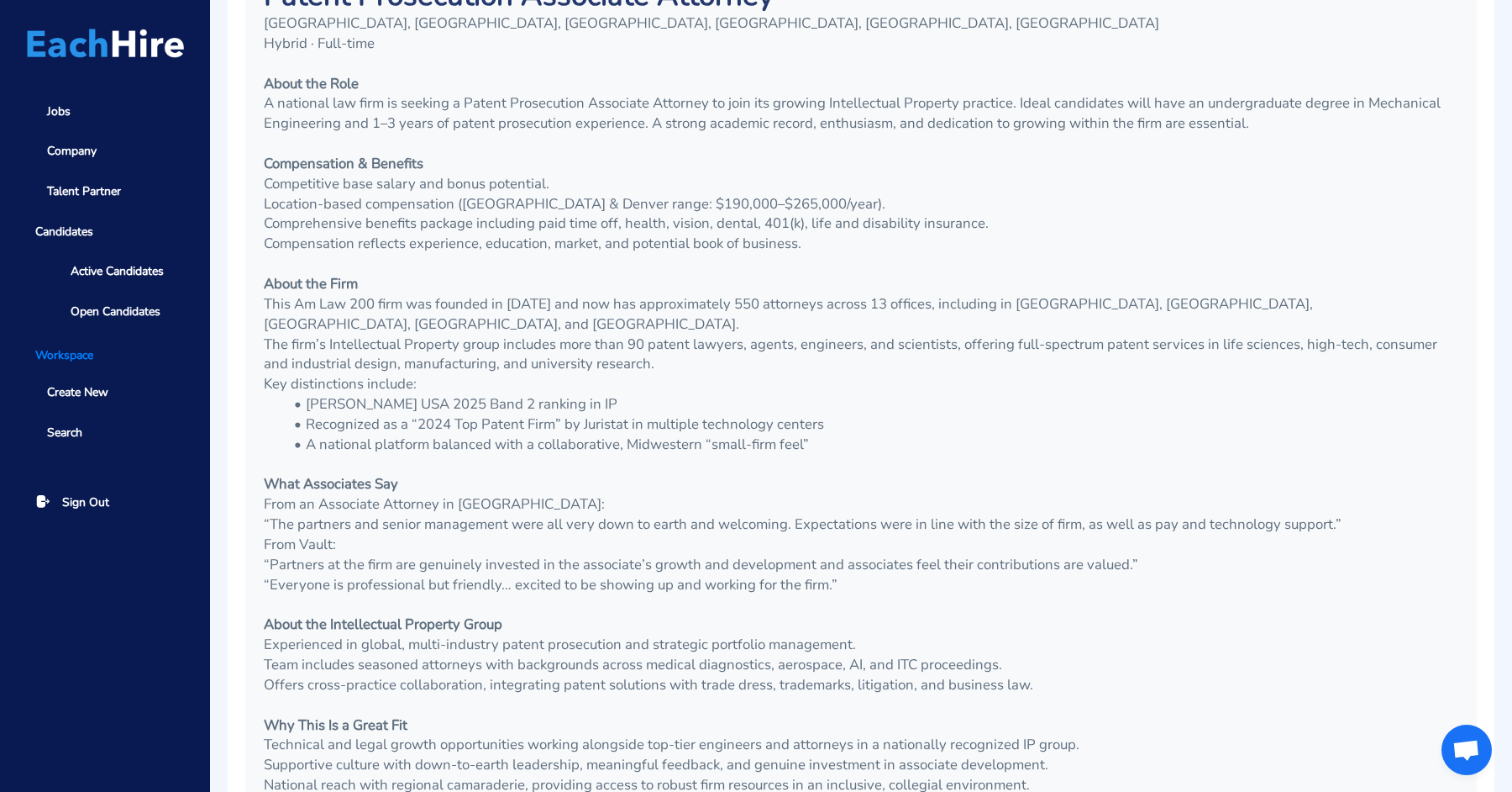
scroll to position [460, 0]
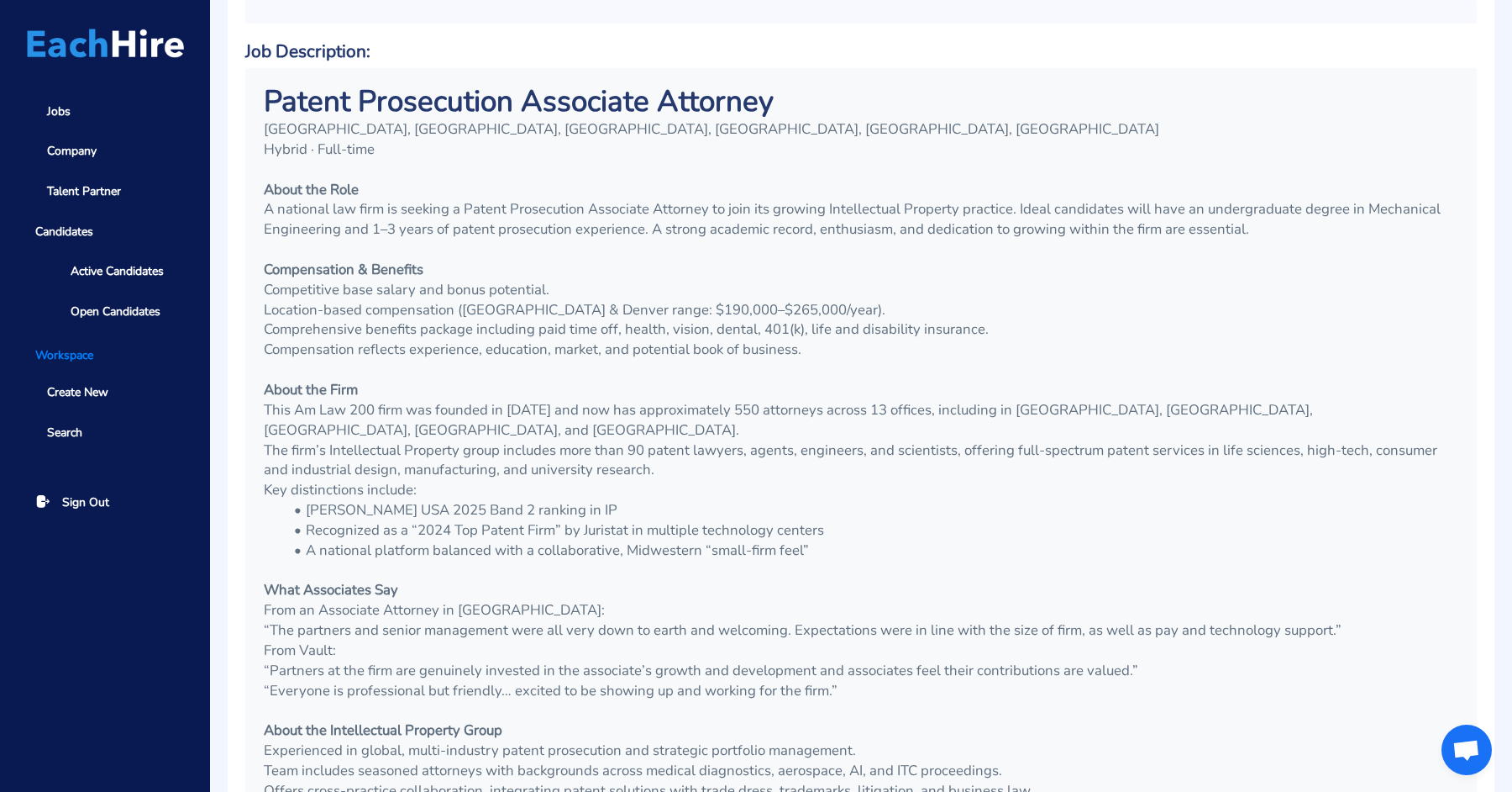
click at [485, 280] on p "Competitive base salary and bonus potential." at bounding box center [861, 289] width 1195 height 20
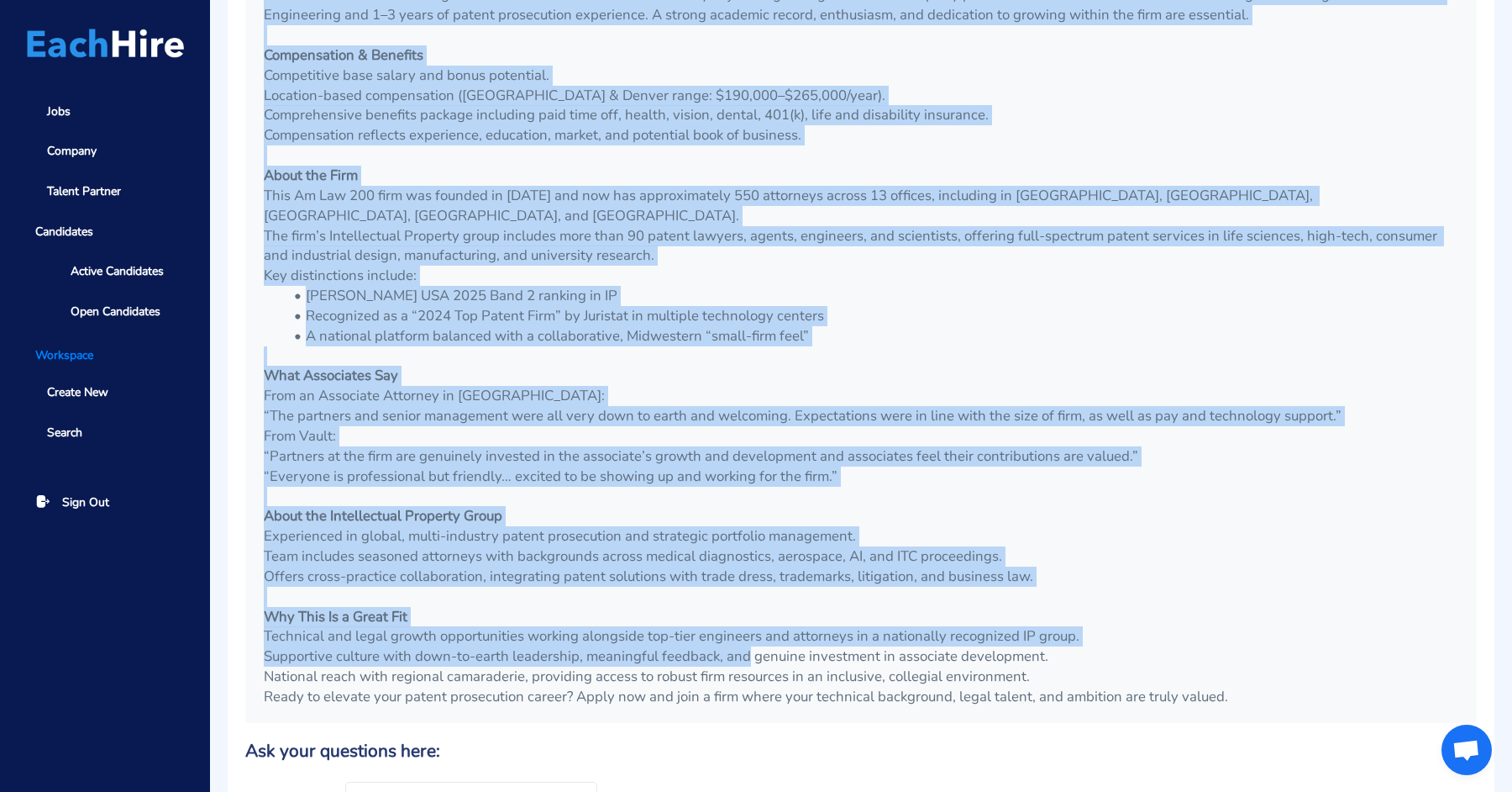
scroll to position [711, 0]
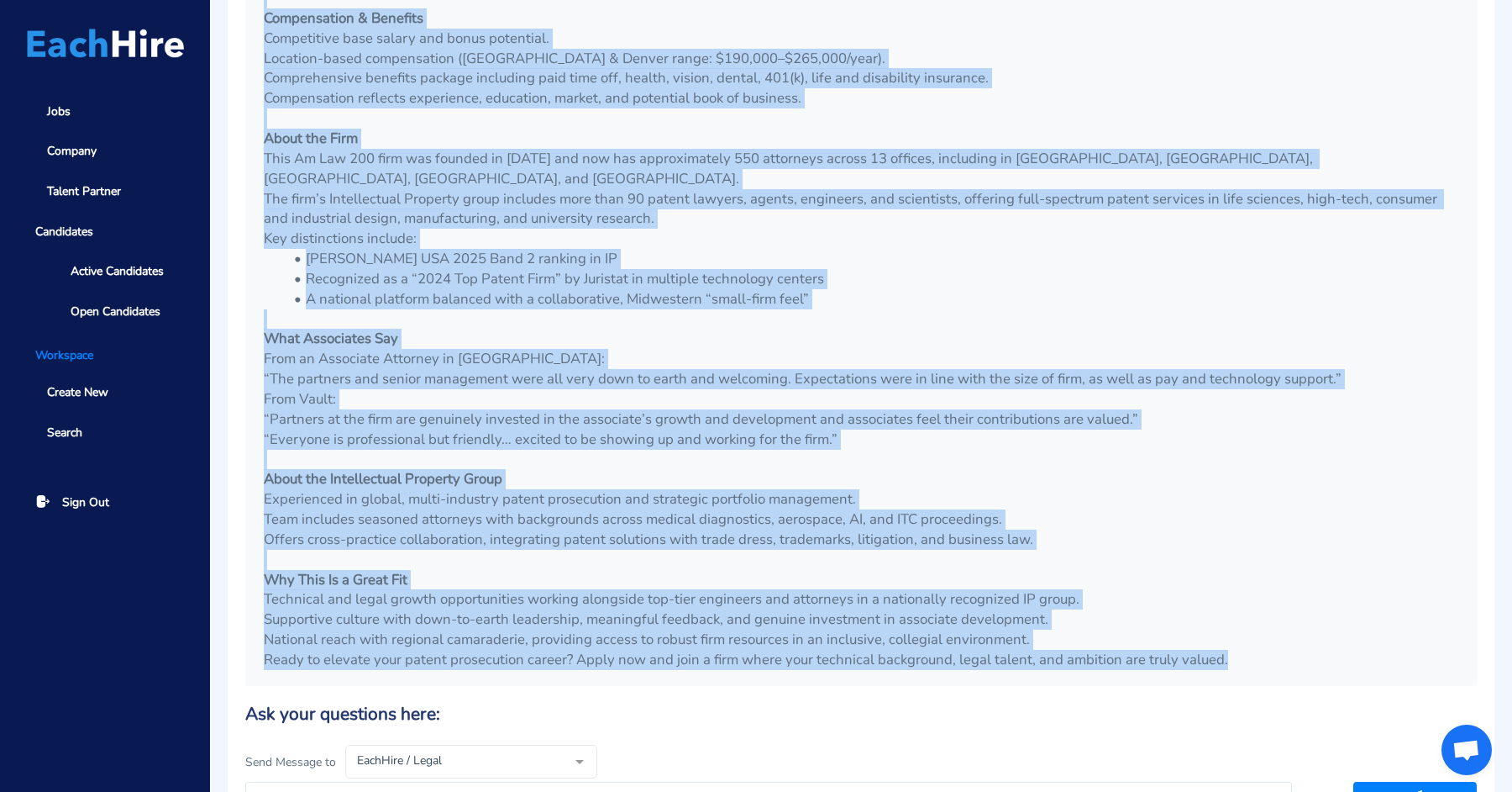
drag, startPoint x: 267, startPoint y: 67, endPoint x: 1251, endPoint y: 610, distance: 1123.9
click at [1251, 610] on div "Patent Prosecution Associate Attorney Chicago, IL, Denver, Indianapolis, Madiso…" at bounding box center [861, 250] width 1220 height 857
copy div "Patent Prosecution Associate Attorney Chicago, IL, Denver, Indianapolis, Madiso…"
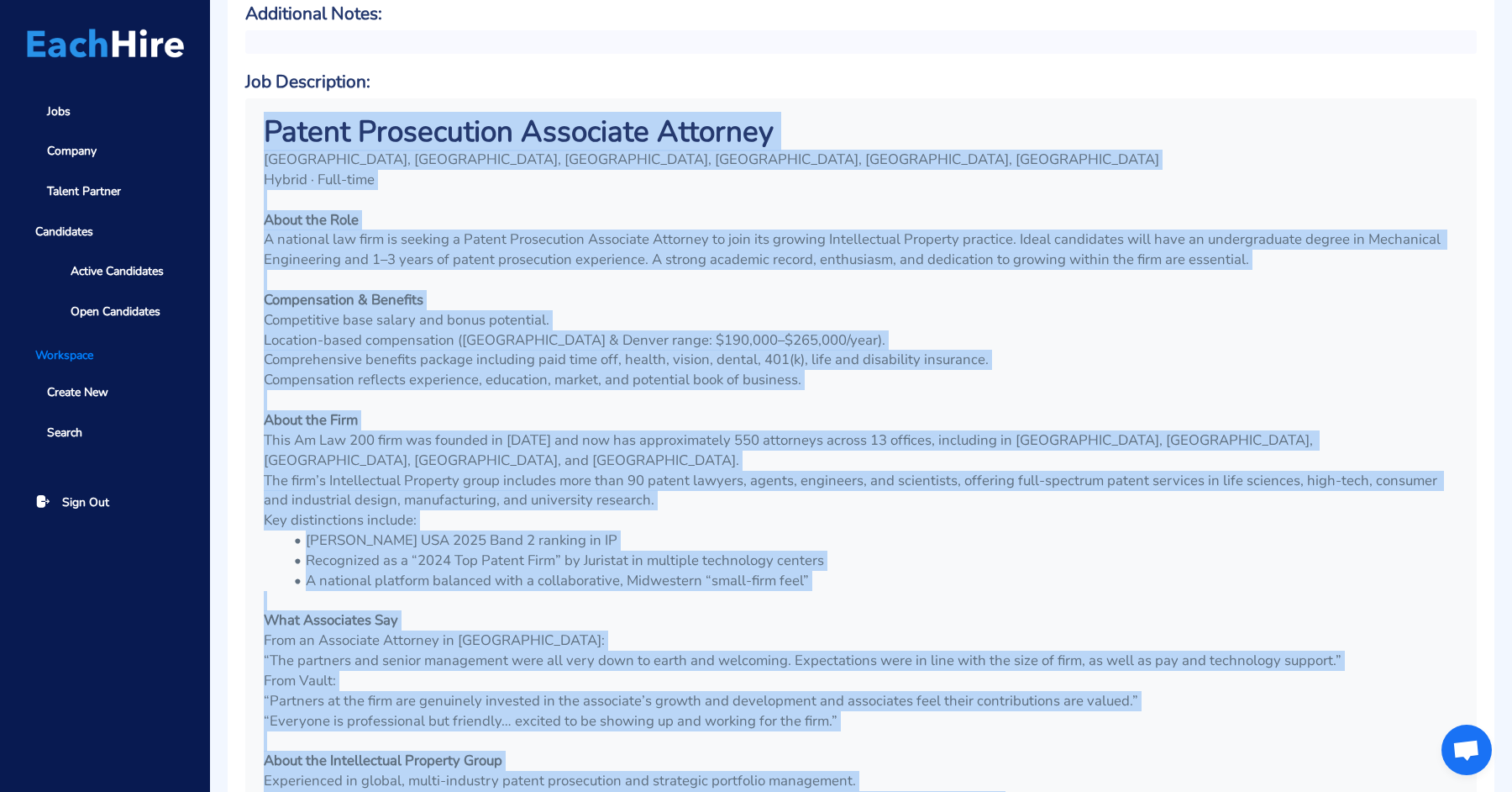
scroll to position [0, 0]
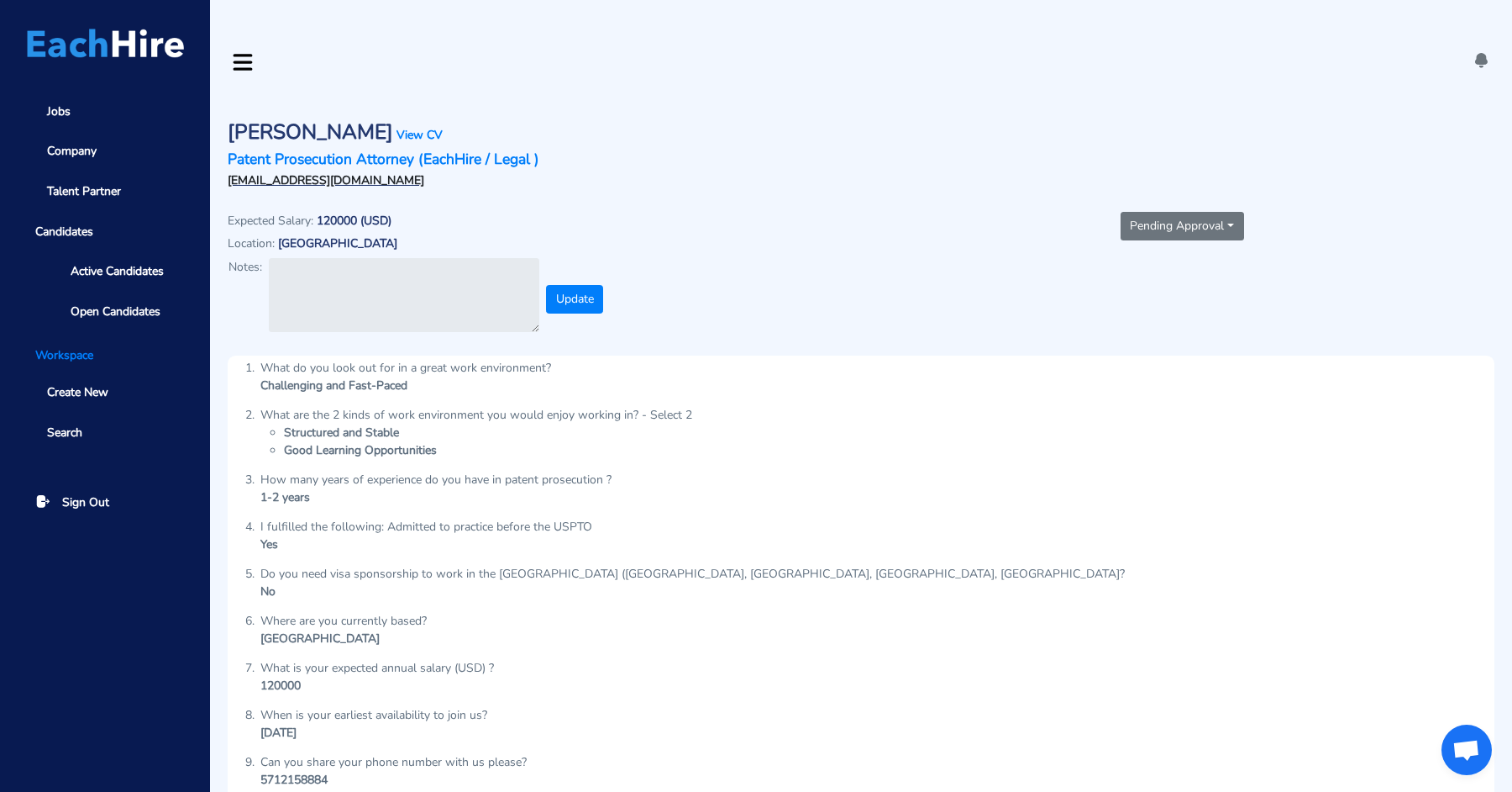
click at [1194, 211] on button "Pending Approval" at bounding box center [1182, 225] width 123 height 28
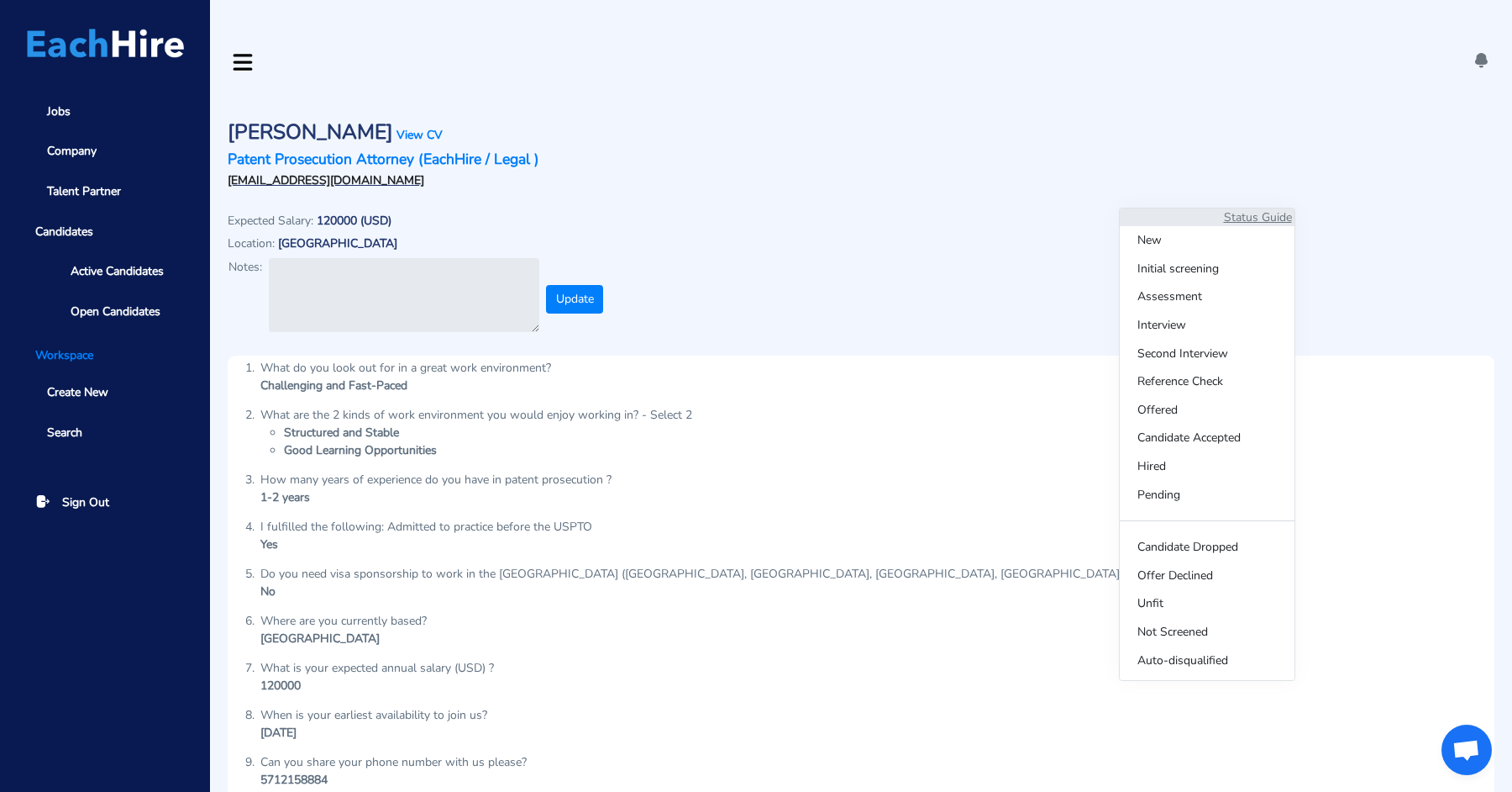
click at [951, 109] on div at bounding box center [1182, 151] width 643 height 85
